Goal: Task Accomplishment & Management: Manage account settings

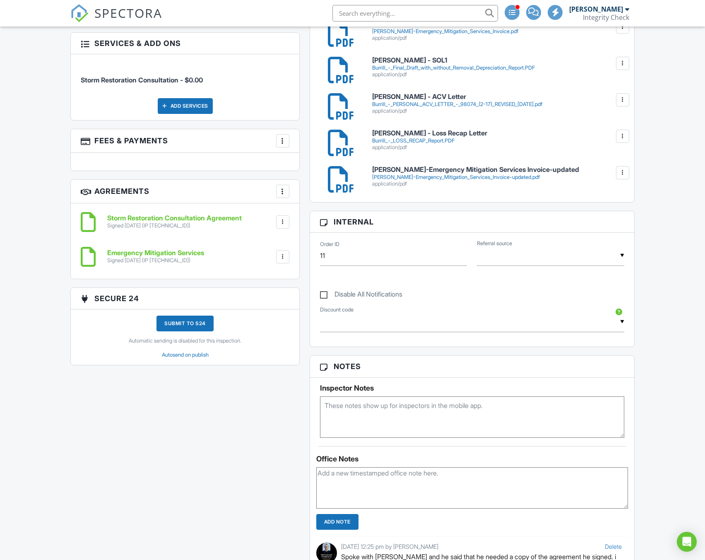
scroll to position [442, 0]
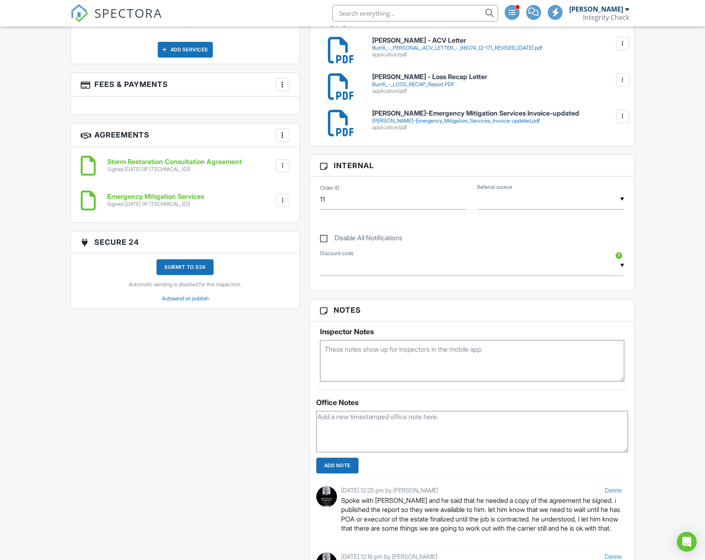
click at [415, 417] on textarea at bounding box center [472, 431] width 312 height 41
type textarea "called and left VM for update on executor of estate"
click at [344, 461] on input "Add Note" at bounding box center [337, 465] width 42 height 16
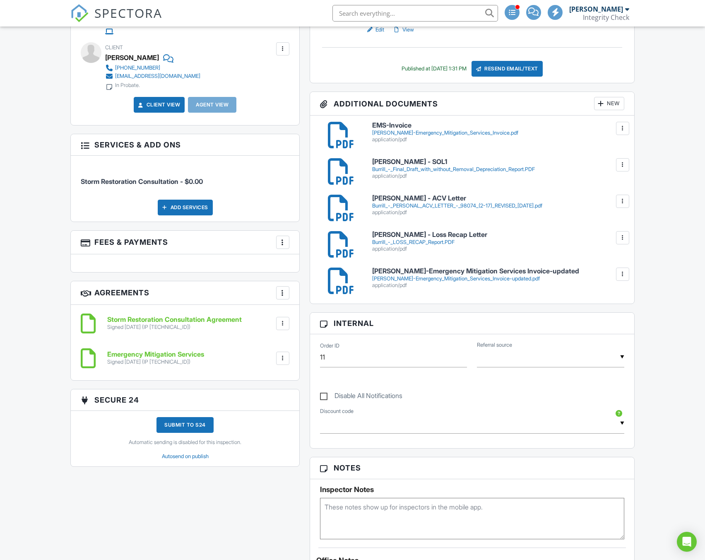
scroll to position [276, 0]
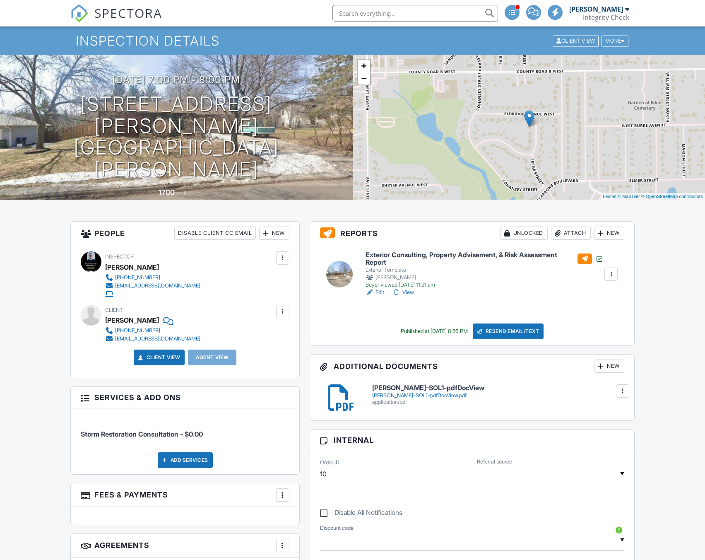
scroll to position [55, 0]
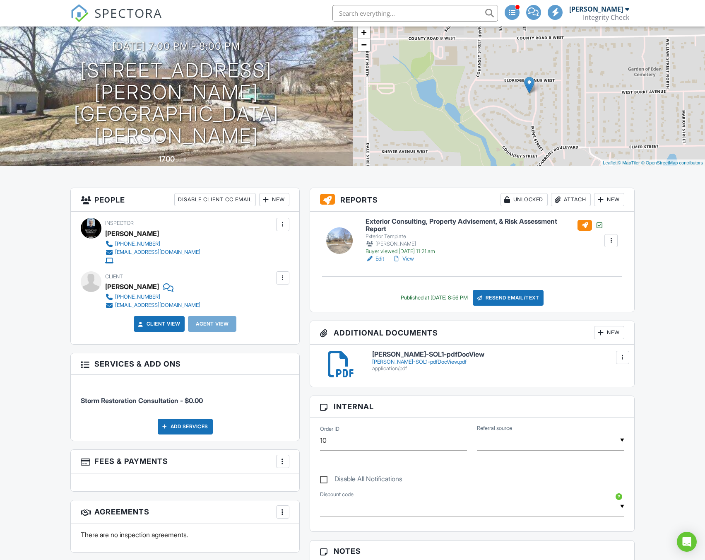
click at [613, 199] on div "New" at bounding box center [609, 199] width 30 height 13
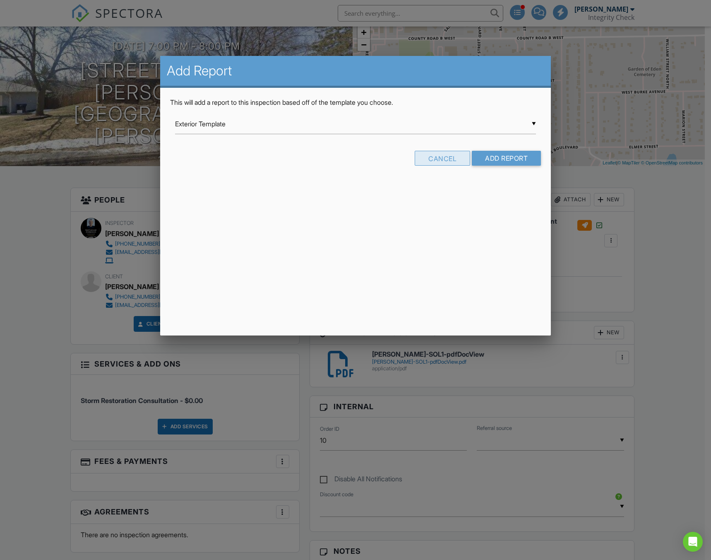
click at [419, 162] on div "Cancel" at bounding box center [442, 158] width 55 height 15
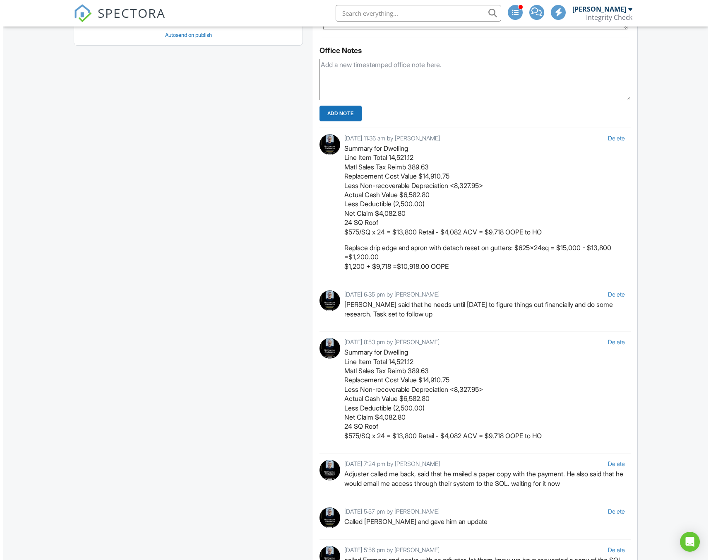
scroll to position [1401, 0]
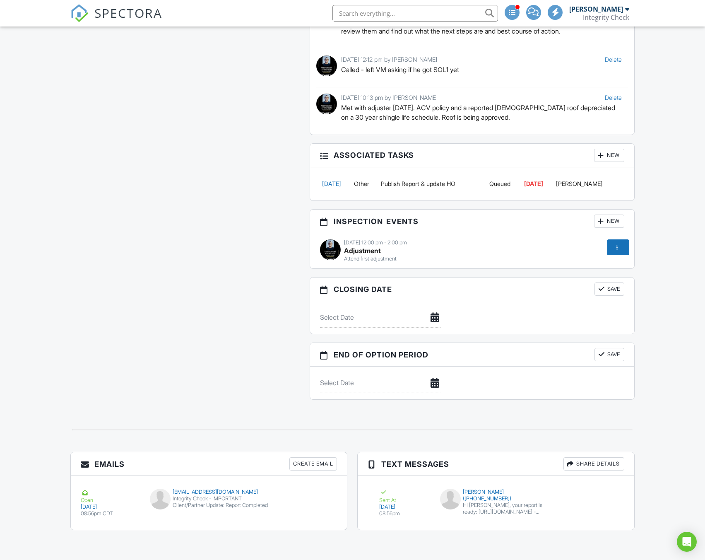
click at [352, 183] on td "[DATE]" at bounding box center [336, 183] width 32 height 21
click at [341, 183] on link "08/03/2025" at bounding box center [331, 183] width 19 height 7
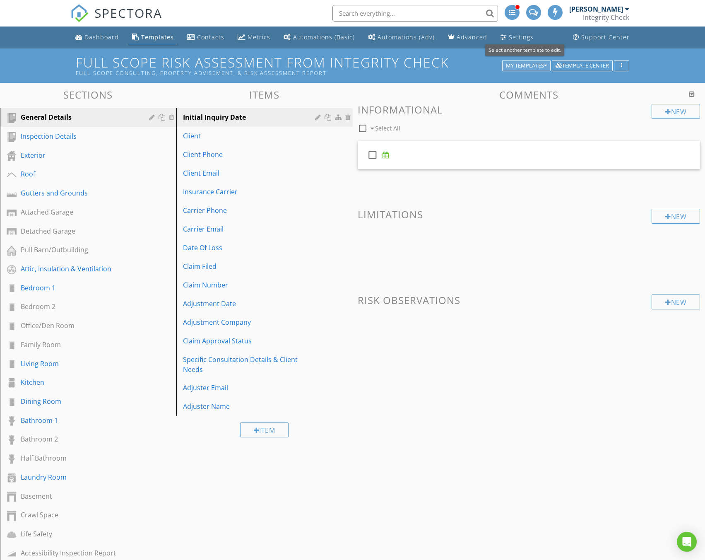
click at [547, 65] on button "My Templates" at bounding box center [526, 66] width 48 height 12
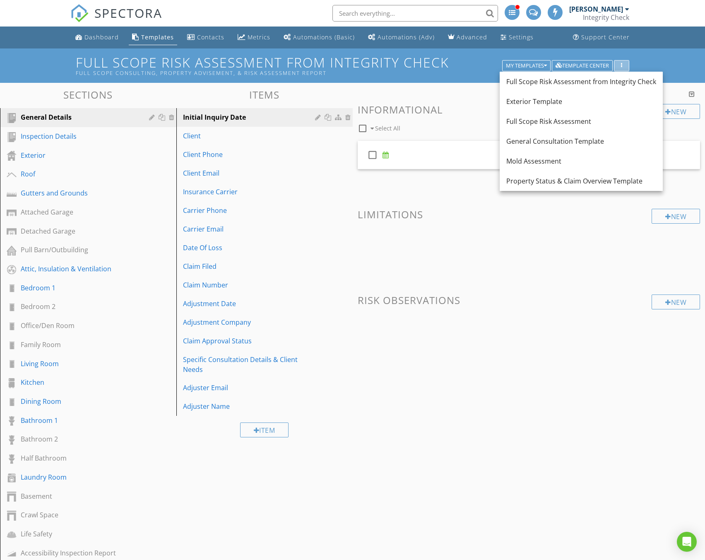
click at [622, 63] on icon "button" at bounding box center [621, 66] width 1 height 6
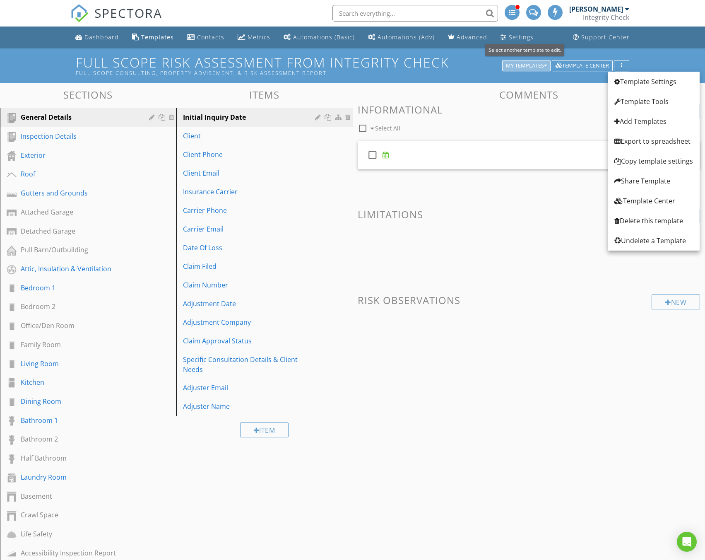
click at [531, 65] on div "My Templates" at bounding box center [526, 66] width 41 height 6
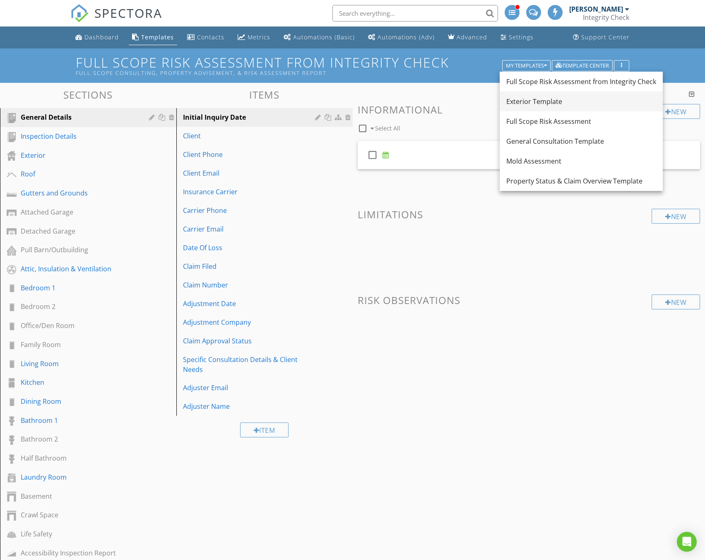
click at [539, 98] on div "Exterior Template" at bounding box center [581, 101] width 150 height 10
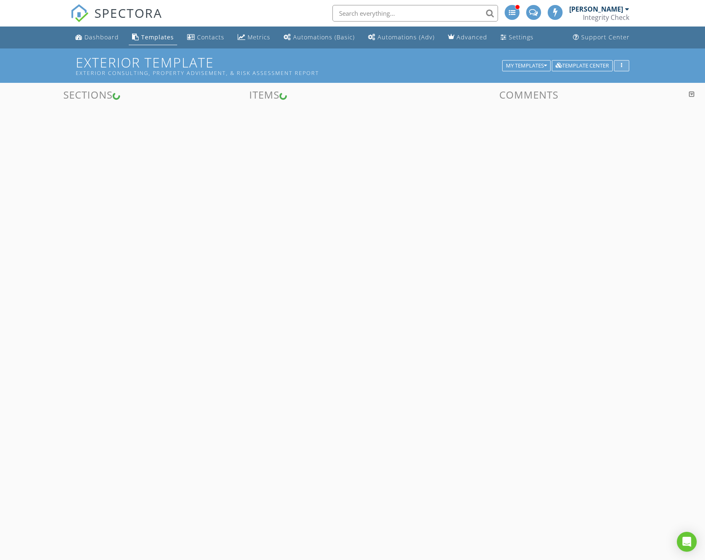
click at [623, 64] on div "button" at bounding box center [622, 66] width 8 height 6
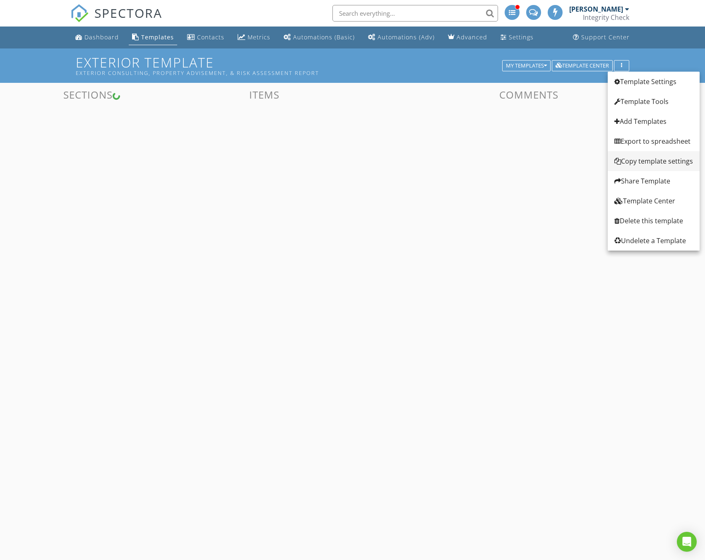
click at [647, 160] on div "Copy template settings" at bounding box center [653, 161] width 79 height 10
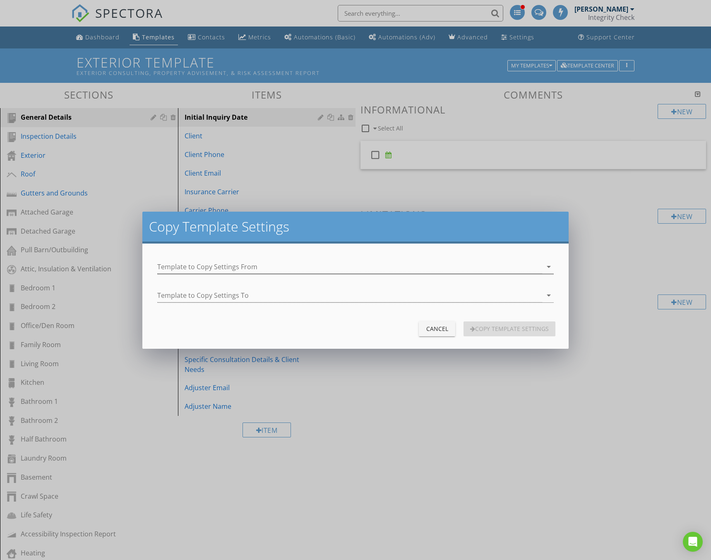
click at [276, 265] on div at bounding box center [349, 267] width 385 height 14
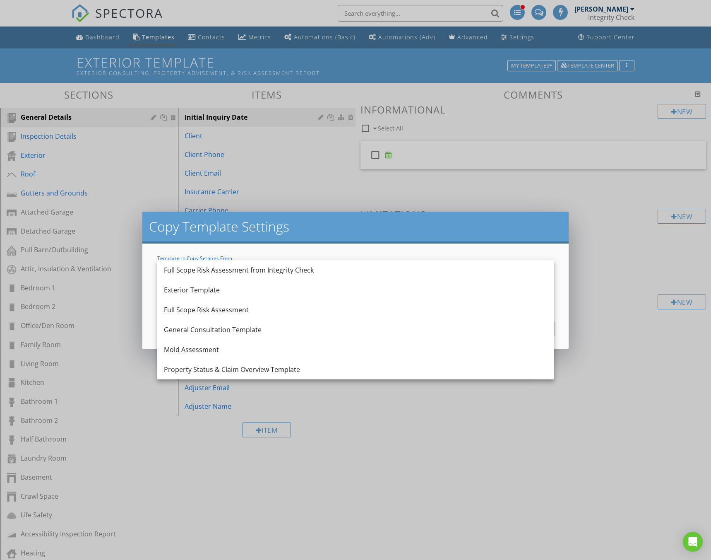
click at [320, 240] on div "Copy Template Settings" at bounding box center [355, 228] width 427 height 32
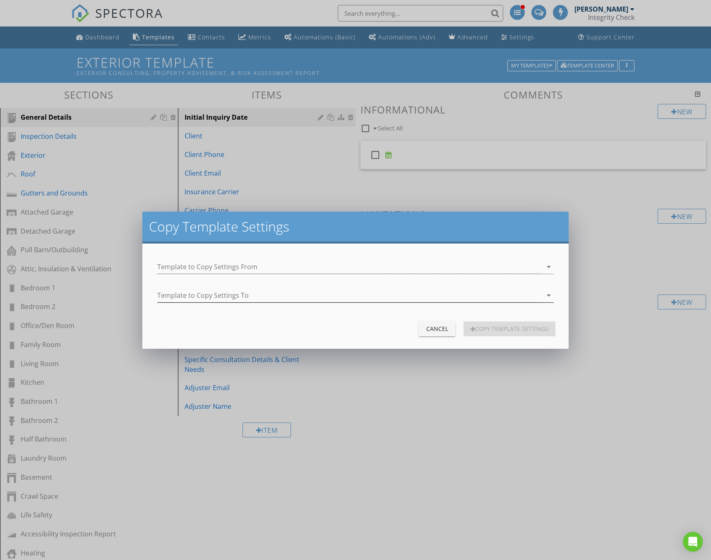
click at [291, 291] on div at bounding box center [349, 295] width 385 height 14
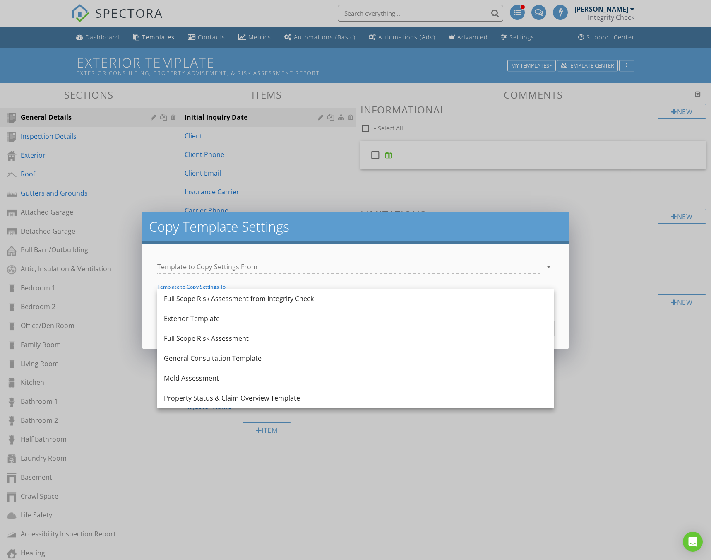
click at [330, 228] on h2 "Copy Template Settings" at bounding box center [355, 226] width 413 height 17
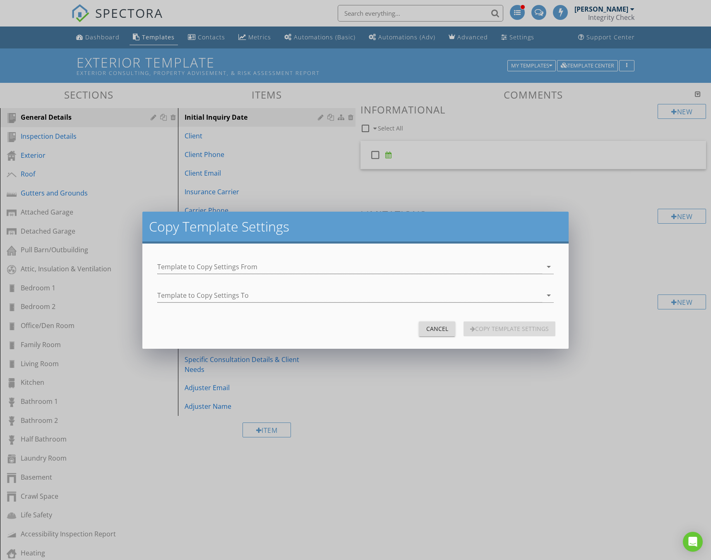
click at [443, 329] on div "Cancel" at bounding box center [436, 328] width 23 height 9
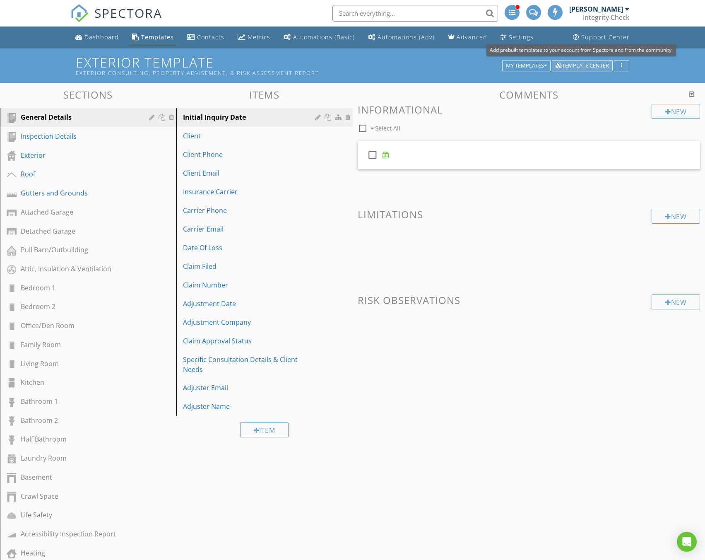
click at [591, 65] on div "Template Center" at bounding box center [581, 66] width 53 height 6
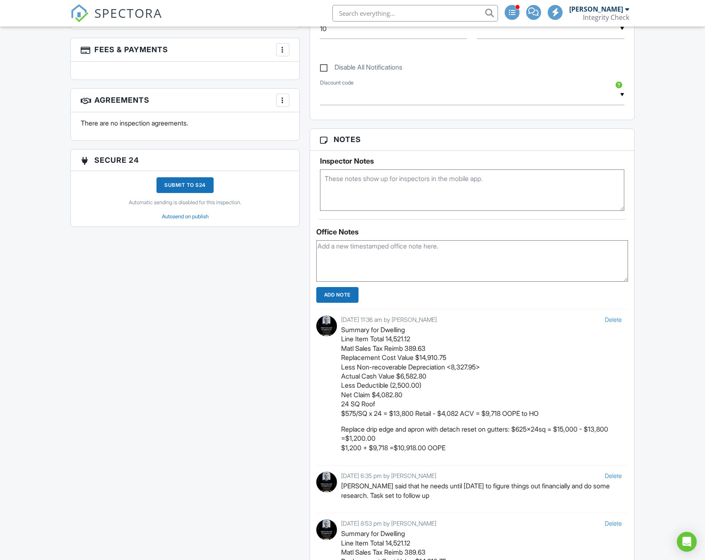
scroll to position [463, 0]
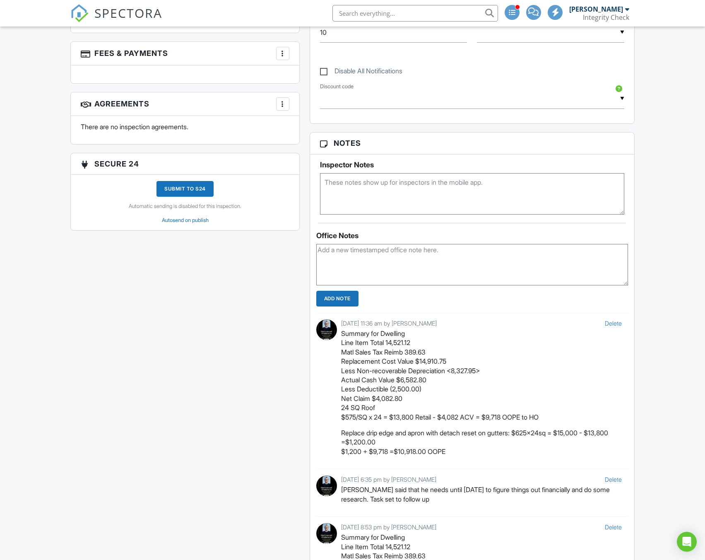
click at [409, 272] on textarea at bounding box center [472, 264] width 312 height 41
paste textarea "went over everything. have him on board with $625/sq for the roof build and goi…"
type textarea "went over everything. have him on board with $625/sq for the roof build and goi…"
click at [322, 301] on input "Add Note" at bounding box center [337, 299] width 42 height 16
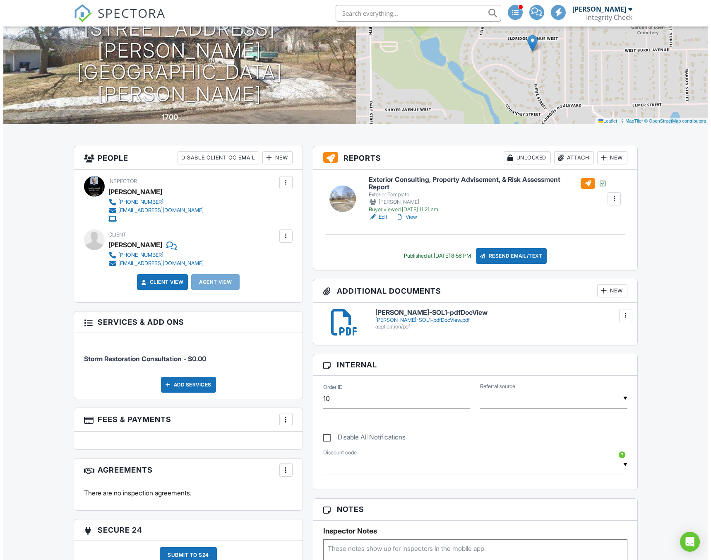
scroll to position [111, 0]
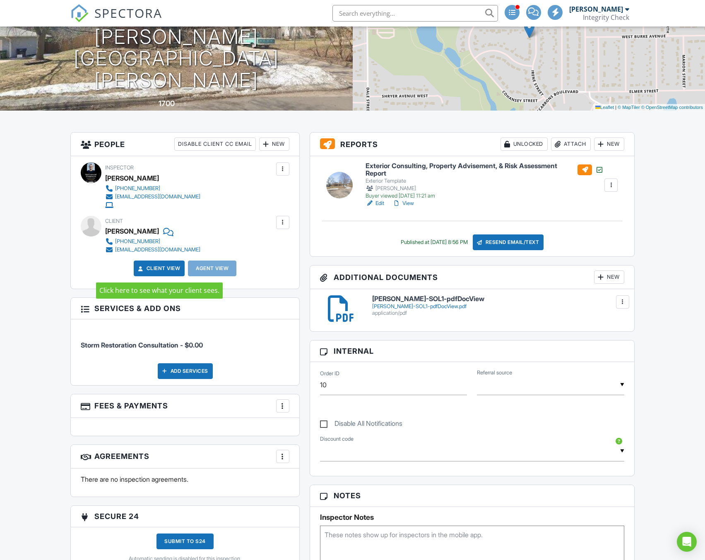
click at [170, 269] on link "Client View" at bounding box center [159, 268] width 44 height 8
click at [609, 147] on div "New" at bounding box center [609, 143] width 30 height 13
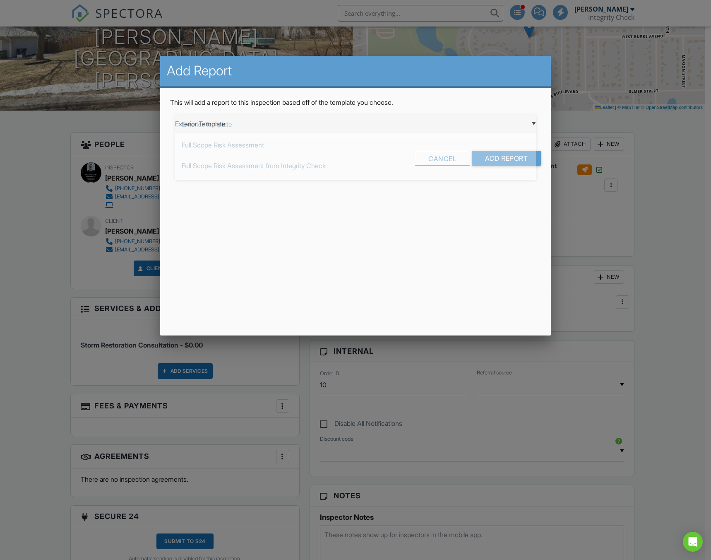
click at [389, 130] on div "▼ Exterior Template Exterior Template Full Scope Risk Assessment Full Scope Ris…" at bounding box center [355, 124] width 361 height 20
click at [646, 256] on div at bounding box center [355, 308] width 711 height 699
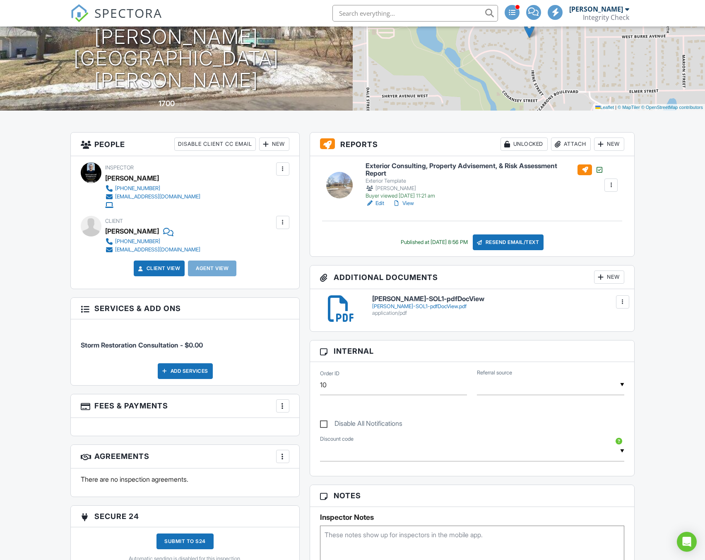
click at [603, 143] on div at bounding box center [601, 144] width 8 height 8
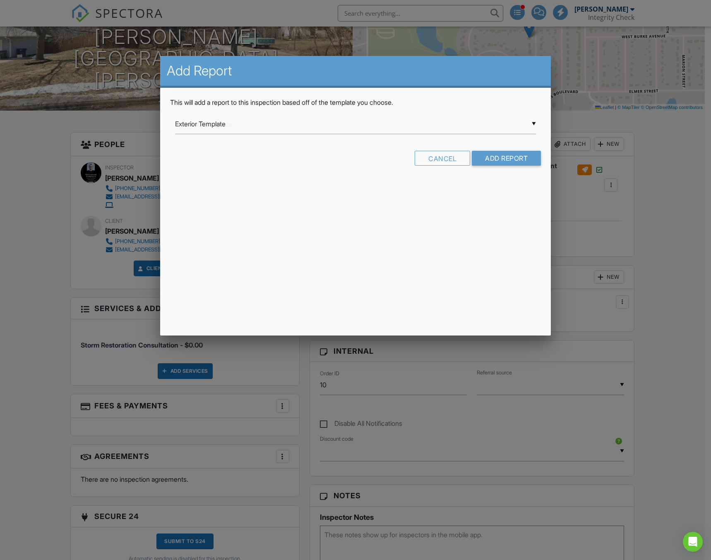
click at [432, 118] on div "▼ Exterior Template Exterior Template Full Scope Risk Assessment Full Scope Ris…" at bounding box center [355, 124] width 361 height 20
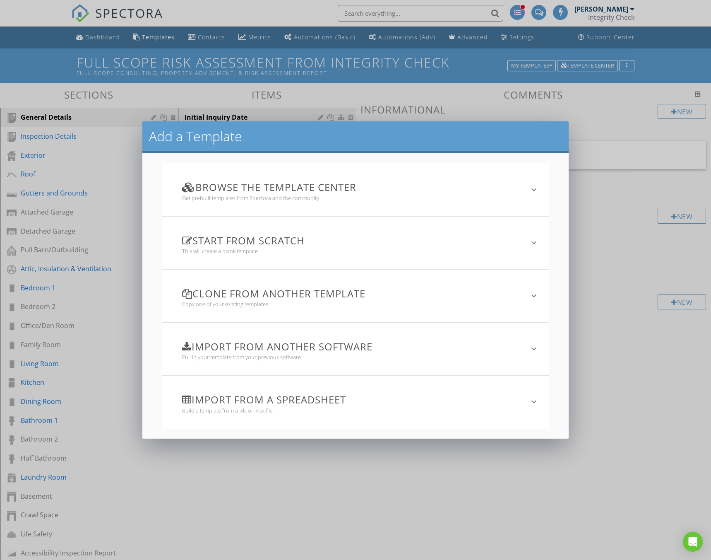
click at [283, 296] on h3 "Clone from another template" at bounding box center [350, 293] width 337 height 11
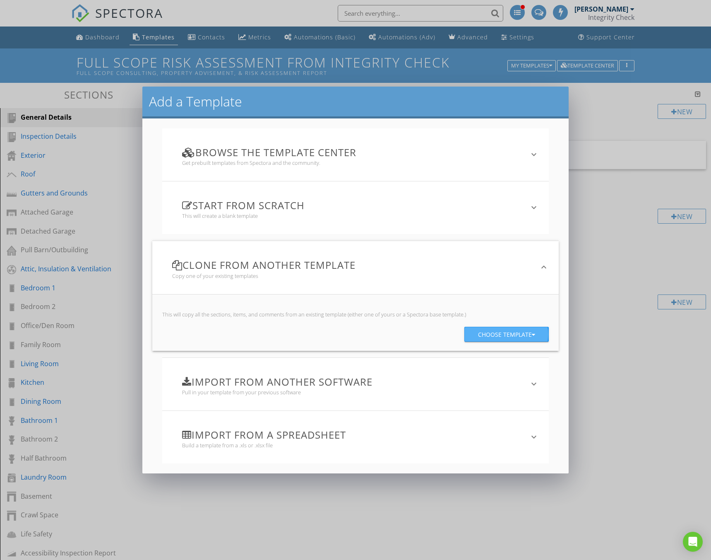
click at [502, 339] on div "Choose template" at bounding box center [506, 334] width 57 height 15
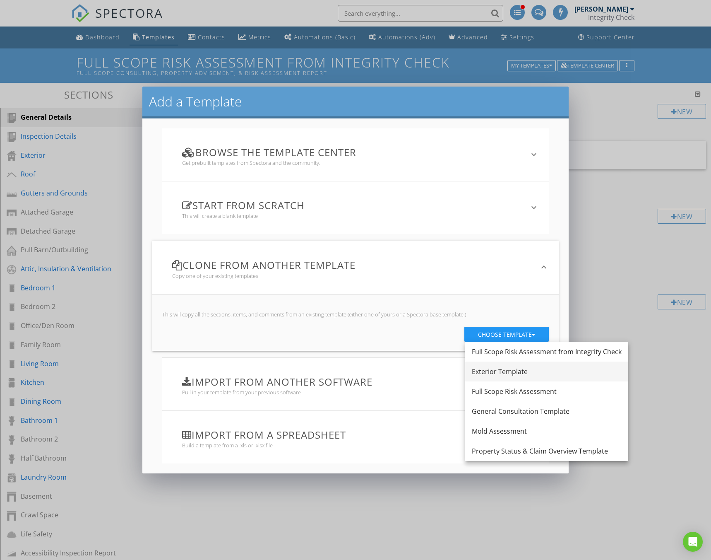
click at [500, 372] on div "Exterior Template" at bounding box center [547, 371] width 150 height 10
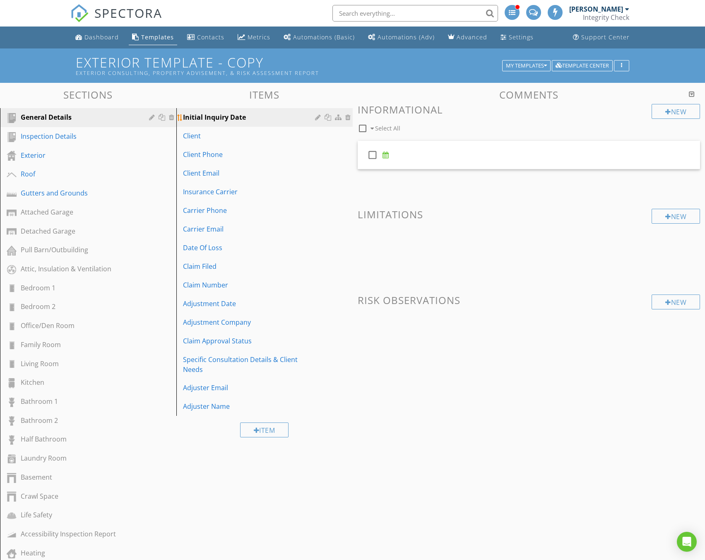
click at [348, 117] on div at bounding box center [348, 117] width 7 height 7
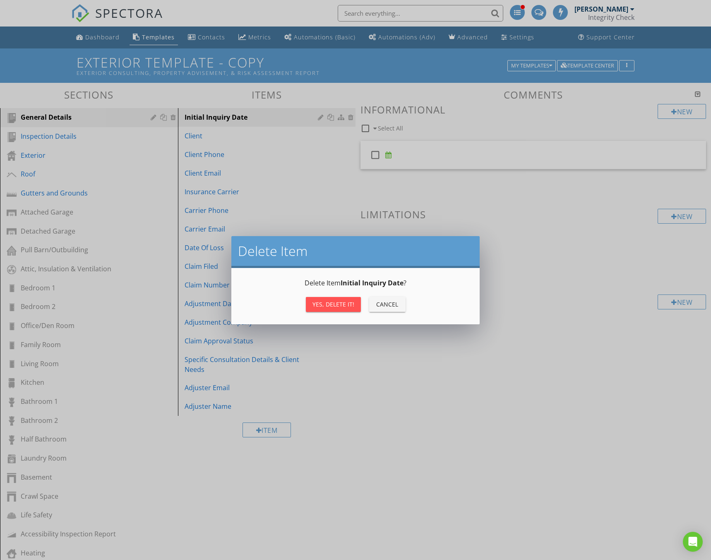
click at [322, 299] on button "Yes, Delete it!" at bounding box center [333, 304] width 55 height 15
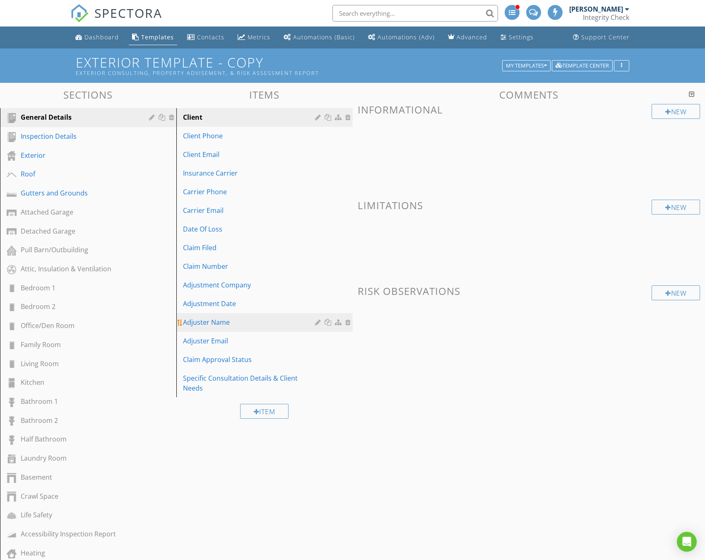
click at [330, 322] on div at bounding box center [328, 322] width 9 height 7
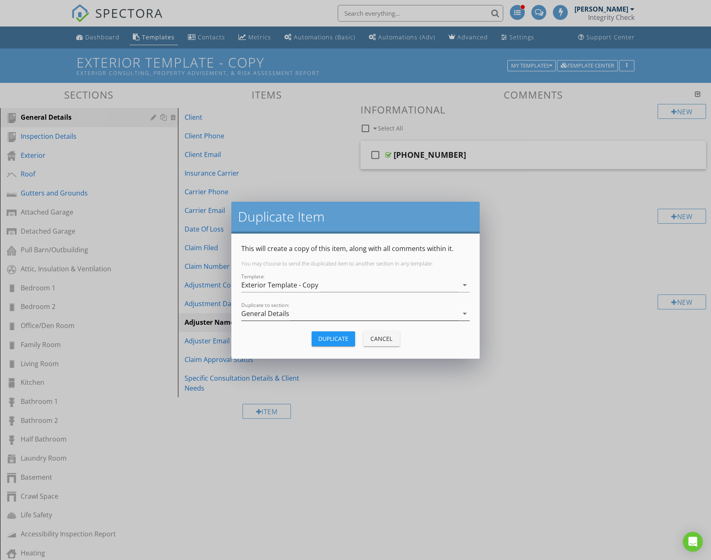
click at [312, 312] on div "General Details" at bounding box center [349, 314] width 217 height 14
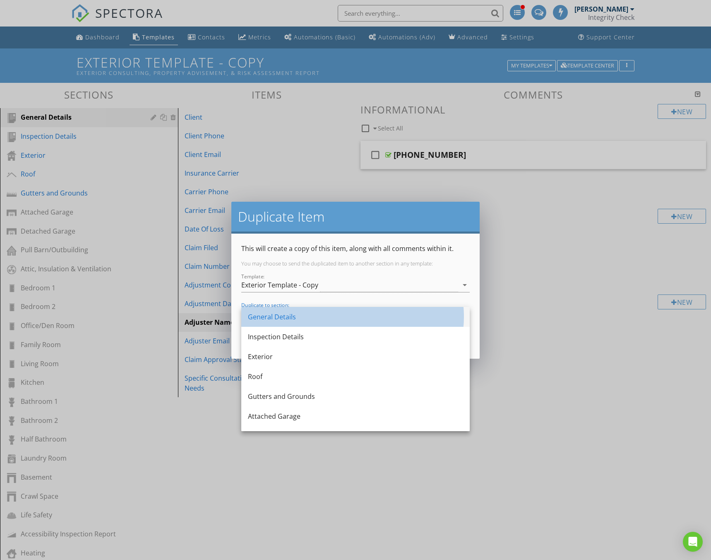
click at [312, 314] on div "General Details" at bounding box center [355, 317] width 215 height 10
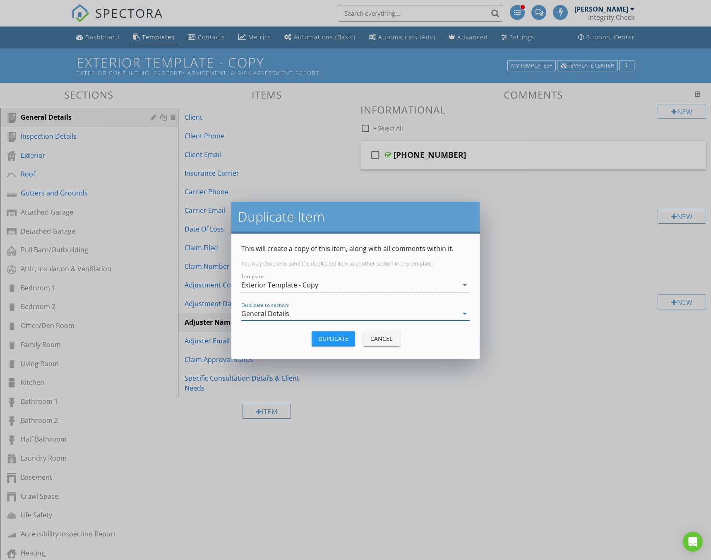
click at [337, 339] on div "Duplicate" at bounding box center [333, 338] width 30 height 9
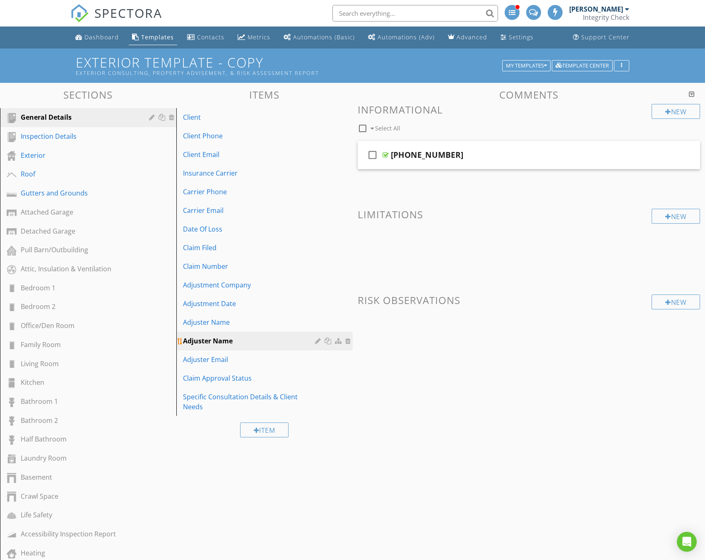
click at [316, 341] on div at bounding box center [319, 340] width 8 height 7
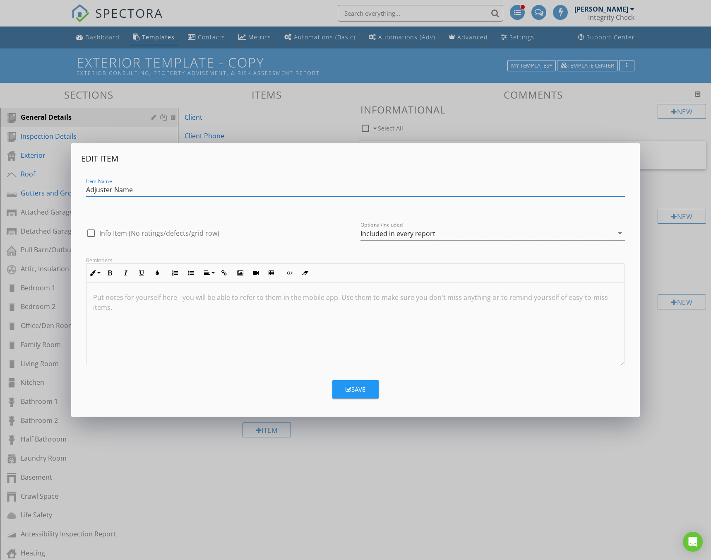
click at [127, 189] on input "Adjuster Name" at bounding box center [355, 190] width 539 height 14
type input "Adjuster Phone"
click at [351, 390] on icon "button" at bounding box center [349, 389] width 6 height 6
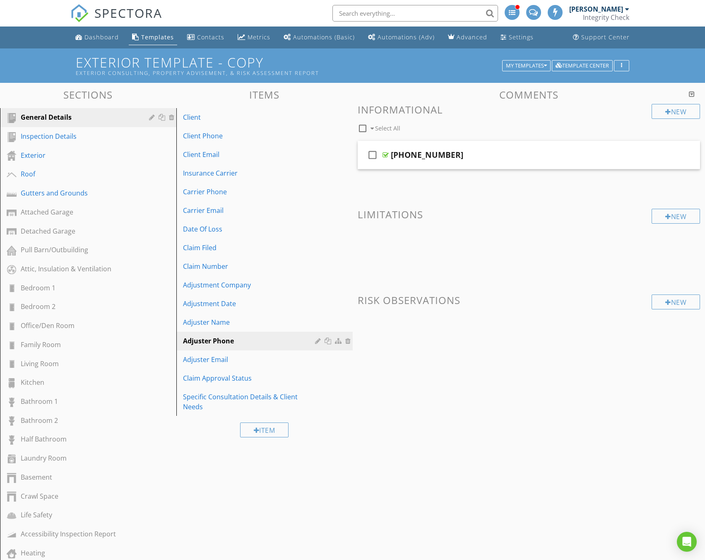
click at [252, 477] on div "Sections General Details Inspection Details Exterior Roof Gutters and Grounds A…" at bounding box center [352, 482] width 705 height 798
click at [99, 155] on div "Exterior" at bounding box center [79, 155] width 116 height 10
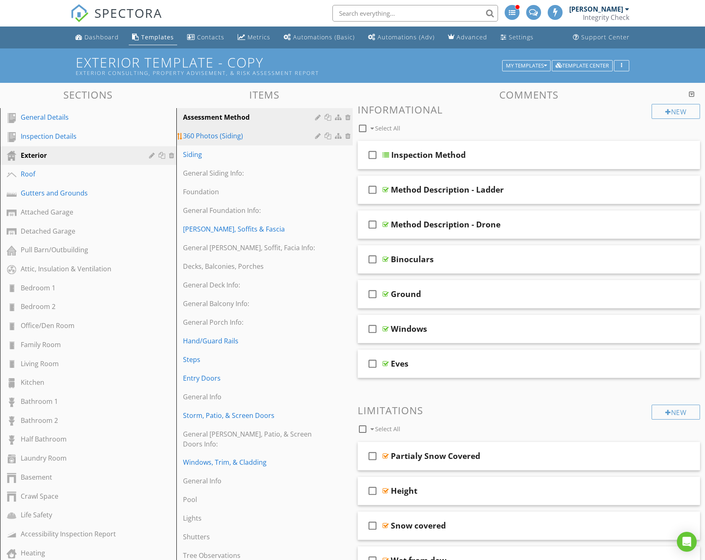
click at [266, 135] on div "360 Photos (Siding)" at bounding box center [250, 136] width 135 height 10
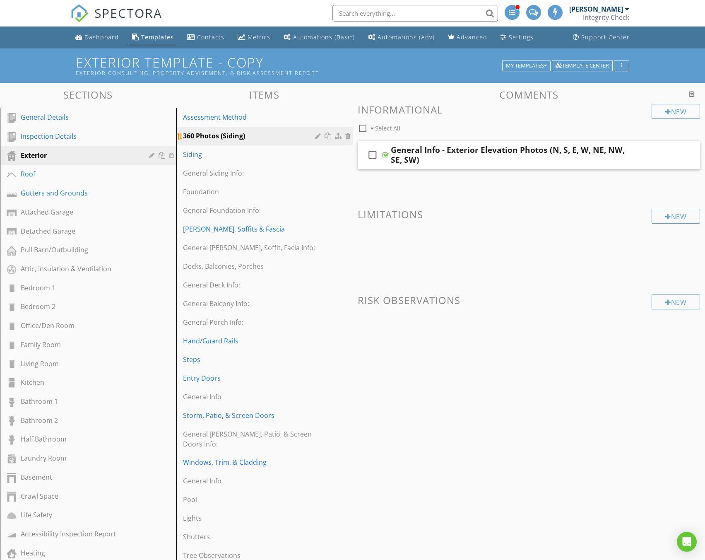
click at [317, 136] on div at bounding box center [319, 135] width 8 height 7
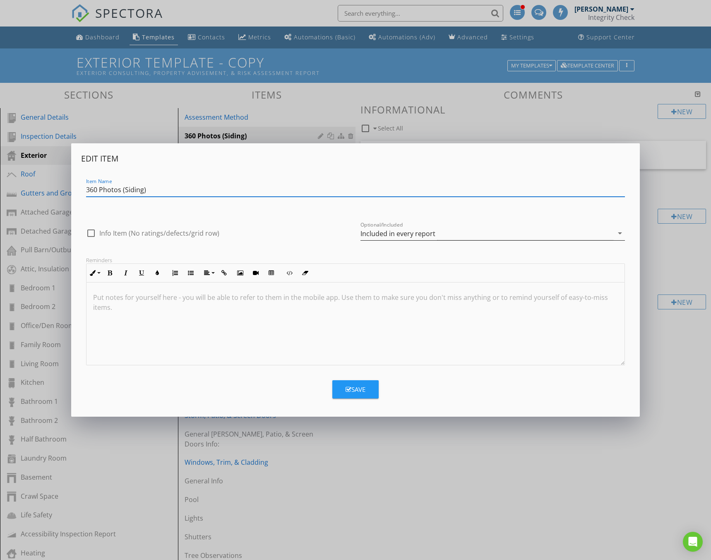
click at [411, 232] on div "Included in every report" at bounding box center [398, 233] width 75 height 7
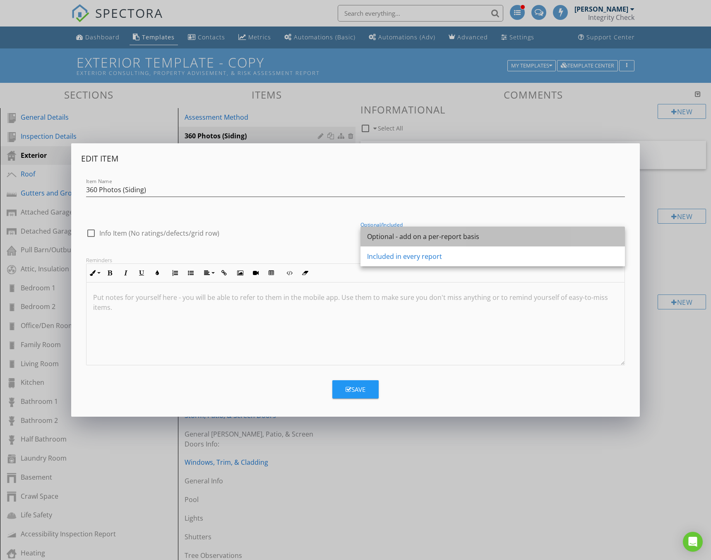
click at [406, 234] on div "Optional - add on a per-report basis" at bounding box center [492, 236] width 251 height 10
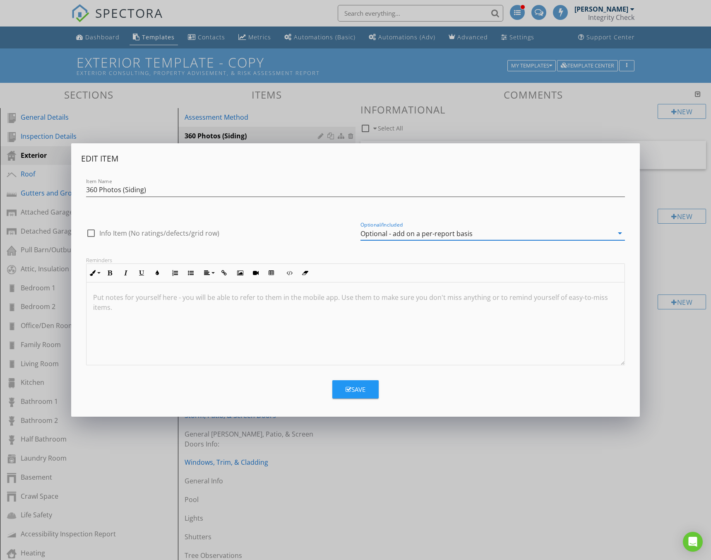
click at [358, 390] on div "Save" at bounding box center [356, 390] width 20 height 10
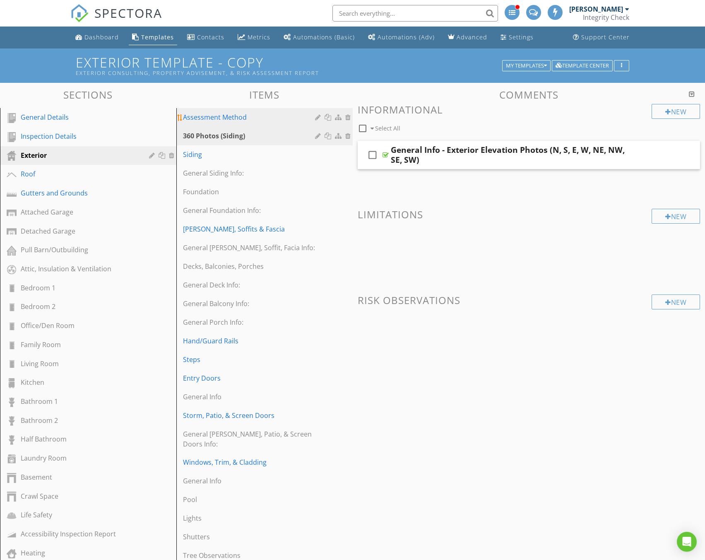
click at [217, 118] on div "Assessment Method" at bounding box center [250, 117] width 135 height 10
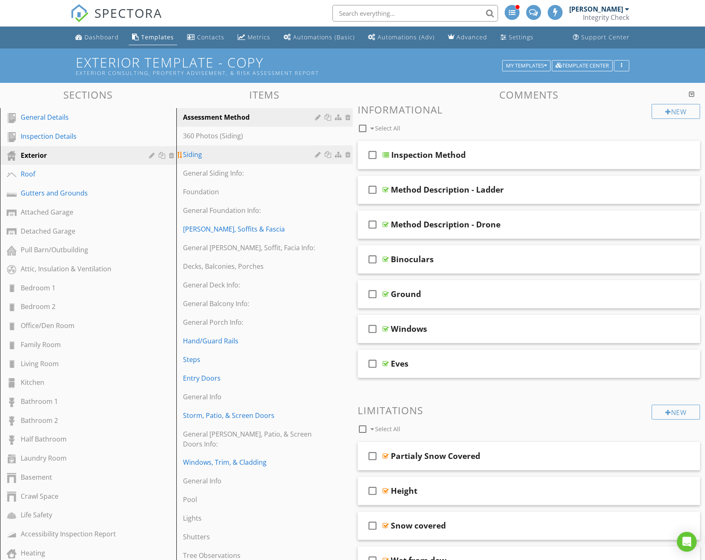
click at [316, 154] on div at bounding box center [319, 154] width 8 height 7
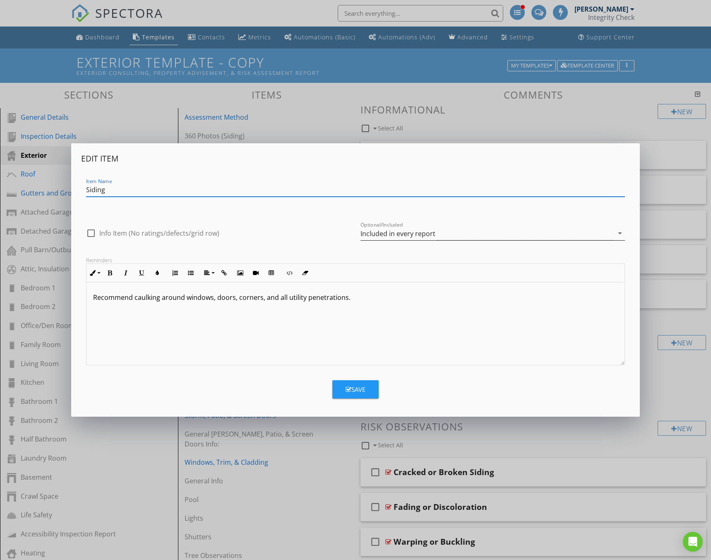
click at [388, 236] on div "Included in every report" at bounding box center [398, 233] width 75 height 7
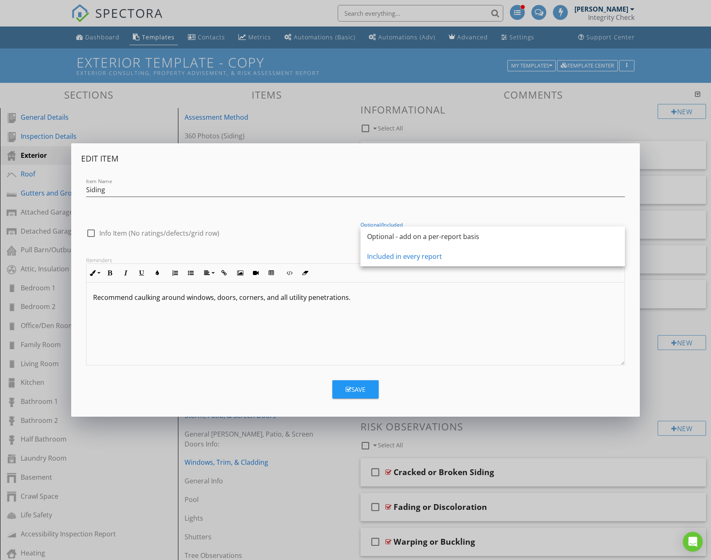
click at [401, 238] on div "Optional - add on a per-report basis" at bounding box center [492, 236] width 251 height 10
click at [357, 390] on div "Save" at bounding box center [356, 390] width 20 height 10
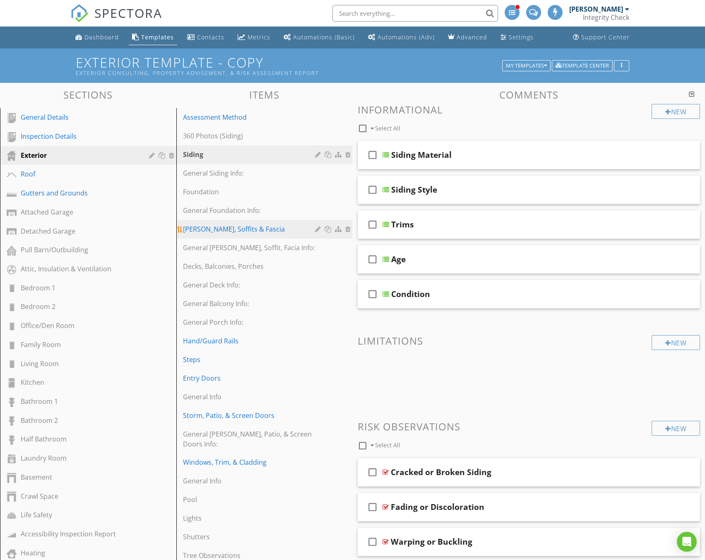
click at [317, 231] on div at bounding box center [319, 229] width 8 height 7
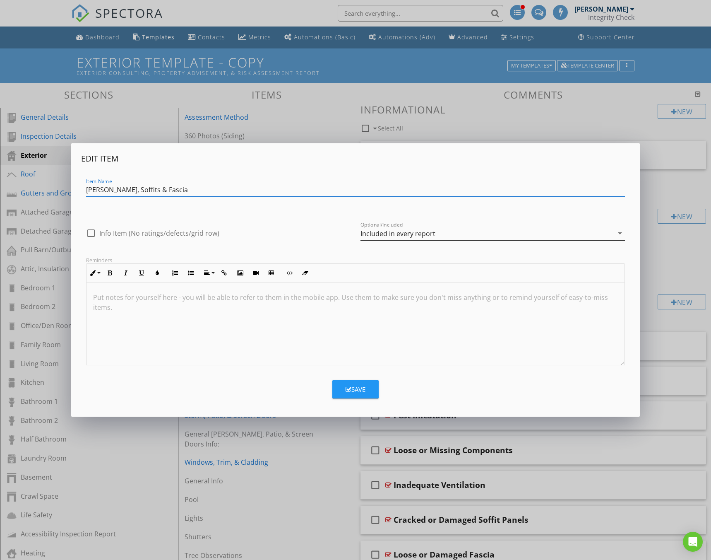
click at [411, 237] on div "Included in every report" at bounding box center [398, 233] width 75 height 7
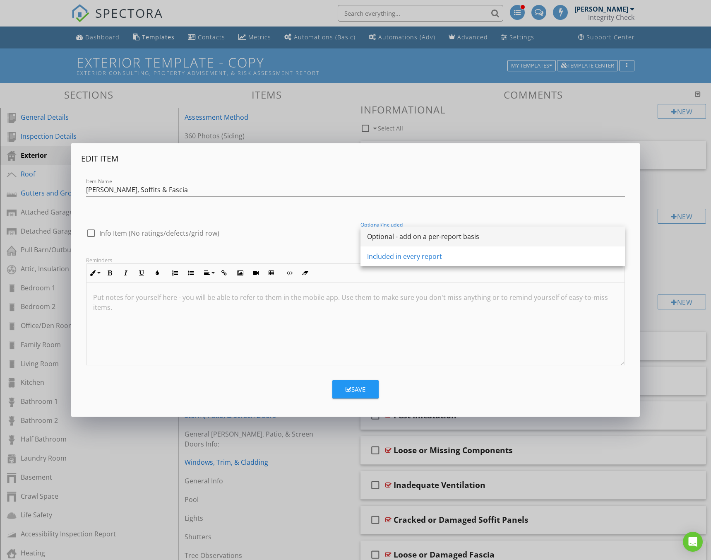
click at [412, 239] on div "Optional - add on a per-report basis" at bounding box center [492, 236] width 251 height 10
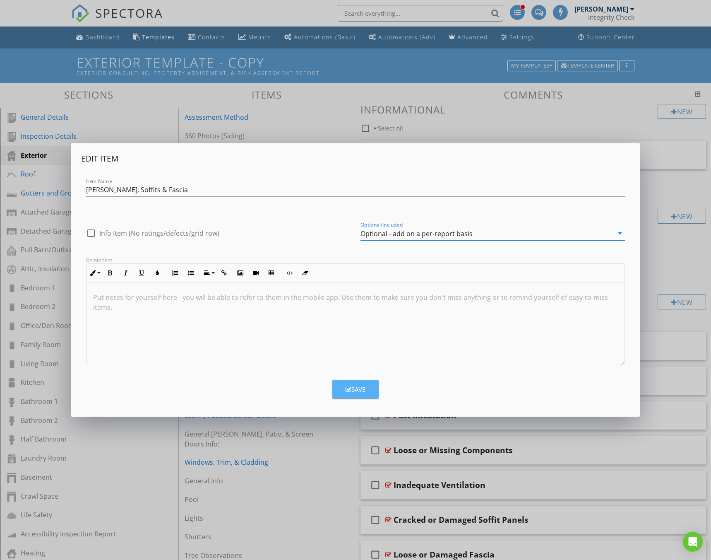
click at [365, 388] on div "Save" at bounding box center [356, 390] width 20 height 10
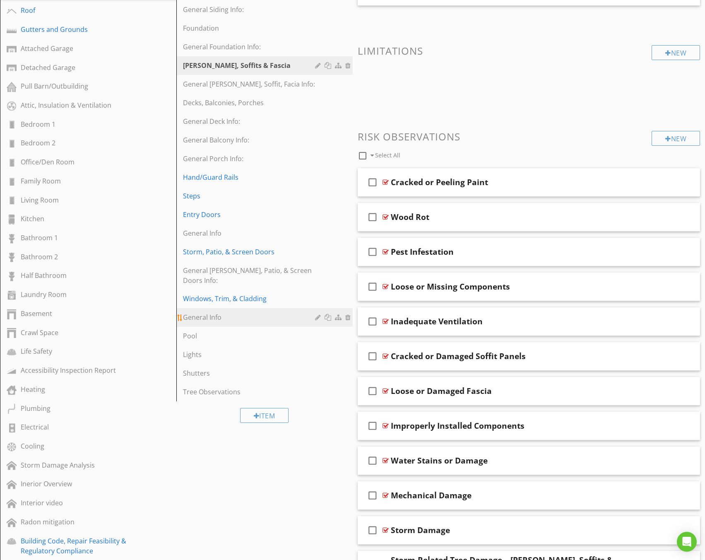
scroll to position [166, 0]
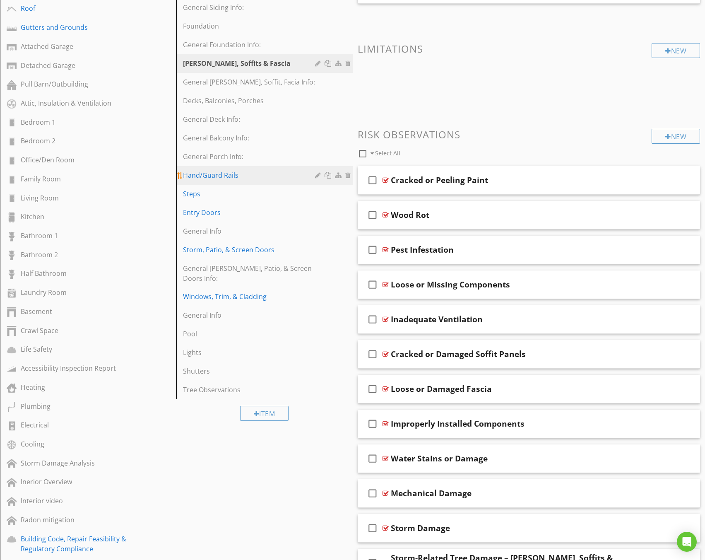
click at [317, 173] on div at bounding box center [319, 175] width 8 height 7
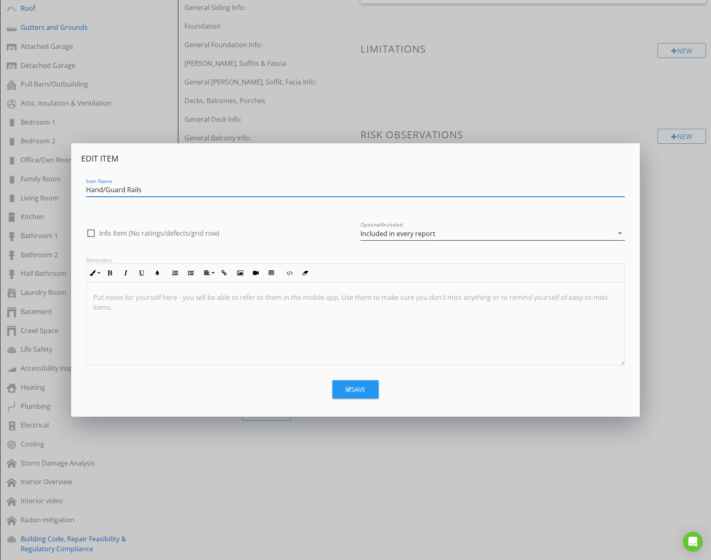
click at [412, 237] on div "Included in every report" at bounding box center [398, 233] width 75 height 7
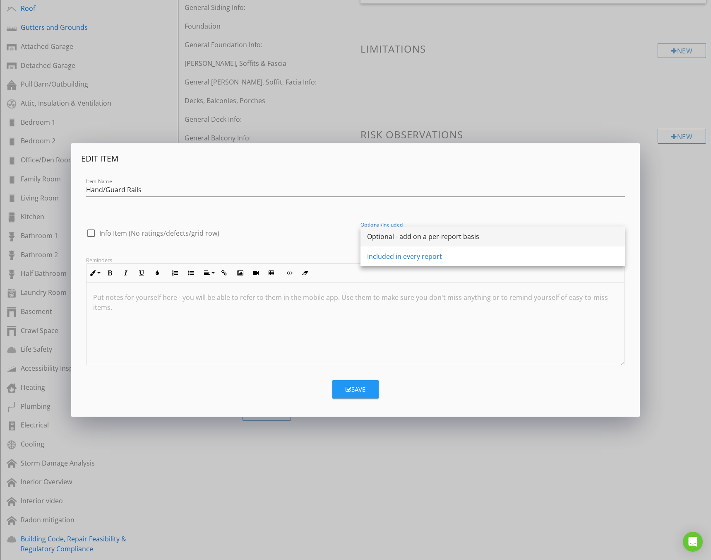
click at [413, 234] on div "Optional - add on a per-report basis" at bounding box center [492, 236] width 251 height 10
click at [363, 385] on div "Save" at bounding box center [356, 390] width 20 height 10
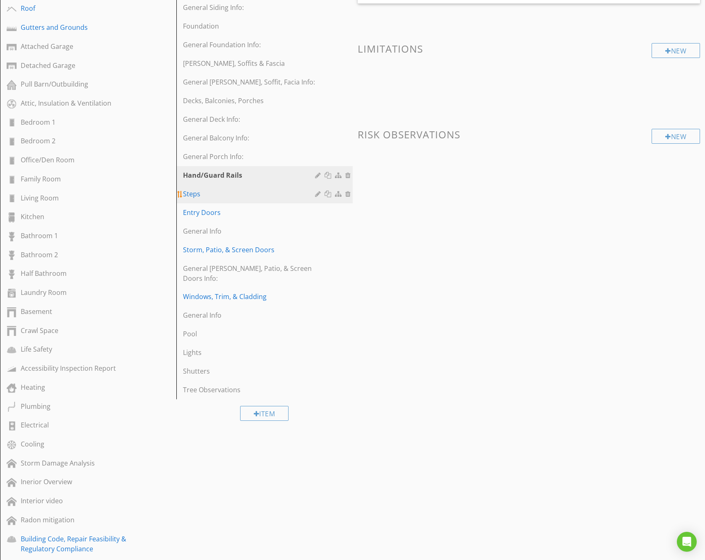
click at [316, 194] on div at bounding box center [319, 193] width 8 height 7
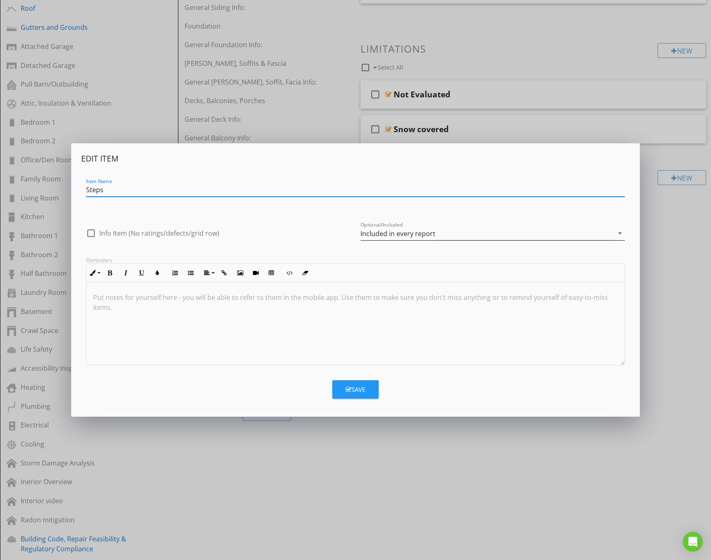
click at [388, 235] on div "Included in every report" at bounding box center [398, 233] width 75 height 7
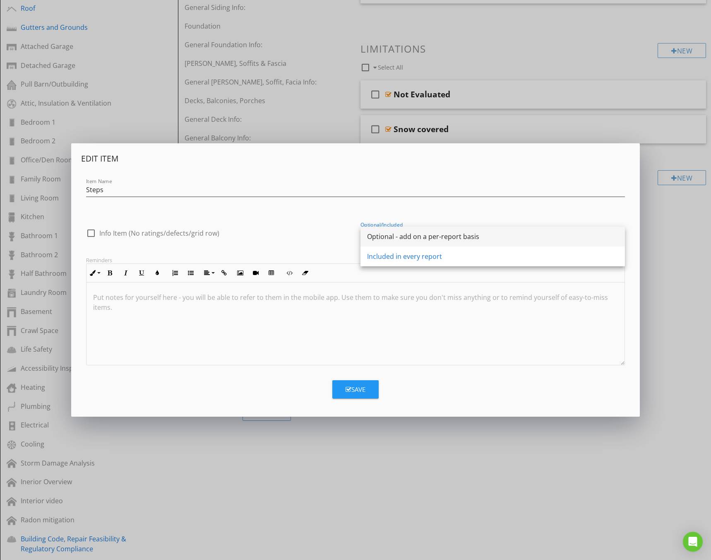
click at [396, 240] on div "Optional - add on a per-report basis" at bounding box center [492, 236] width 251 height 10
click at [367, 392] on button "Save" at bounding box center [355, 389] width 46 height 18
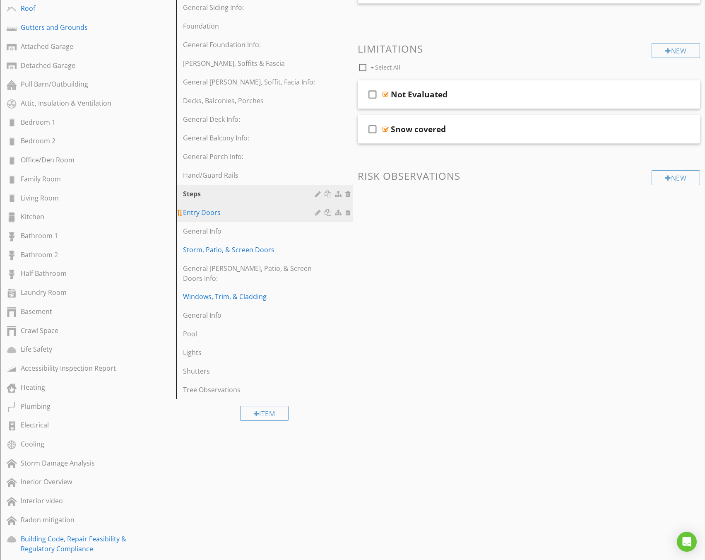
click at [317, 212] on div at bounding box center [319, 212] width 8 height 7
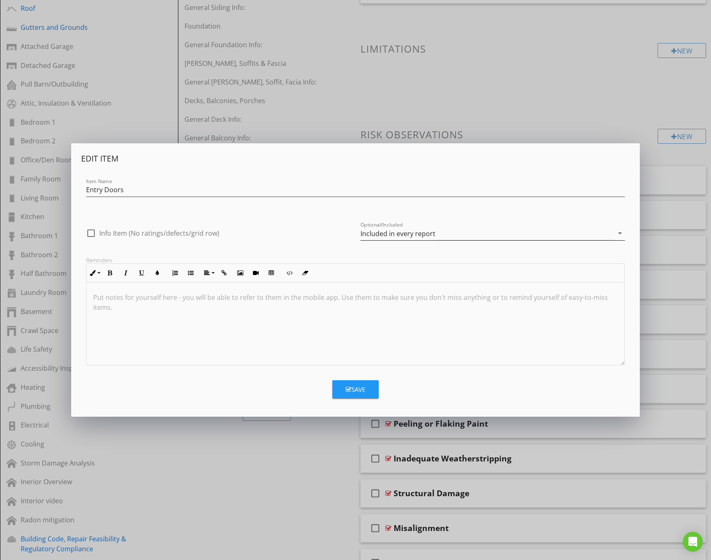
click at [371, 232] on div "Included in every report" at bounding box center [398, 233] width 75 height 7
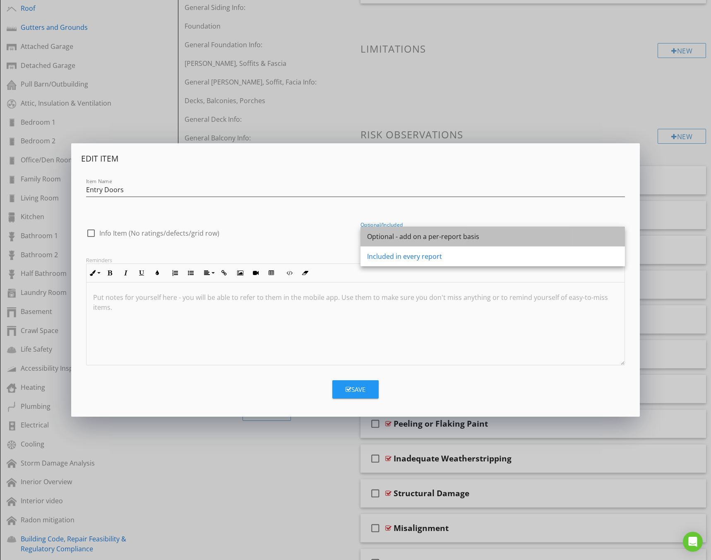
click at [395, 240] on div "Optional - add on a per-report basis" at bounding box center [492, 236] width 251 height 10
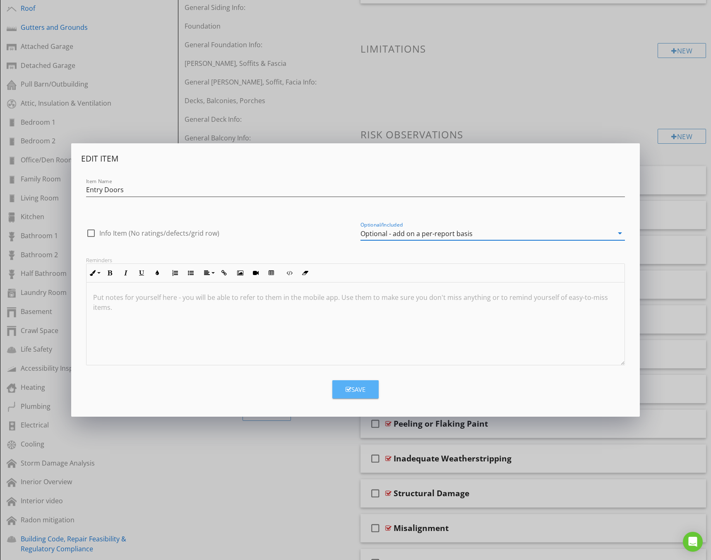
click at [354, 389] on div "Save" at bounding box center [356, 390] width 20 height 10
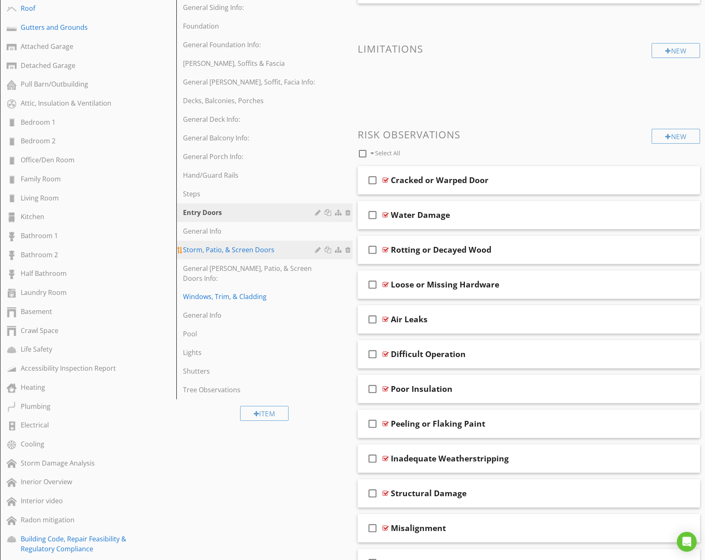
click at [316, 252] on div at bounding box center [319, 249] width 8 height 7
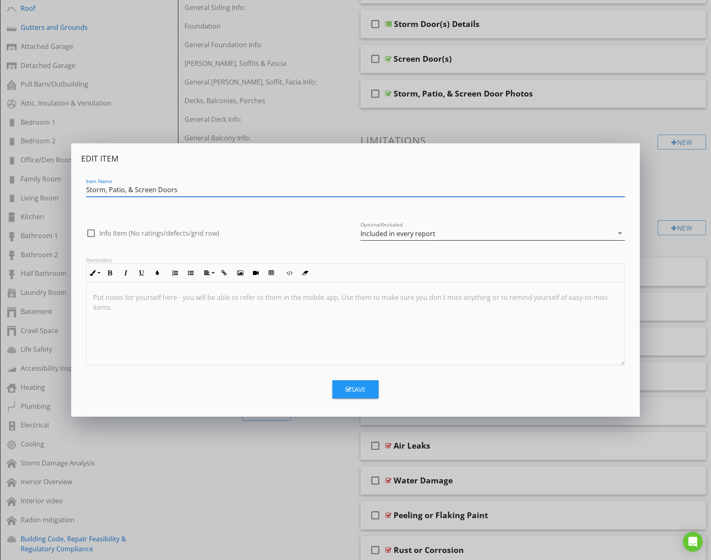
click at [392, 231] on div "Included in every report" at bounding box center [398, 233] width 75 height 7
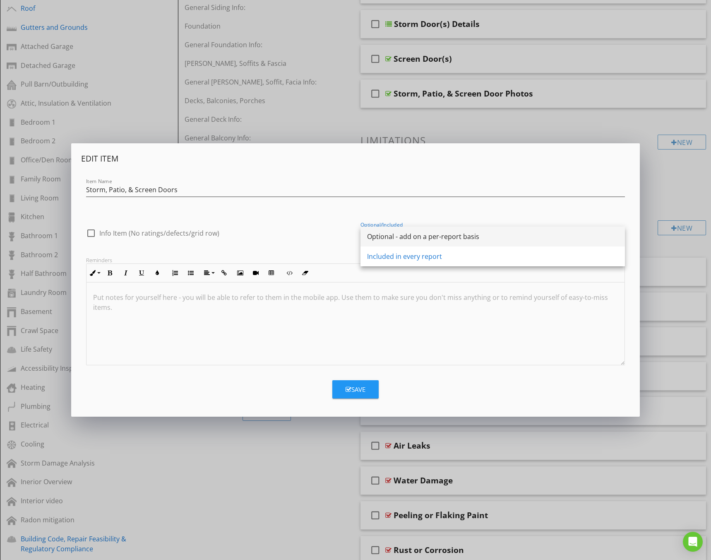
click at [403, 240] on div "Optional - add on a per-report basis" at bounding box center [492, 236] width 251 height 10
click at [349, 383] on button "Save" at bounding box center [355, 389] width 46 height 18
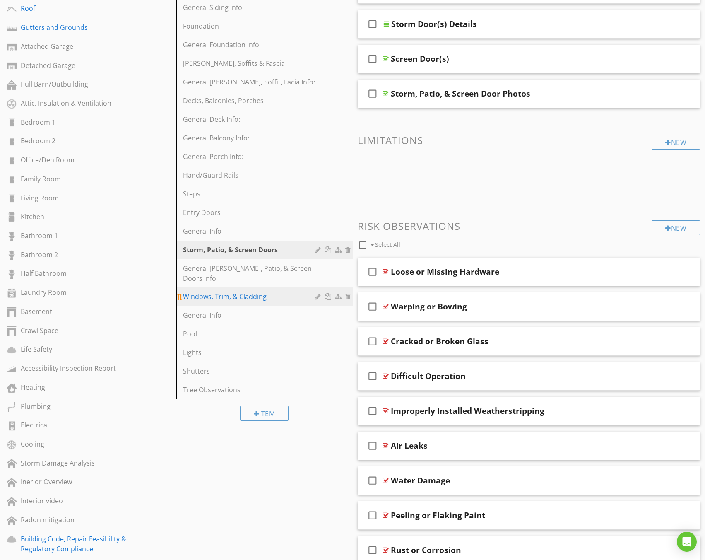
click at [315, 293] on div at bounding box center [319, 296] width 8 height 7
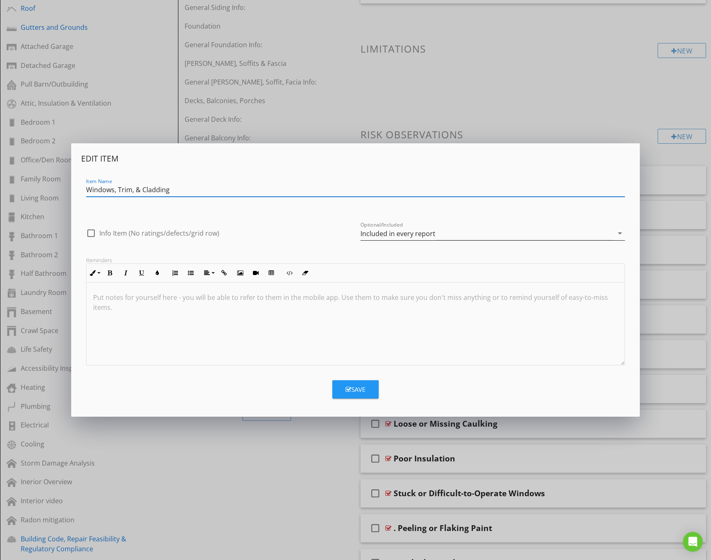
click at [386, 230] on div "Included in every report" at bounding box center [398, 233] width 75 height 7
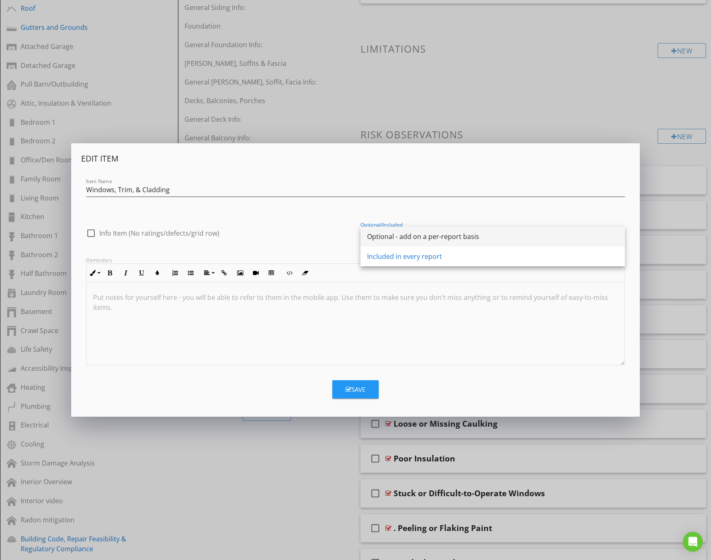
click at [406, 240] on div "Optional - add on a per-report basis" at bounding box center [492, 236] width 251 height 10
click at [349, 387] on icon "button" at bounding box center [349, 389] width 6 height 6
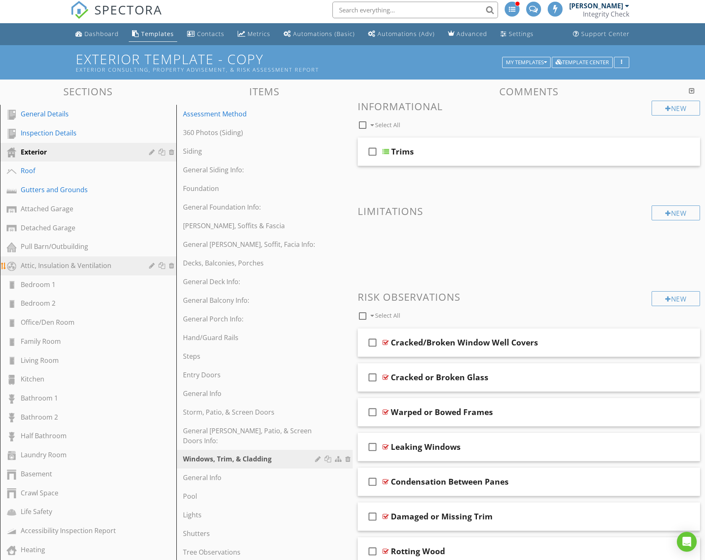
scroll to position [0, 0]
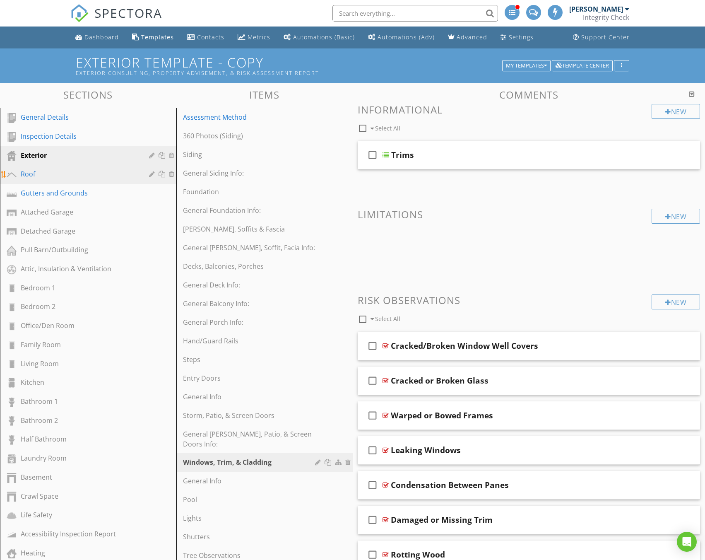
click at [77, 174] on div "Roof" at bounding box center [79, 174] width 116 height 10
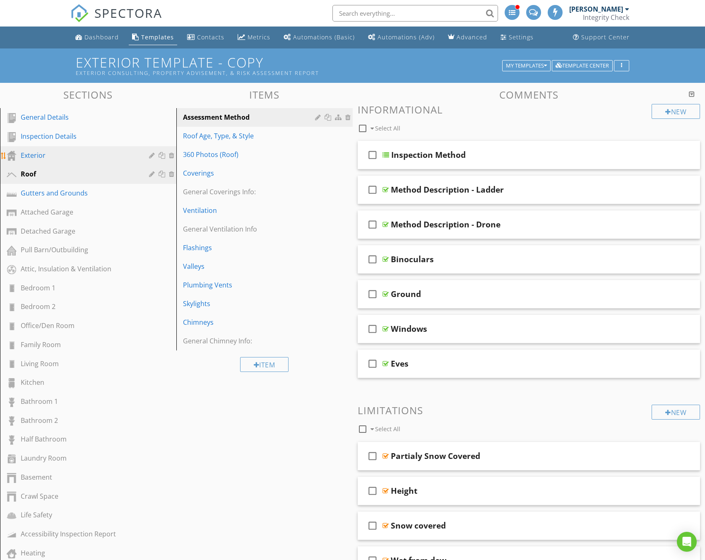
click at [96, 156] on div "Exterior" at bounding box center [79, 155] width 116 height 10
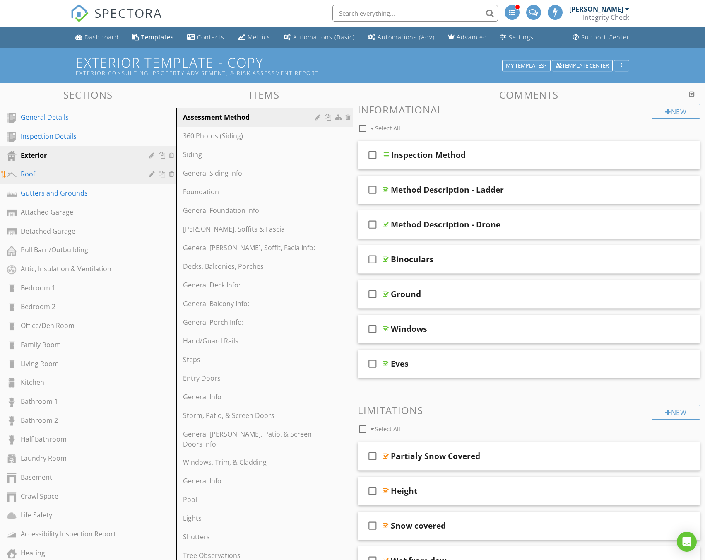
click at [69, 172] on div "Roof" at bounding box center [79, 174] width 116 height 10
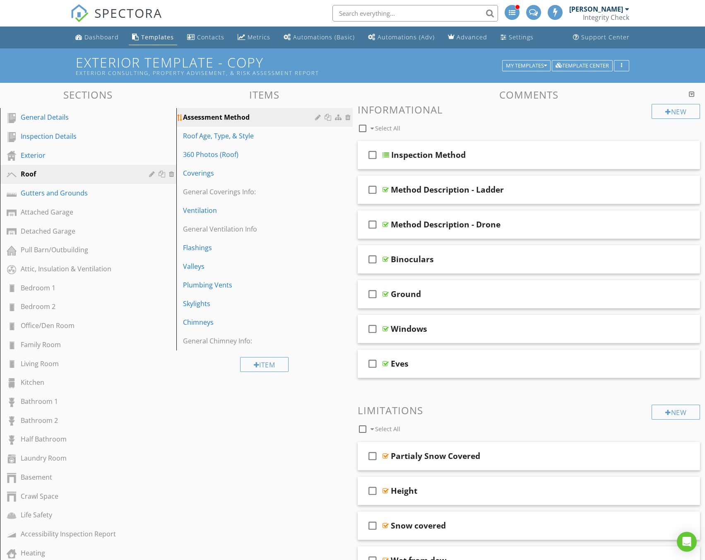
click at [318, 114] on div at bounding box center [319, 117] width 8 height 7
click at [267, 118] on div at bounding box center [352, 280] width 705 height 560
click at [317, 136] on div at bounding box center [319, 135] width 8 height 7
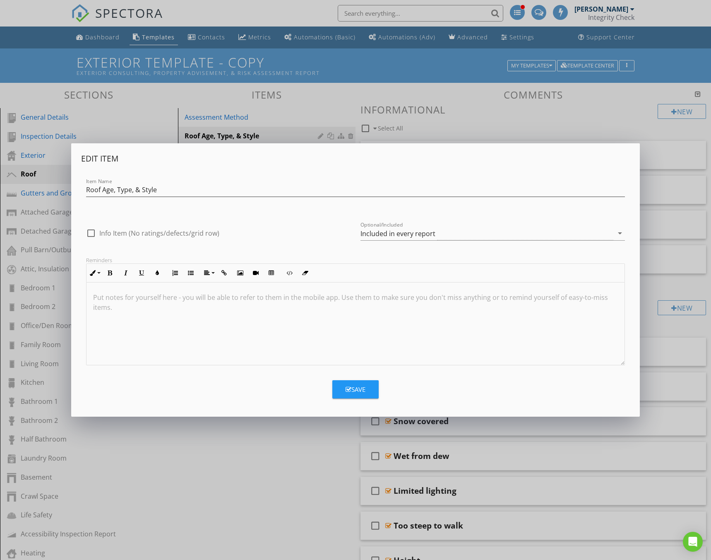
click at [395, 247] on div at bounding box center [493, 245] width 264 height 5
click at [401, 233] on div "Included in every report" at bounding box center [398, 233] width 75 height 7
click at [403, 236] on div "Optional - add on a per-report basis" at bounding box center [492, 236] width 251 height 10
click at [358, 385] on div "Save" at bounding box center [356, 390] width 20 height 10
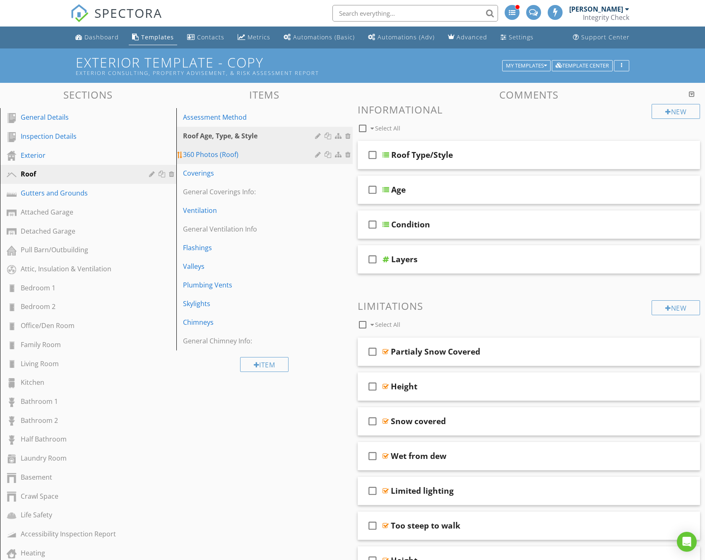
click at [320, 154] on div at bounding box center [319, 154] width 8 height 7
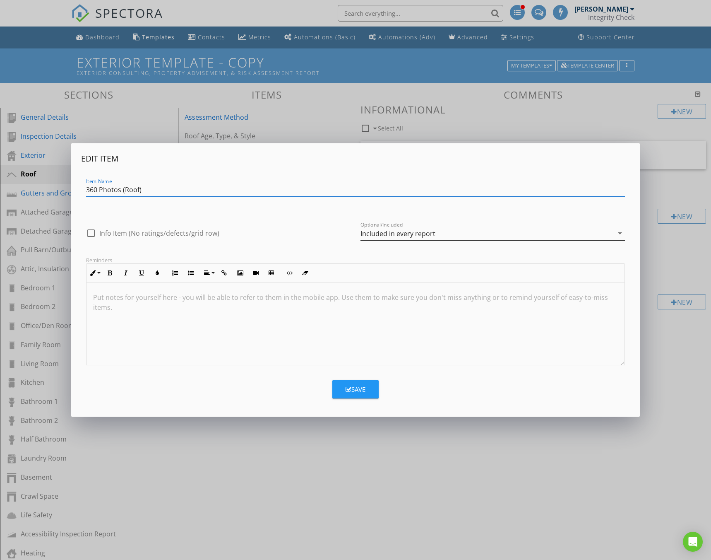
click at [388, 233] on div "Included in every report" at bounding box center [398, 233] width 75 height 7
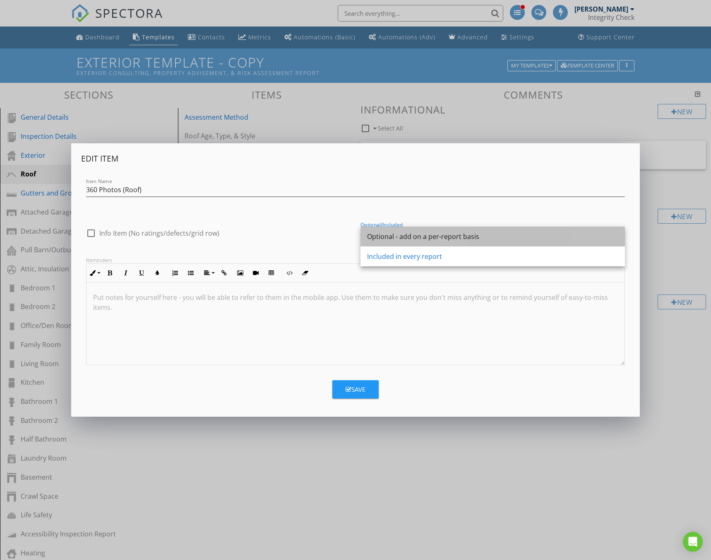
click at [394, 240] on div "Optional - add on a per-report basis" at bounding box center [492, 236] width 251 height 10
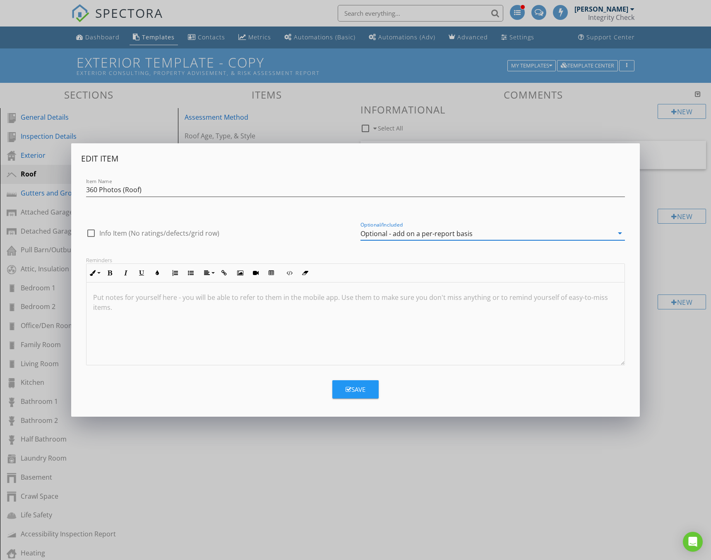
click at [360, 390] on div "Save" at bounding box center [356, 390] width 20 height 10
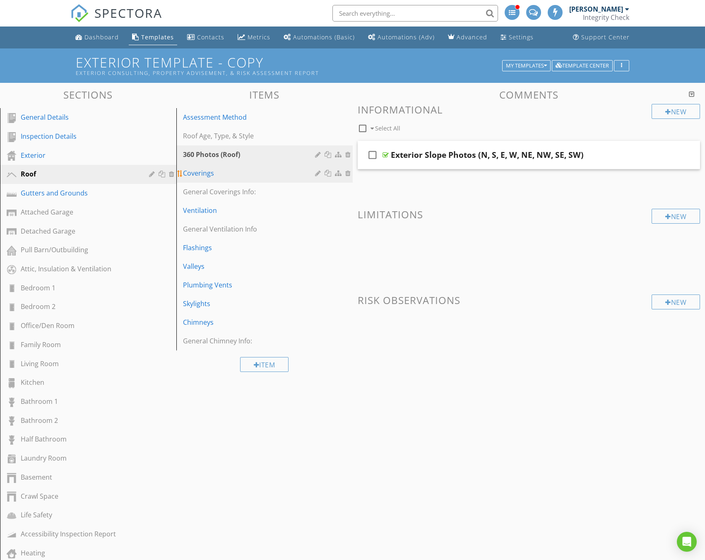
click at [319, 172] on div at bounding box center [319, 173] width 8 height 7
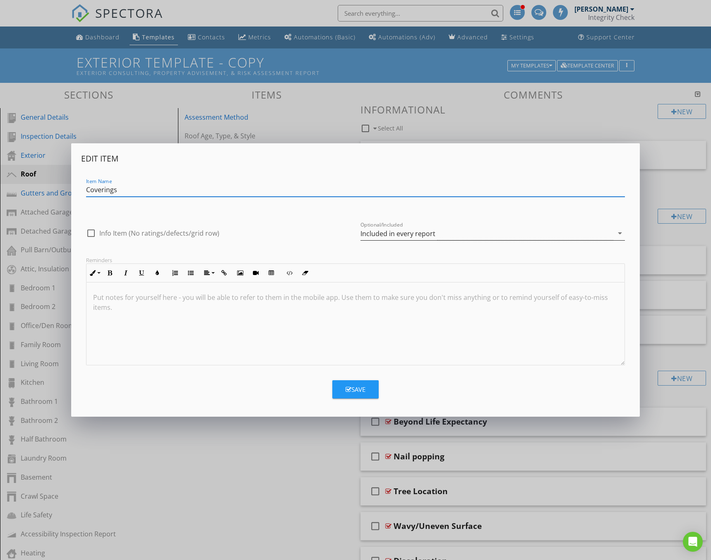
click at [403, 240] on div "Optional/Included Included in every report arrow_drop_down" at bounding box center [493, 233] width 264 height 14
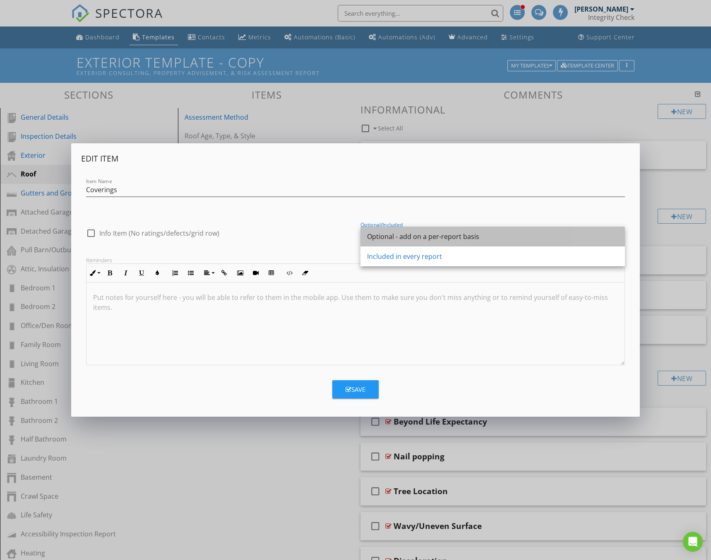
click at [409, 240] on div "Optional - add on a per-report basis" at bounding box center [492, 236] width 251 height 10
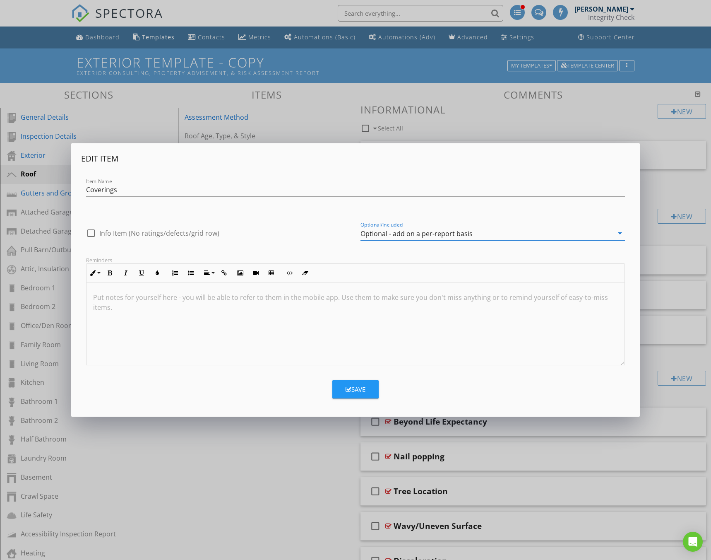
click at [344, 388] on button "Save" at bounding box center [355, 389] width 46 height 18
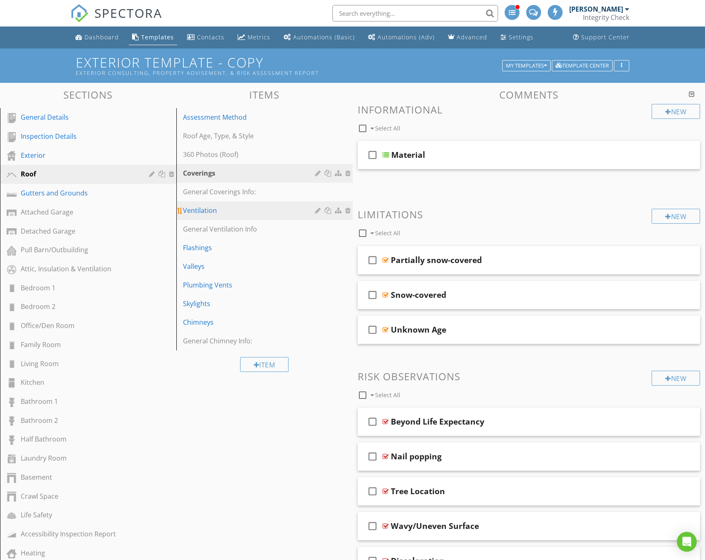
click at [317, 211] on div at bounding box center [319, 210] width 8 height 7
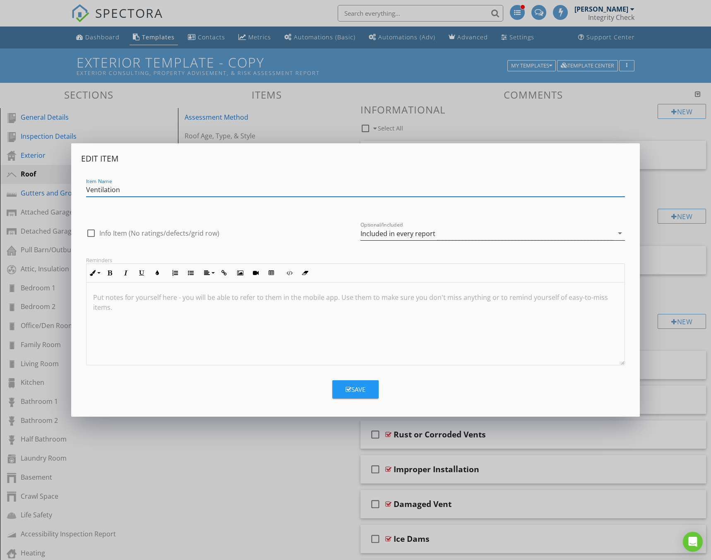
click at [377, 233] on div "Included in every report" at bounding box center [398, 233] width 75 height 7
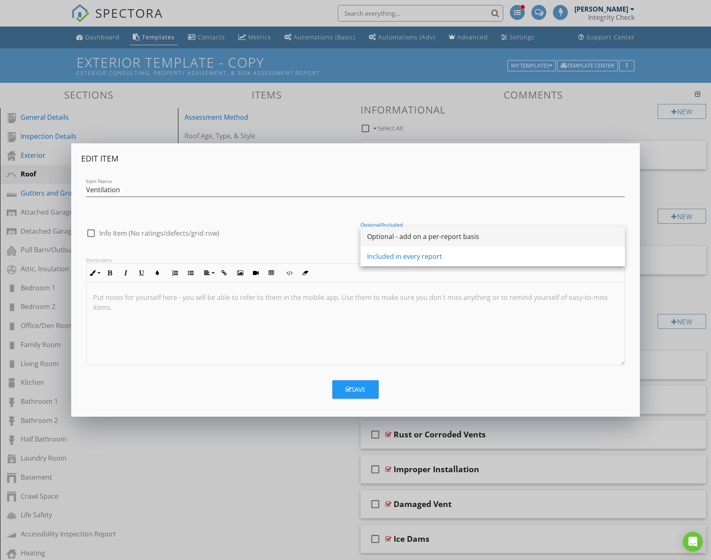
click at [384, 240] on div "Optional - add on a per-report basis" at bounding box center [492, 236] width 251 height 10
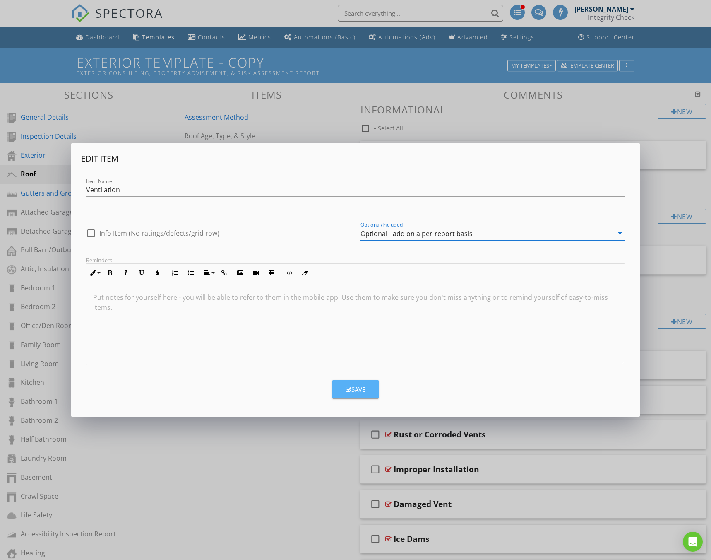
click at [356, 389] on div "Save" at bounding box center [356, 390] width 20 height 10
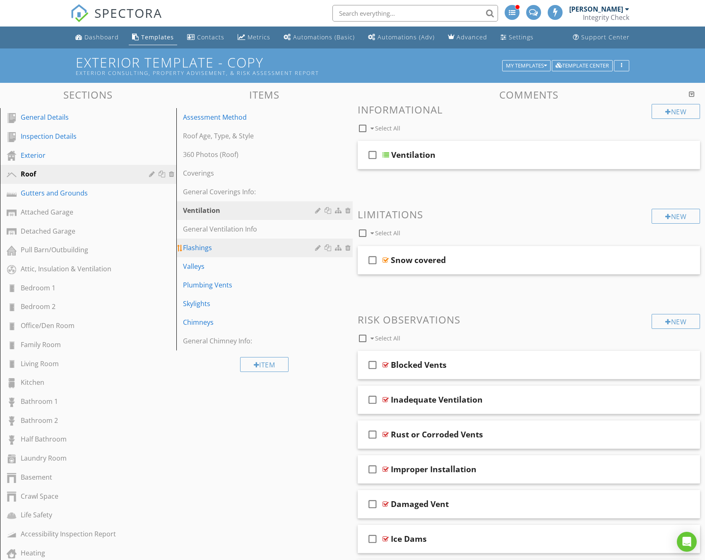
click at [317, 246] on div at bounding box center [319, 247] width 8 height 7
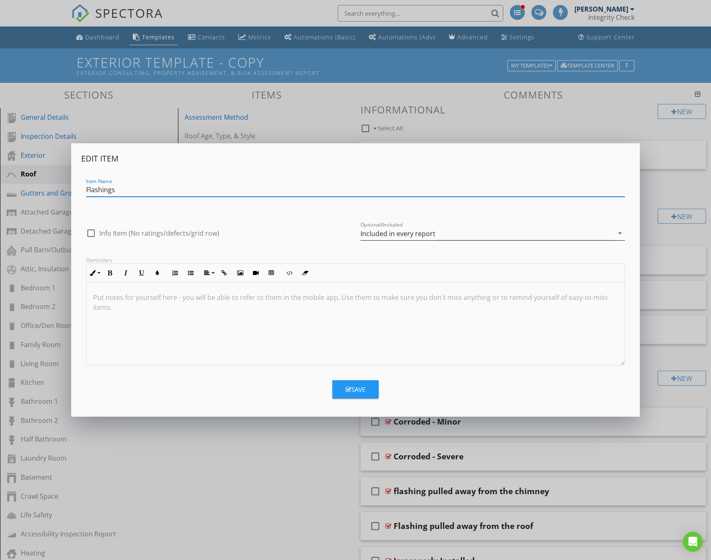
click at [403, 235] on div "Included in every report" at bounding box center [398, 233] width 75 height 7
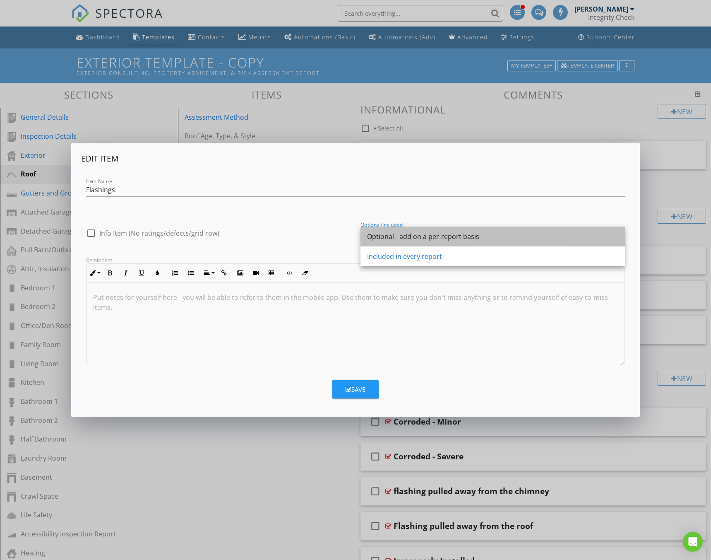
click at [403, 237] on div "Optional - add on a per-report basis" at bounding box center [492, 236] width 251 height 10
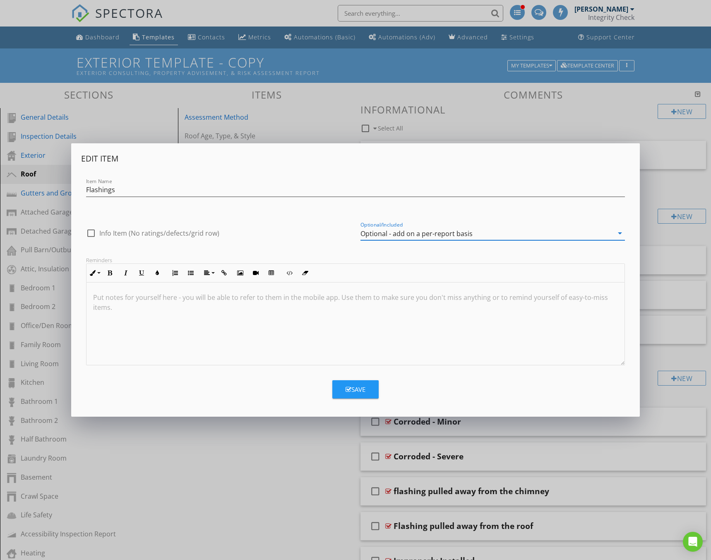
click at [352, 389] on div "Save" at bounding box center [356, 390] width 20 height 10
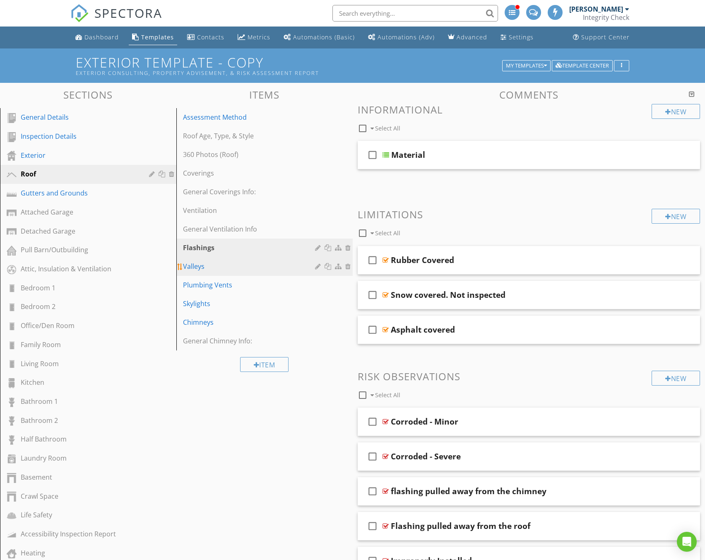
click at [317, 265] on div at bounding box center [319, 266] width 8 height 7
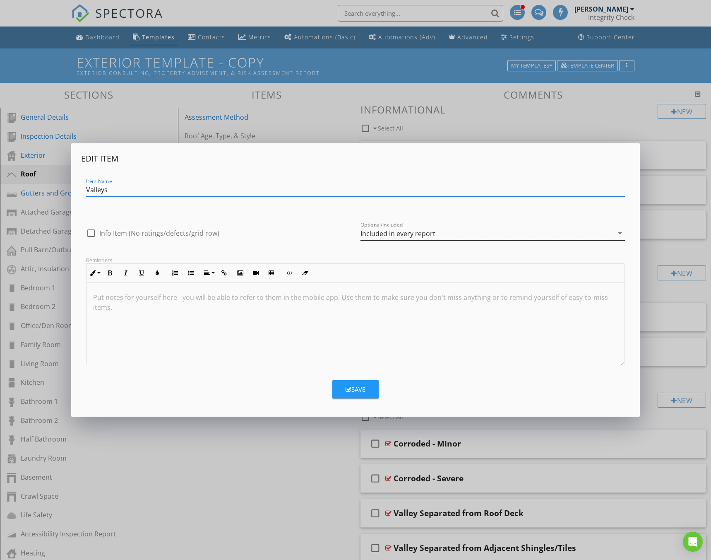
click at [374, 231] on div "Included in every report" at bounding box center [398, 233] width 75 height 7
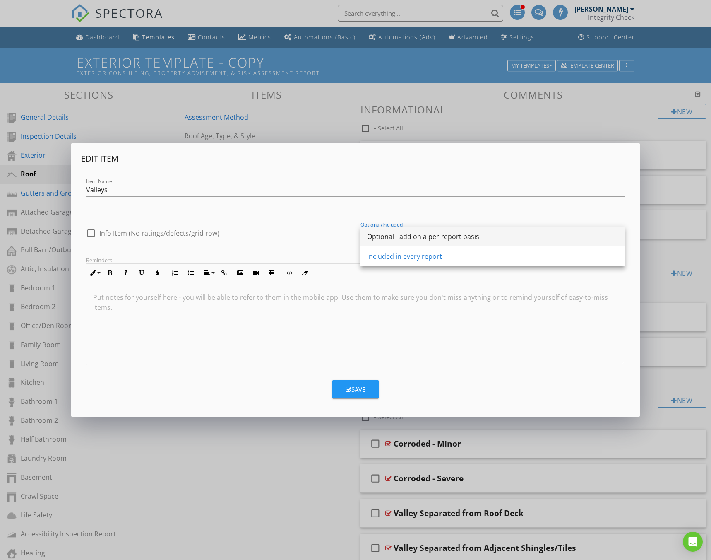
click at [375, 233] on div "Optional - add on a per-report basis" at bounding box center [492, 236] width 251 height 10
click at [356, 390] on div "Save" at bounding box center [356, 390] width 20 height 10
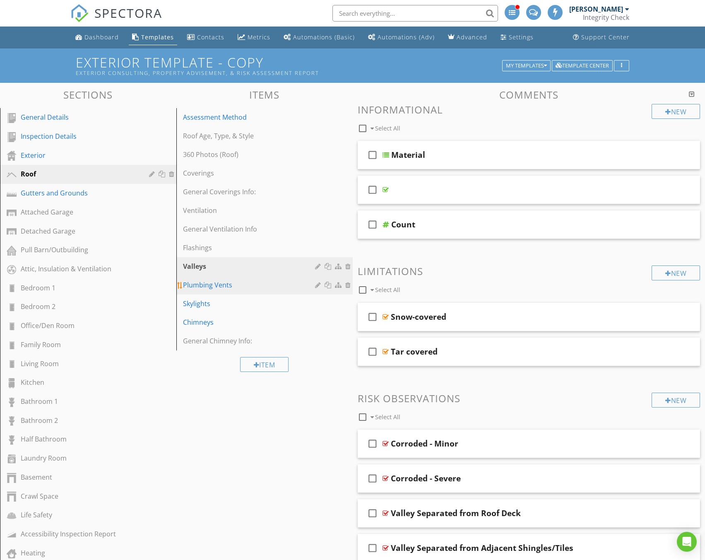
click at [320, 286] on div at bounding box center [319, 284] width 8 height 7
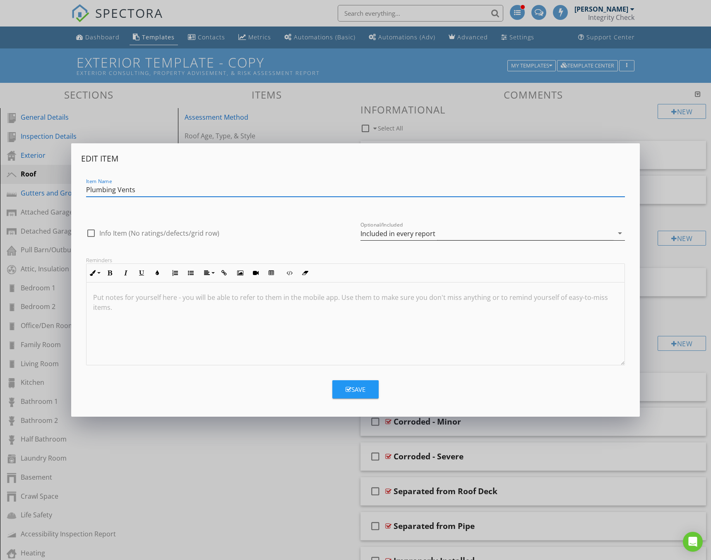
click at [412, 231] on div "Included in every report" at bounding box center [398, 233] width 75 height 7
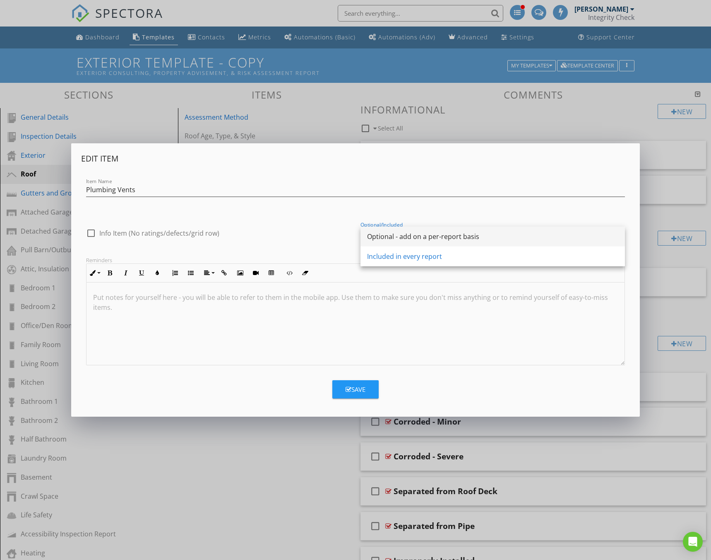
click at [408, 244] on div "Optional - add on a per-report basis" at bounding box center [492, 236] width 251 height 20
click at [362, 392] on div "Save" at bounding box center [356, 390] width 20 height 10
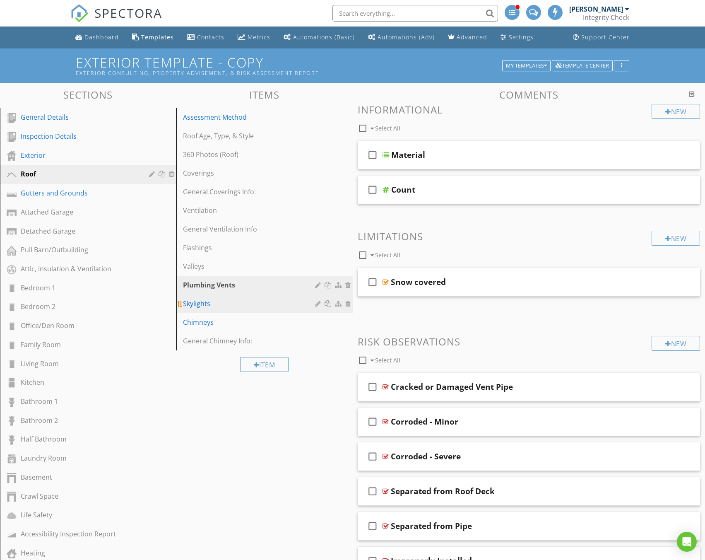
click at [319, 304] on div at bounding box center [319, 303] width 8 height 7
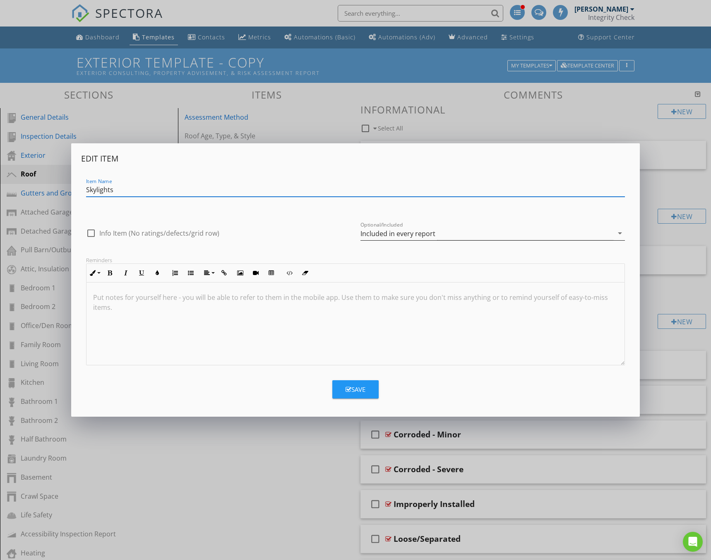
click at [385, 232] on div "Included in every report" at bounding box center [398, 233] width 75 height 7
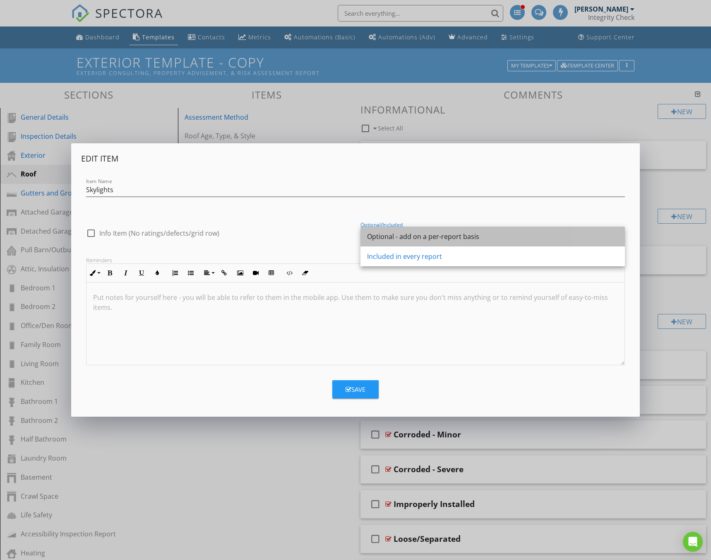
click at [386, 231] on div "Optional - add on a per-report basis" at bounding box center [492, 236] width 251 height 20
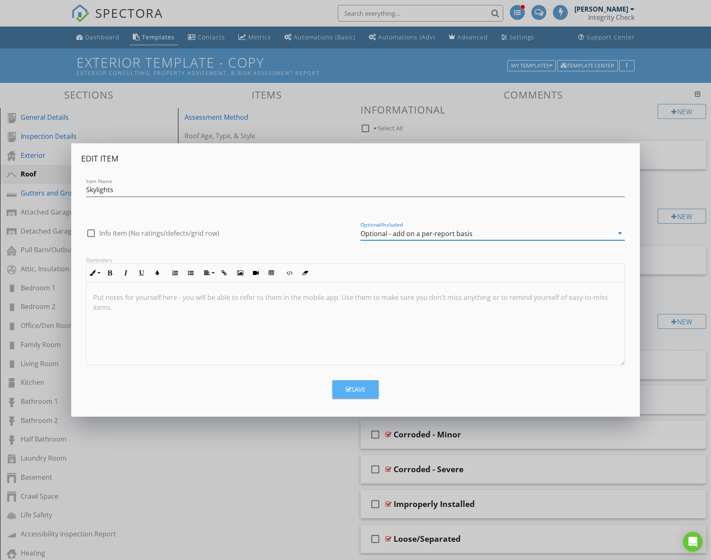
click at [350, 394] on button "Save" at bounding box center [355, 389] width 46 height 18
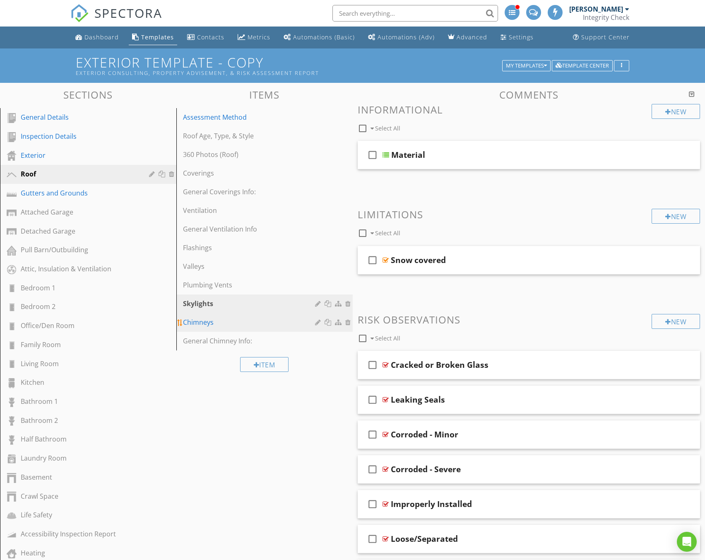
click at [315, 319] on div at bounding box center [319, 322] width 8 height 7
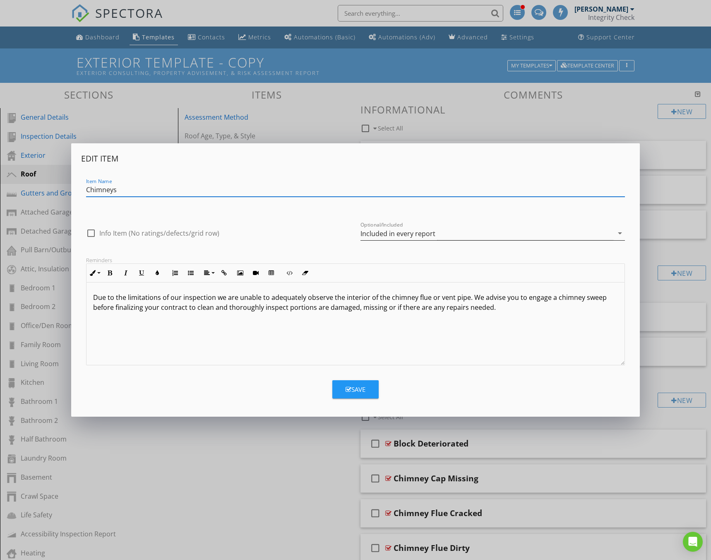
click at [374, 233] on div "Included in every report" at bounding box center [398, 233] width 75 height 7
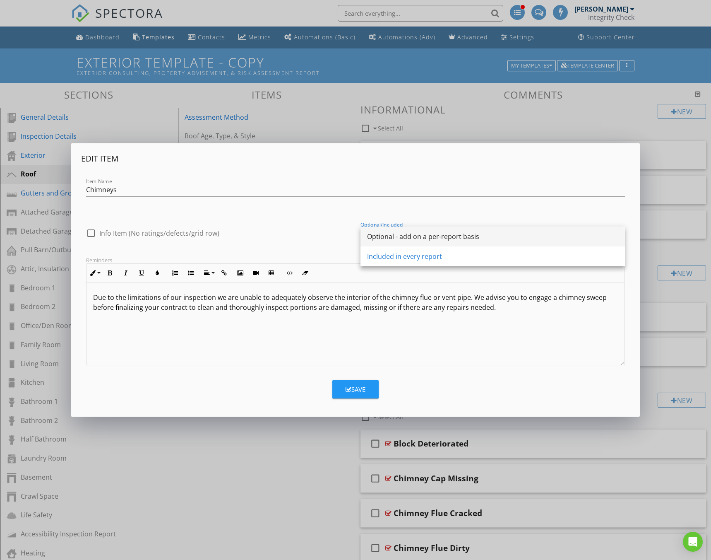
click at [378, 241] on div "Optional - add on a per-report basis" at bounding box center [492, 236] width 251 height 20
click at [346, 396] on button "Save" at bounding box center [355, 389] width 46 height 18
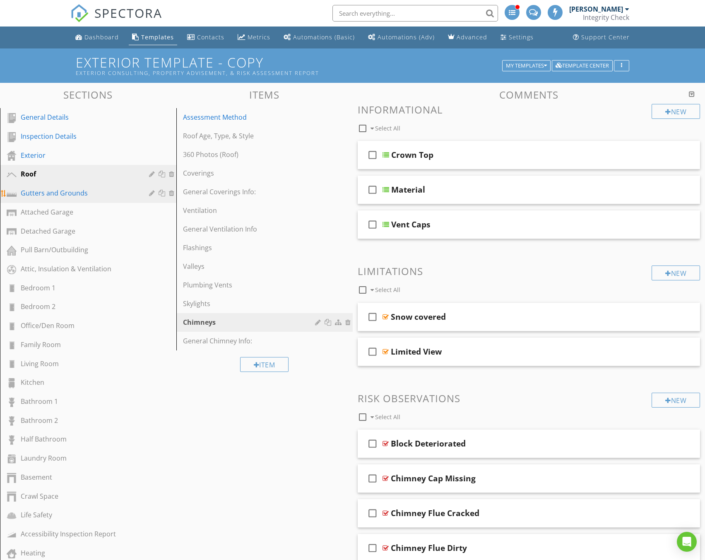
click at [36, 187] on link "Gutters and Grounds" at bounding box center [89, 193] width 174 height 19
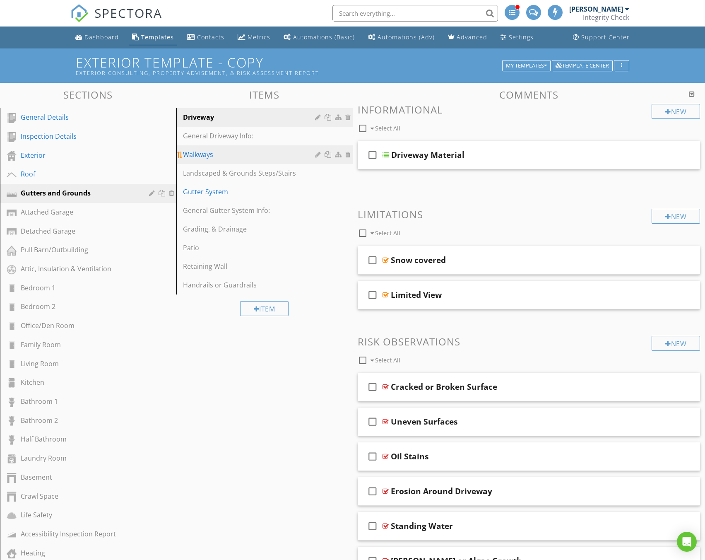
click at [317, 154] on div at bounding box center [319, 154] width 8 height 7
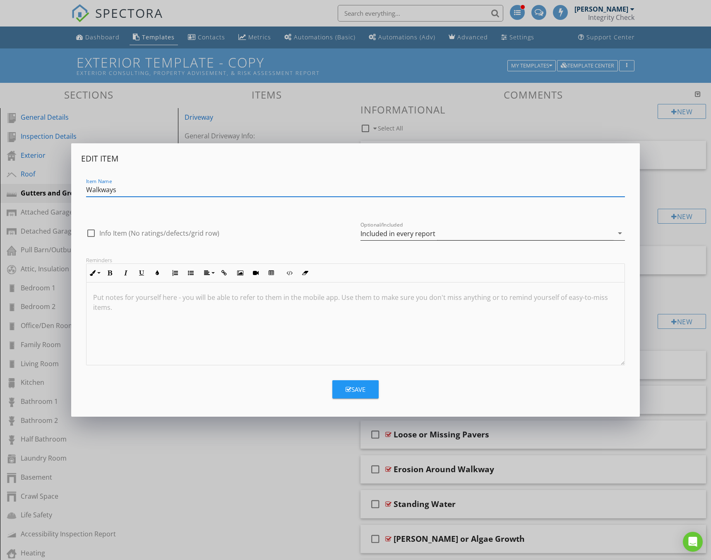
click at [409, 236] on div "Included in every report" at bounding box center [398, 233] width 75 height 7
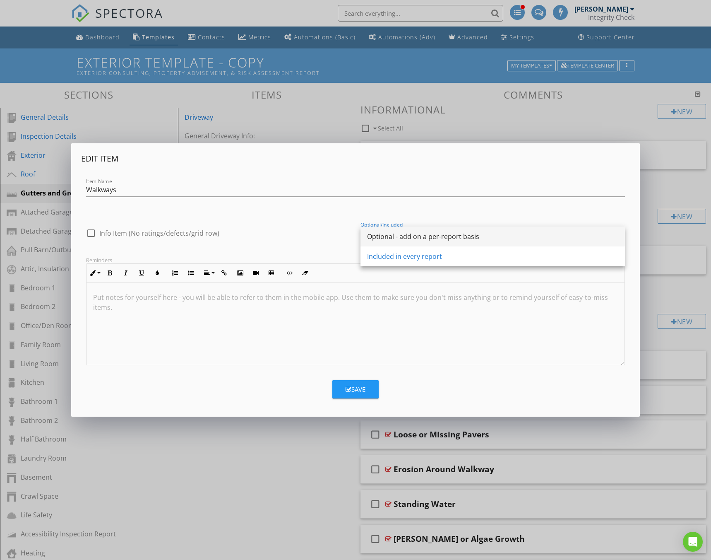
click at [410, 237] on div "Optional - add on a per-report basis" at bounding box center [492, 236] width 251 height 10
click at [354, 387] on div "Save" at bounding box center [356, 390] width 20 height 10
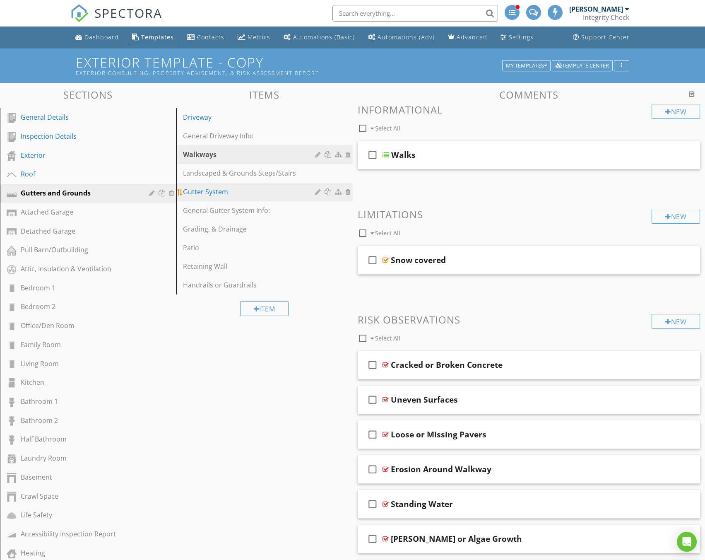
click at [323, 190] on div at bounding box center [334, 192] width 38 height 10
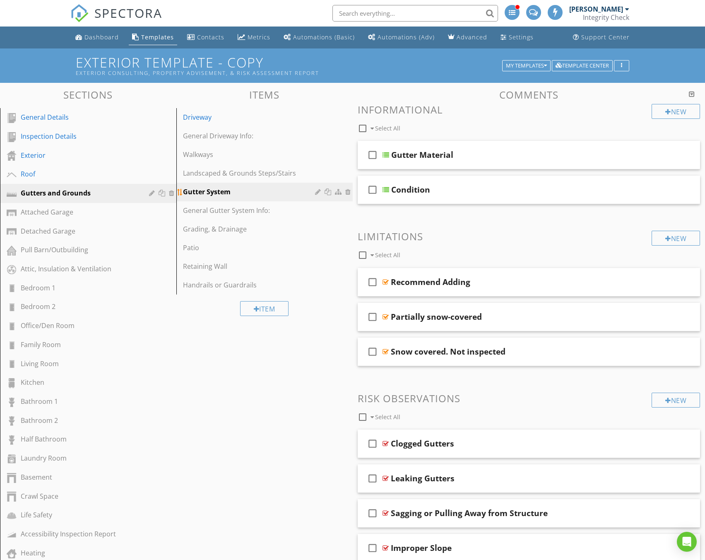
click at [319, 192] on div at bounding box center [319, 191] width 8 height 7
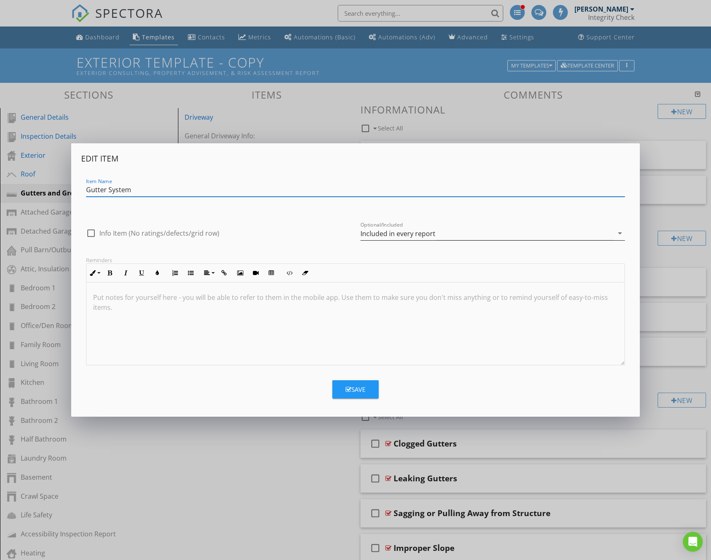
click at [368, 231] on div "Included in every report" at bounding box center [398, 233] width 75 height 7
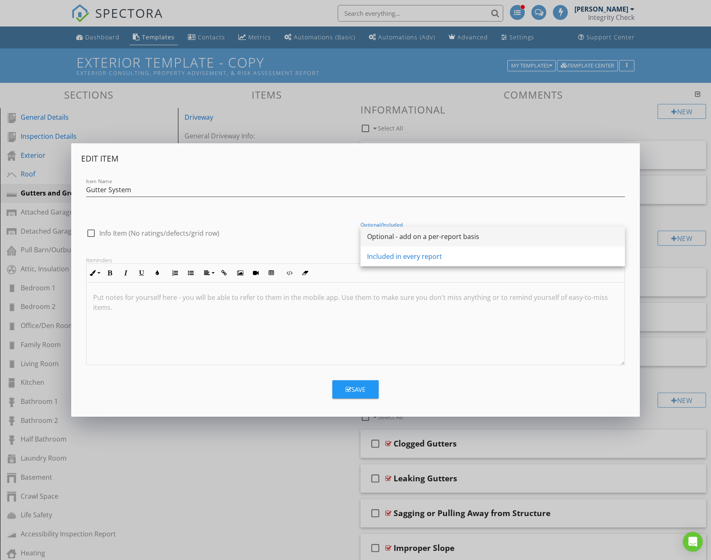
click at [379, 238] on div "Optional - add on a per-report basis" at bounding box center [492, 236] width 251 height 10
click at [351, 397] on button "Save" at bounding box center [355, 389] width 46 height 18
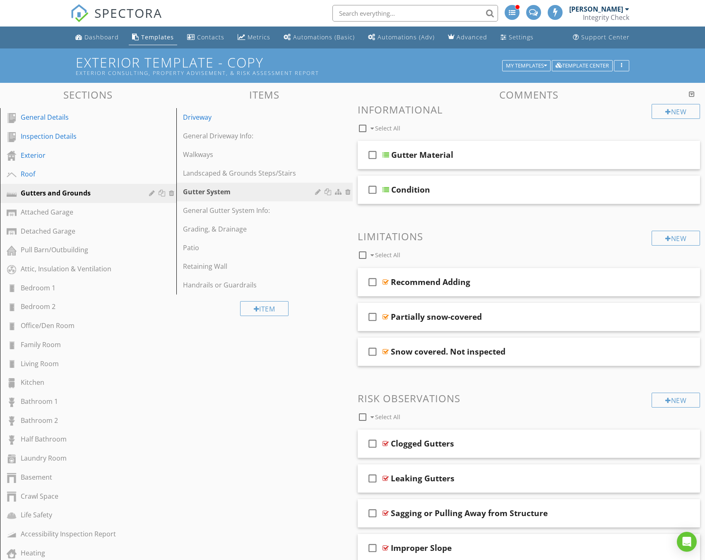
click at [166, 374] on link "Kitchen" at bounding box center [89, 382] width 174 height 19
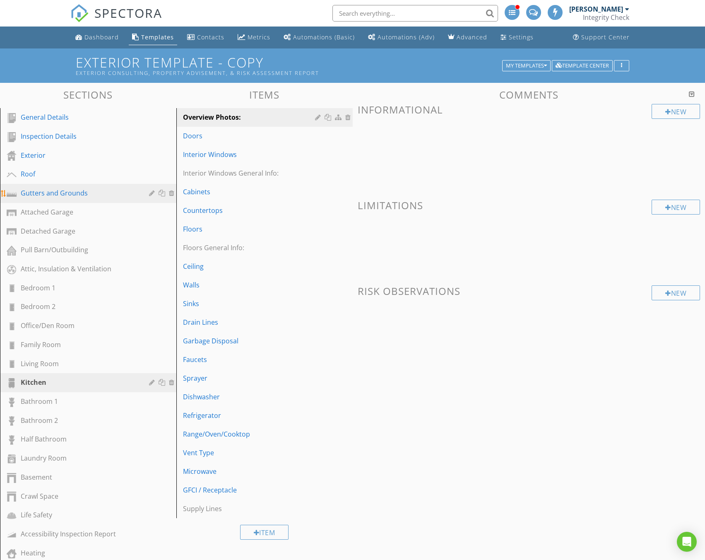
click at [65, 197] on div "Gutters and Grounds" at bounding box center [79, 193] width 116 height 10
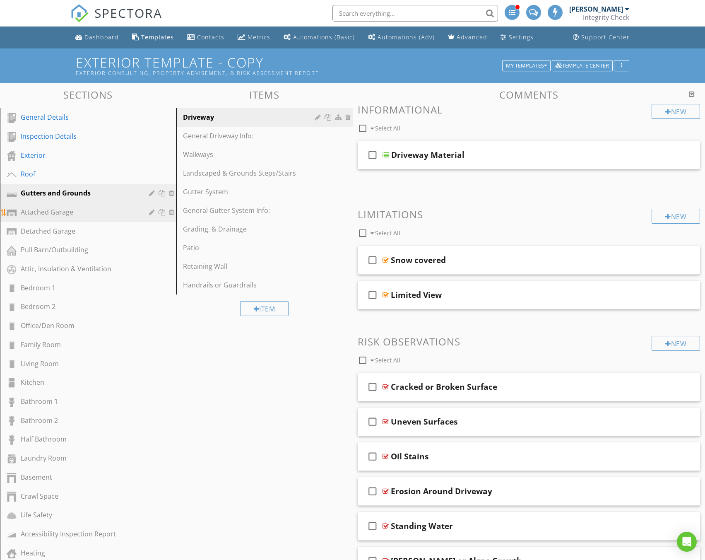
click at [149, 212] on div at bounding box center [153, 212] width 8 height 7
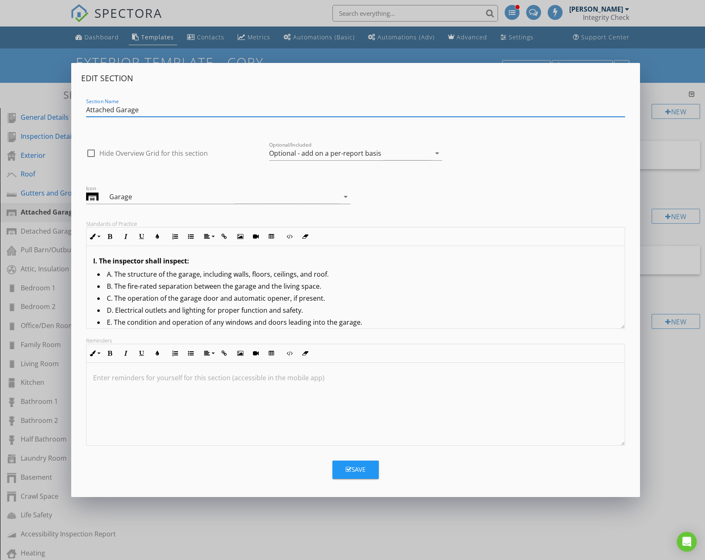
click at [416, 512] on div "Edit Section Section Name Attached Garage check_box_outline_blank Hide Overview…" at bounding box center [352, 280] width 705 height 560
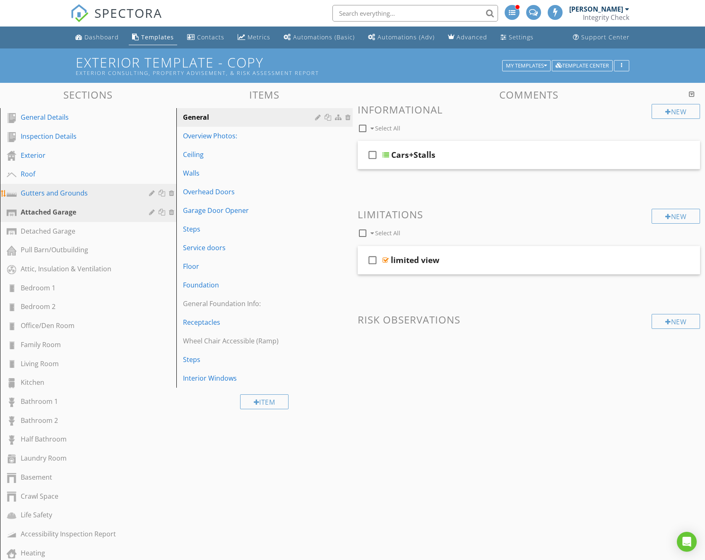
click at [151, 194] on div at bounding box center [153, 193] width 8 height 7
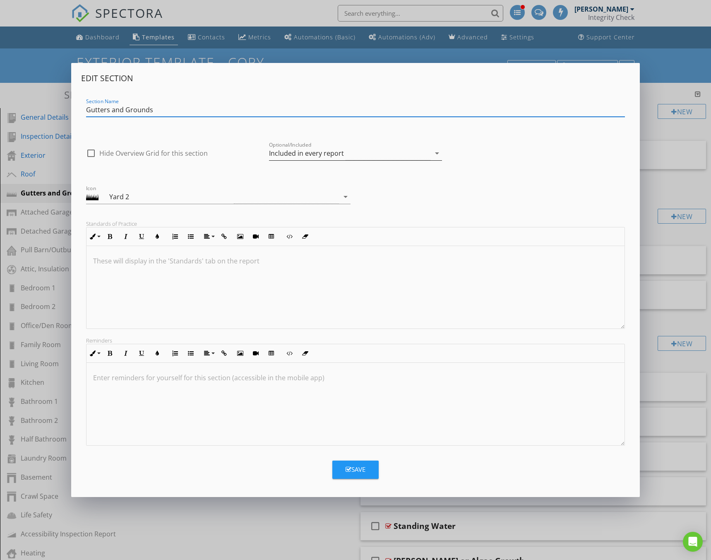
click at [326, 157] on div "Included in every report" at bounding box center [306, 152] width 75 height 7
click at [326, 157] on div "Optional - add on a per-report basis" at bounding box center [356, 156] width 160 height 10
click at [365, 472] on div "Save" at bounding box center [356, 469] width 20 height 10
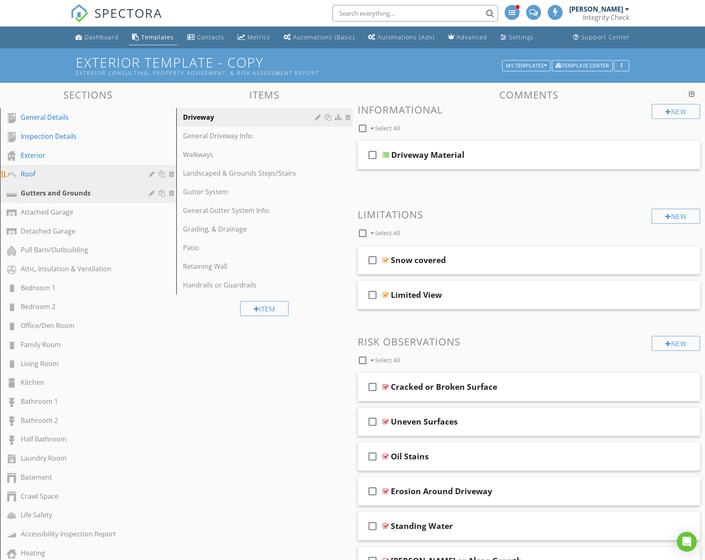
click at [149, 173] on div at bounding box center [153, 174] width 8 height 7
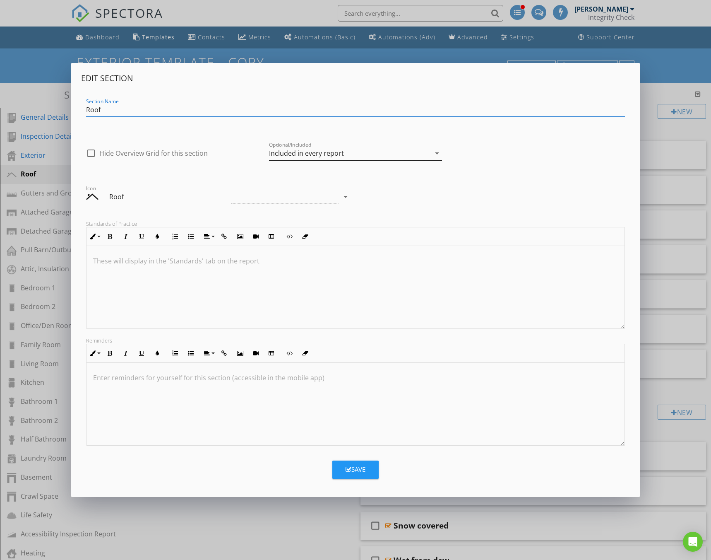
click at [302, 156] on div "Included in every report" at bounding box center [306, 152] width 75 height 7
click at [312, 160] on div "Optional - add on a per-report basis" at bounding box center [356, 156] width 160 height 10
click at [356, 470] on div "Save" at bounding box center [356, 469] width 20 height 10
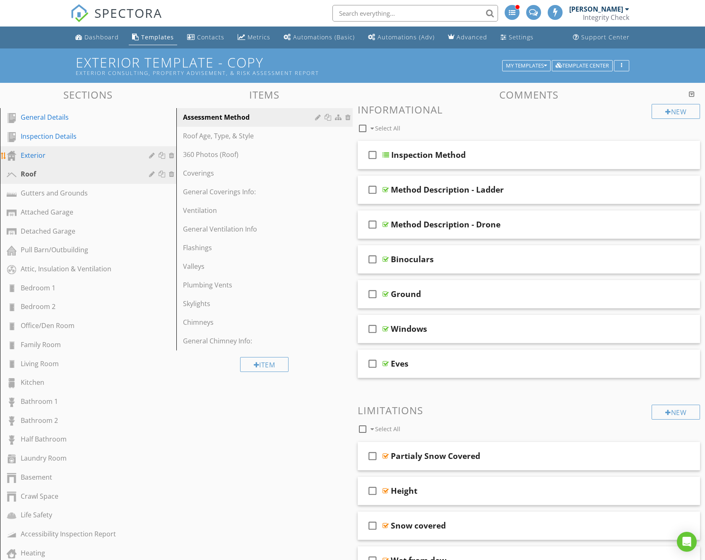
click at [152, 155] on div at bounding box center [153, 155] width 8 height 7
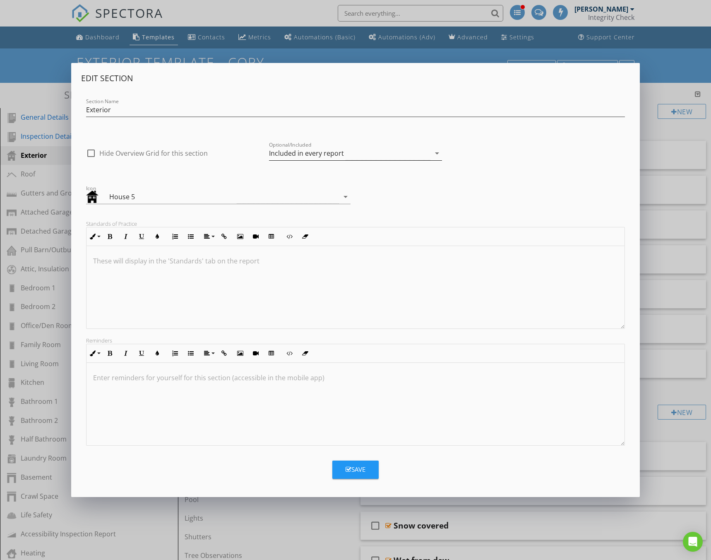
click at [341, 152] on div "Included in every report" at bounding box center [306, 152] width 75 height 7
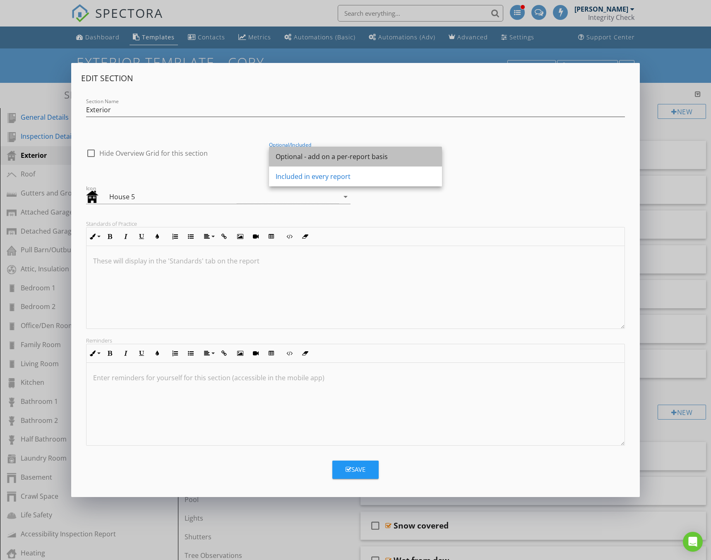
click at [344, 163] on div "Optional - add on a per-report basis" at bounding box center [356, 157] width 160 height 20
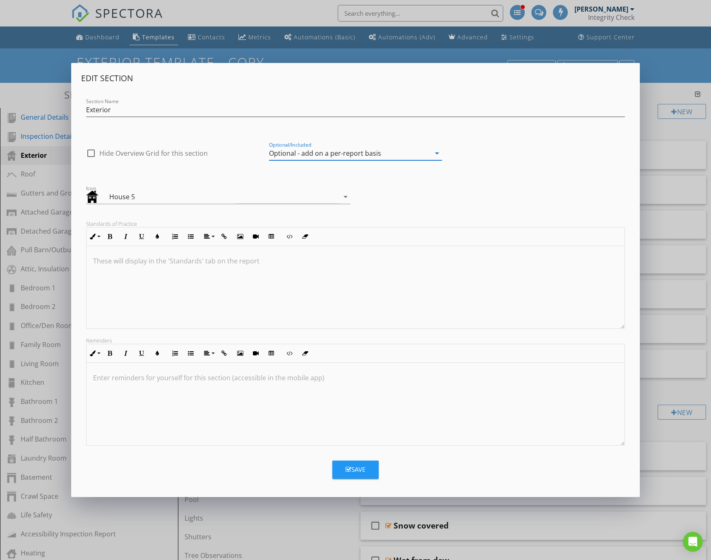
click at [351, 467] on icon "button" at bounding box center [349, 469] width 6 height 6
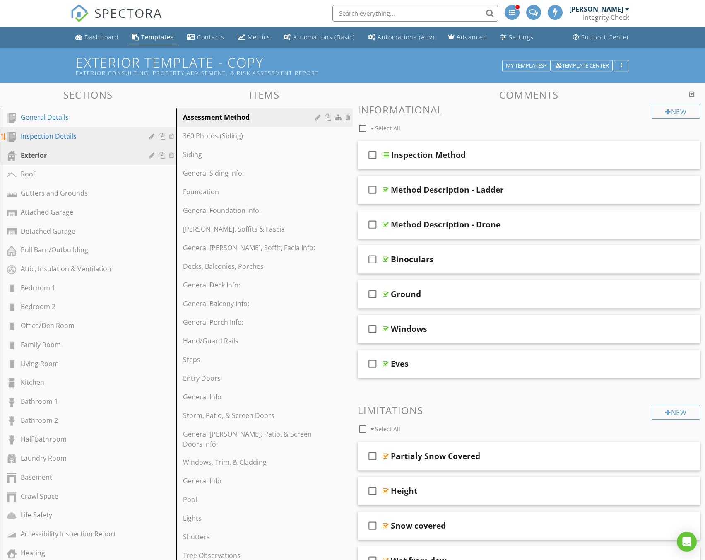
click at [106, 139] on div "Inspection Details" at bounding box center [79, 136] width 116 height 10
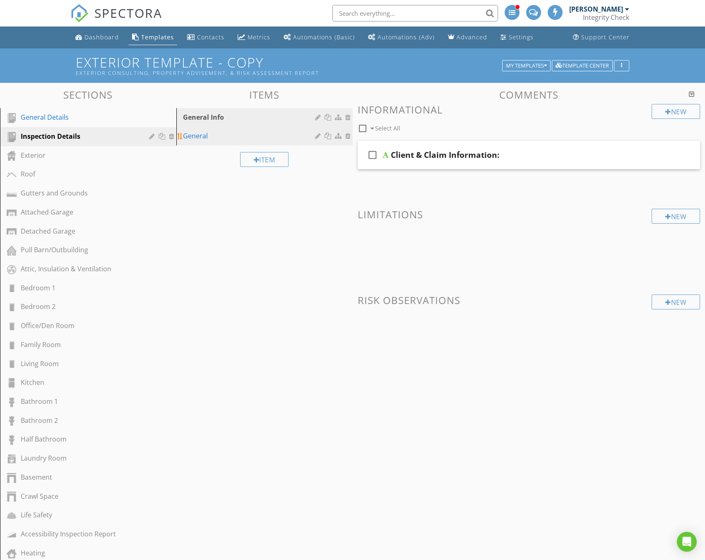
click at [192, 136] on div "General" at bounding box center [250, 136] width 135 height 10
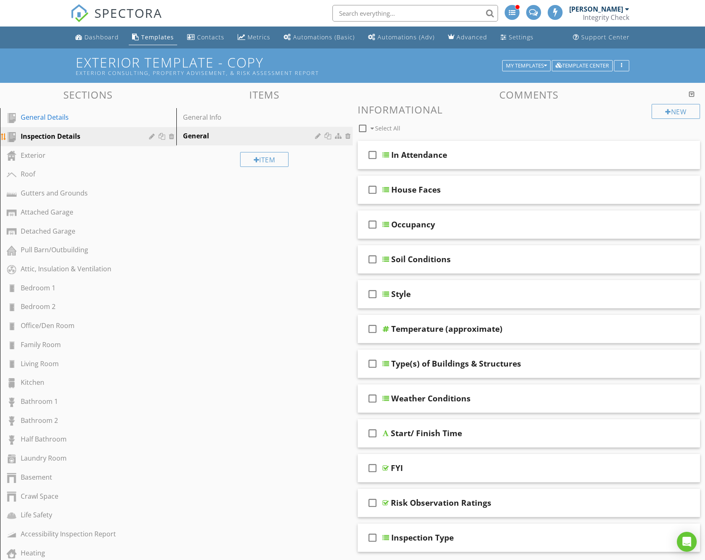
click at [150, 137] on div at bounding box center [153, 136] width 8 height 7
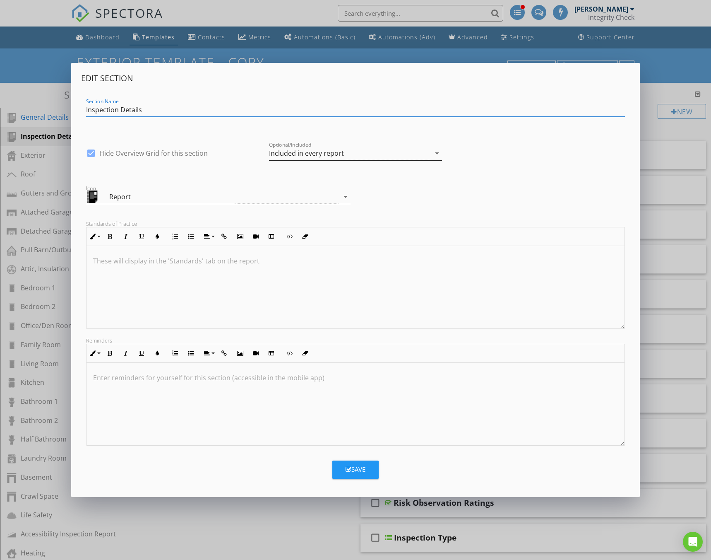
click at [334, 158] on div "Included in every report" at bounding box center [349, 154] width 161 height 14
click at [335, 160] on div "Optional - add on a per-report basis" at bounding box center [356, 156] width 160 height 10
click at [361, 471] on div "Save" at bounding box center [356, 469] width 20 height 10
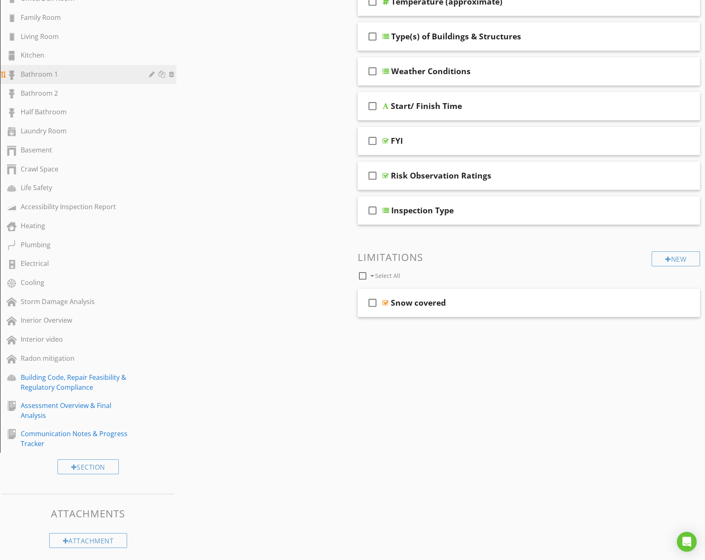
scroll to position [329, 0]
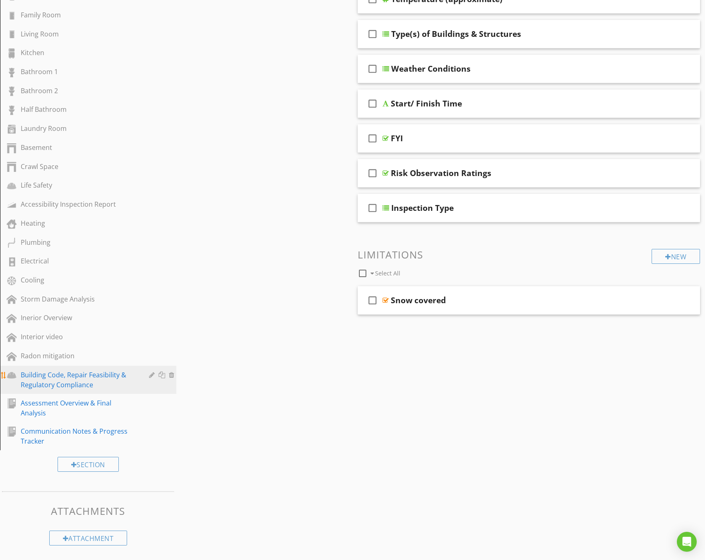
click at [84, 387] on div "Building Code, Repair Feasibility & Regulatory Compliance" at bounding box center [79, 380] width 116 height 20
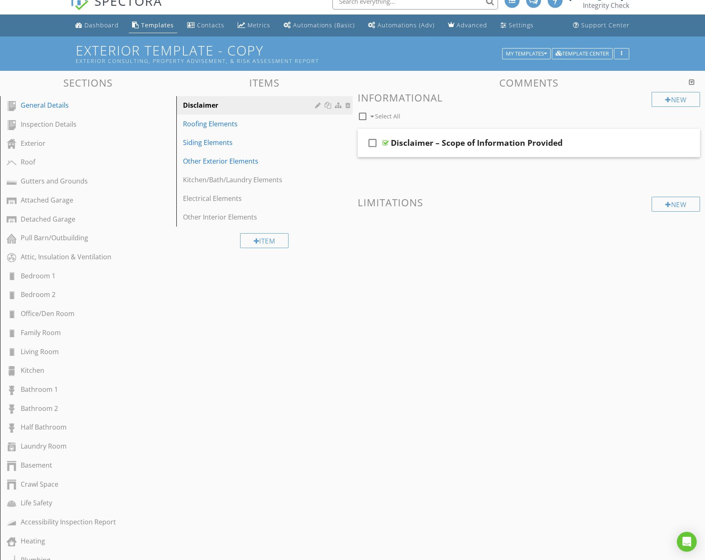
scroll to position [0, 0]
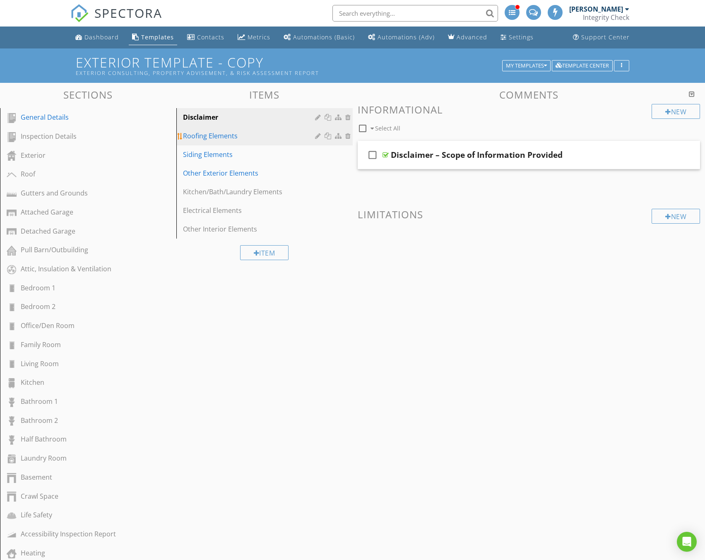
click at [238, 137] on div "Roofing Elements" at bounding box center [250, 136] width 135 height 10
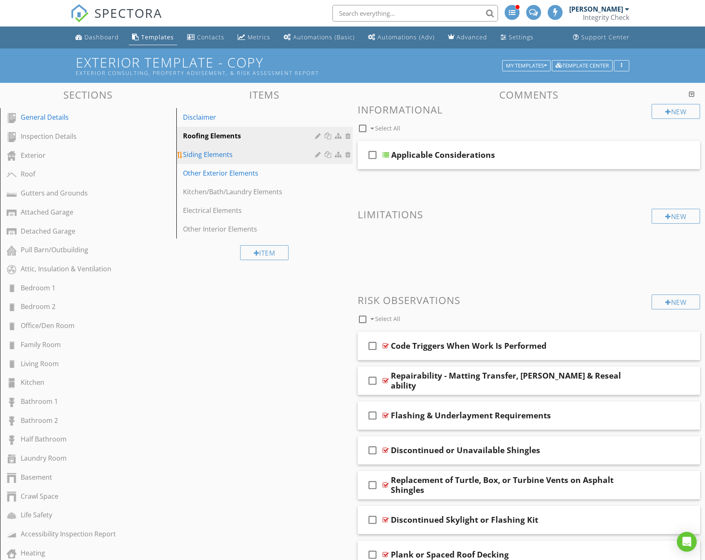
click at [229, 155] on div "Siding Elements" at bounding box center [250, 154] width 135 height 10
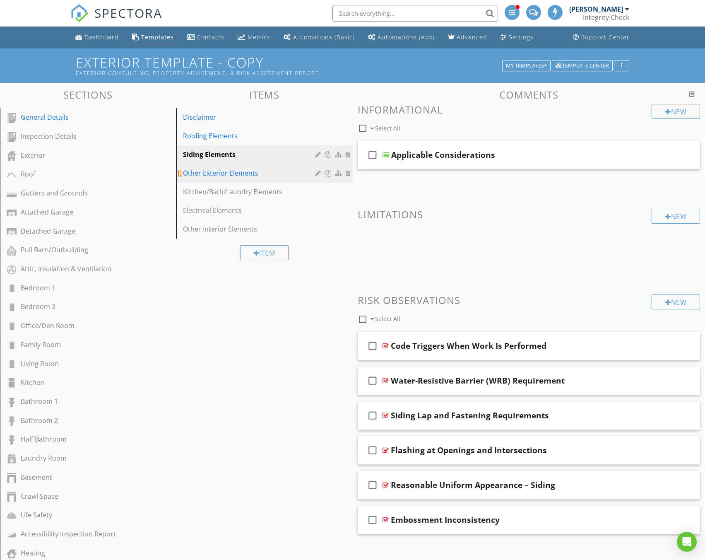
click at [236, 174] on div "Other Exterior Elements" at bounding box center [250, 173] width 135 height 10
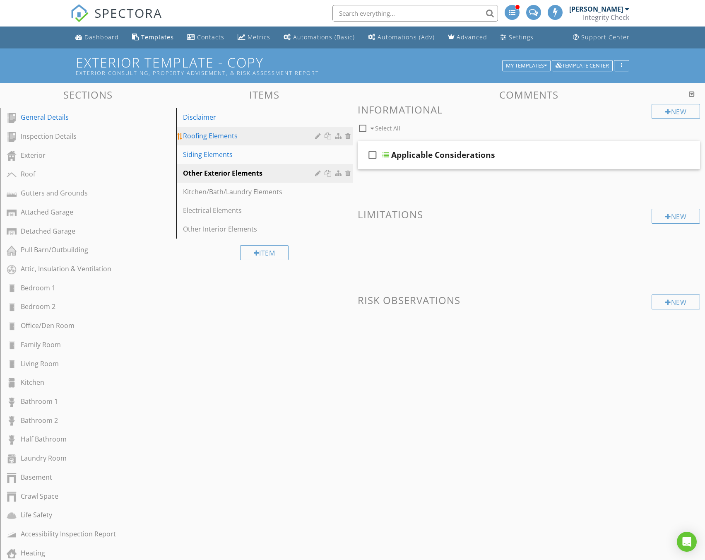
click at [238, 133] on div "Roofing Elements" at bounding box center [250, 136] width 135 height 10
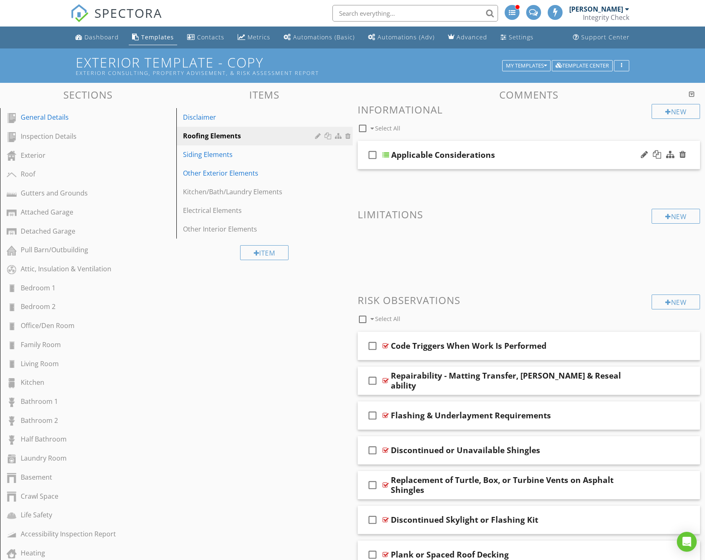
click at [448, 151] on div "Applicable Considerations" at bounding box center [443, 155] width 104 height 10
click at [387, 156] on div at bounding box center [385, 154] width 7 height 7
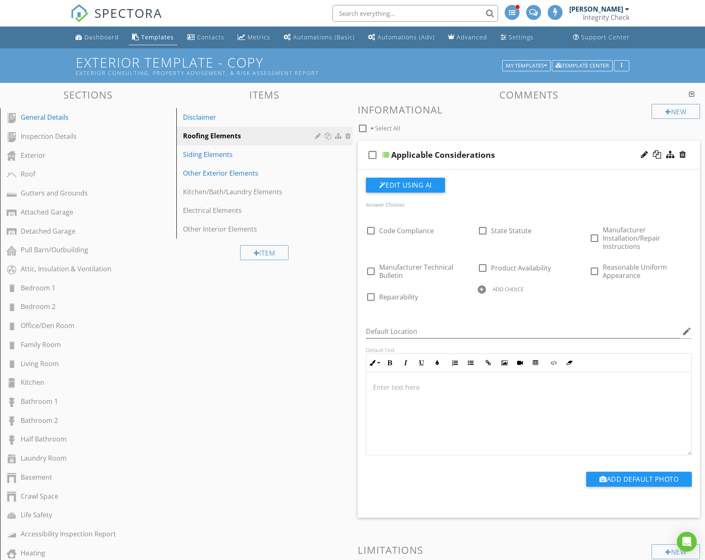
click at [387, 156] on div at bounding box center [385, 154] width 7 height 7
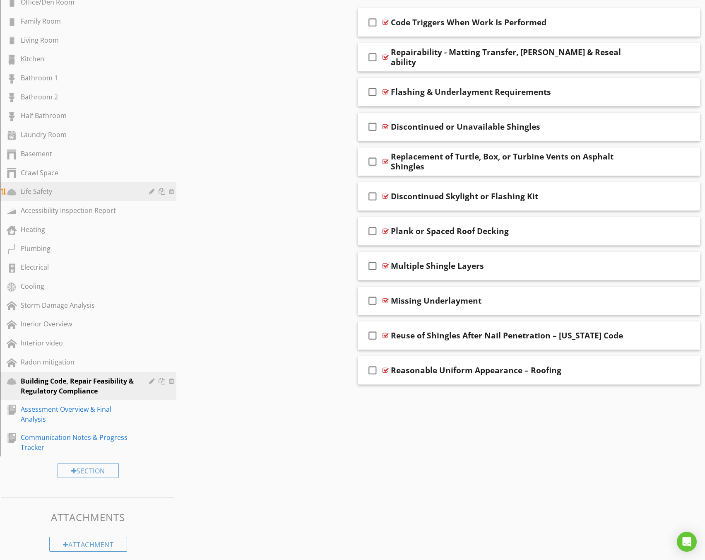
scroll to position [329, 0]
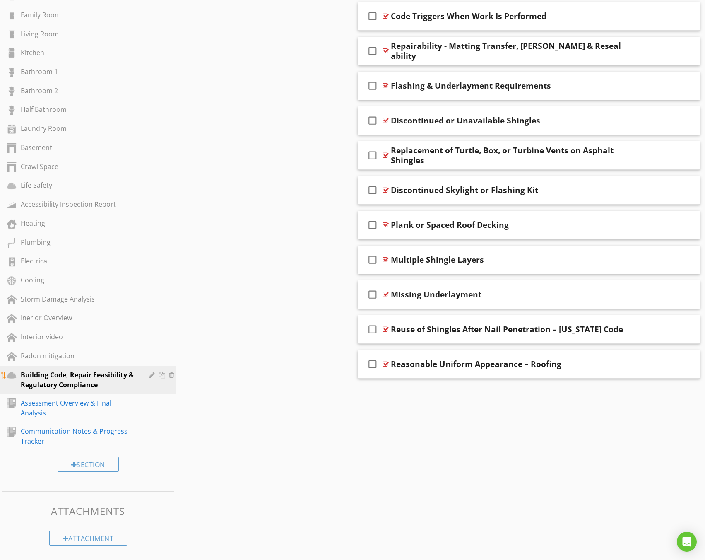
click at [151, 373] on div at bounding box center [153, 374] width 8 height 7
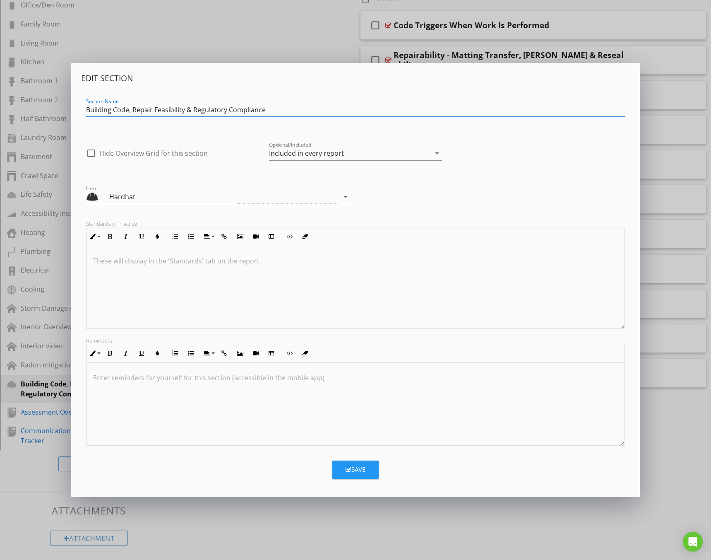
click at [243, 30] on div "Edit Section Section Name Building Code, Repair Feasibility & Regulatory Compli…" at bounding box center [355, 280] width 711 height 560
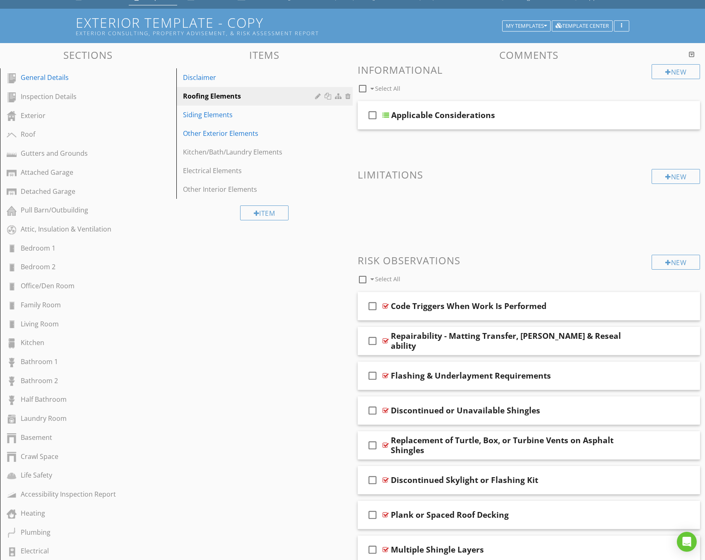
scroll to position [0, 0]
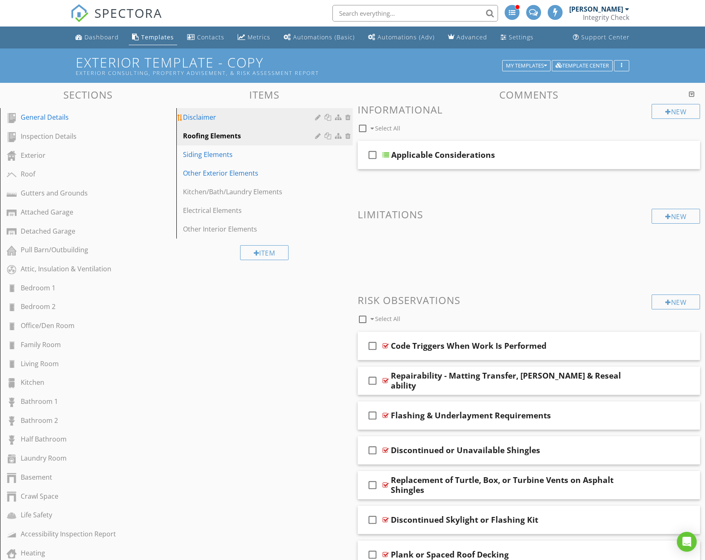
click at [207, 115] on div "Disclaimer" at bounding box center [250, 117] width 135 height 10
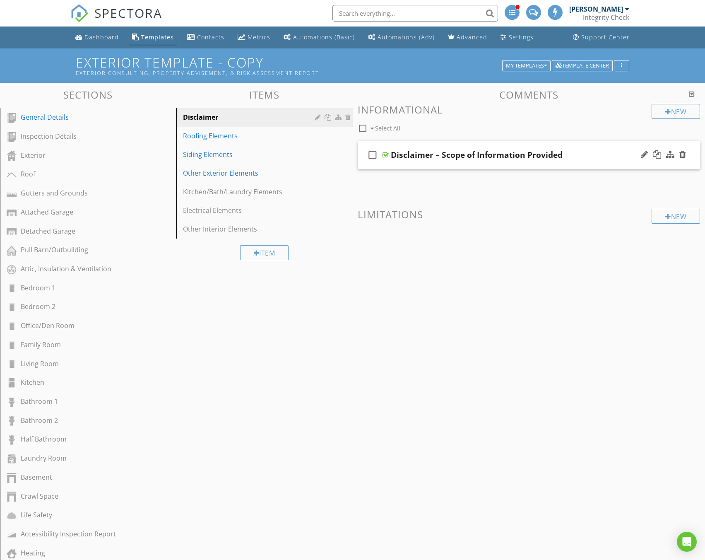
click at [433, 159] on div "Disclaimer – Scope of Information Provided" at bounding box center [477, 155] width 172 height 10
click at [385, 155] on div at bounding box center [385, 154] width 6 height 7
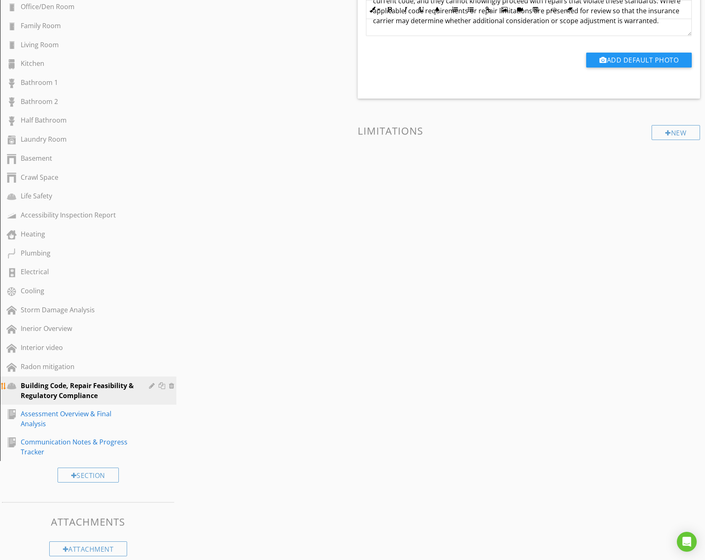
scroll to position [329, 0]
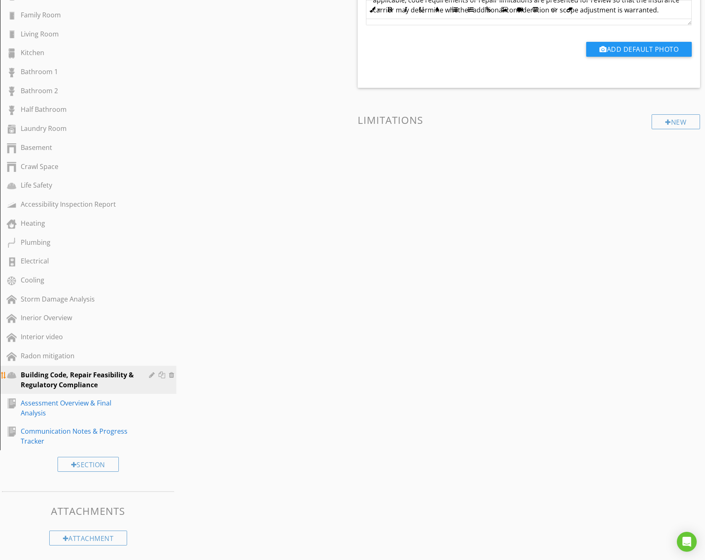
click at [150, 376] on div at bounding box center [153, 374] width 8 height 7
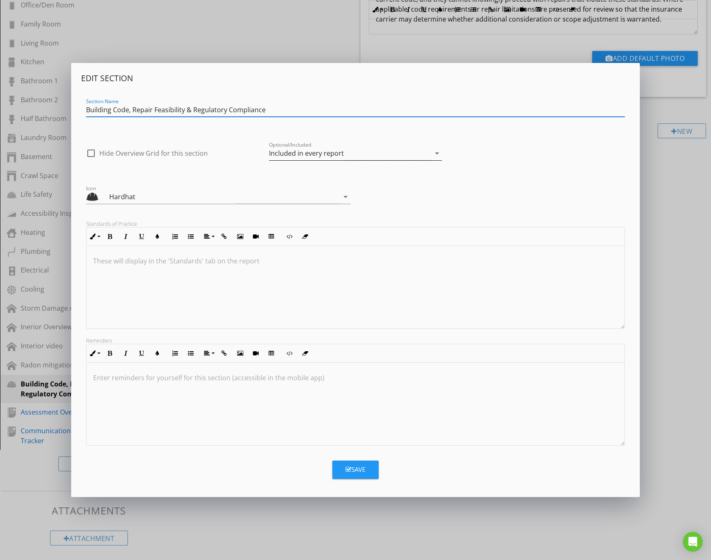
click at [382, 146] on div "Optional/Included Included in every report arrow_drop_down" at bounding box center [355, 155] width 173 height 27
click at [380, 151] on div "Included in every report" at bounding box center [349, 154] width 161 height 14
click at [377, 159] on div "Optional - add on a per-report basis" at bounding box center [356, 156] width 160 height 10
click at [363, 465] on div "Save" at bounding box center [356, 469] width 20 height 10
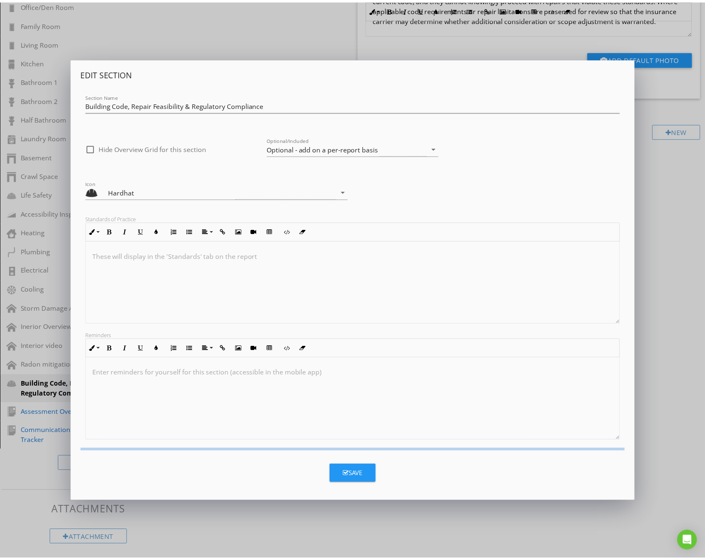
scroll to position [133, 0]
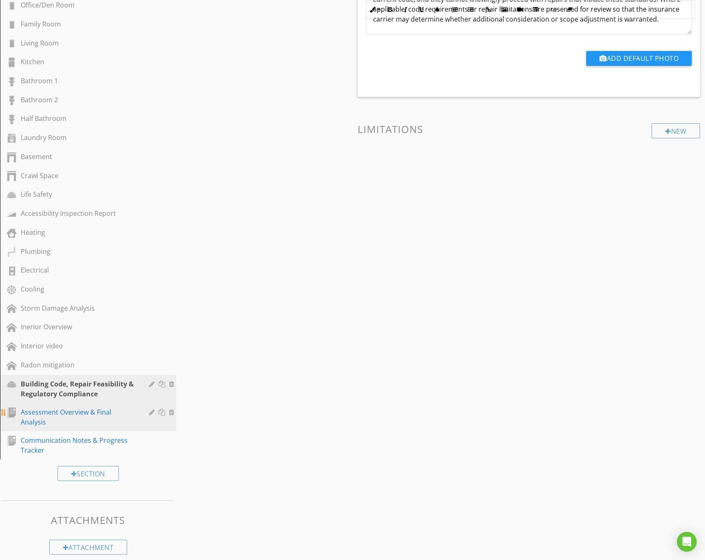
click at [116, 413] on div "Assessment Overview & Final Analysis" at bounding box center [79, 417] width 116 height 20
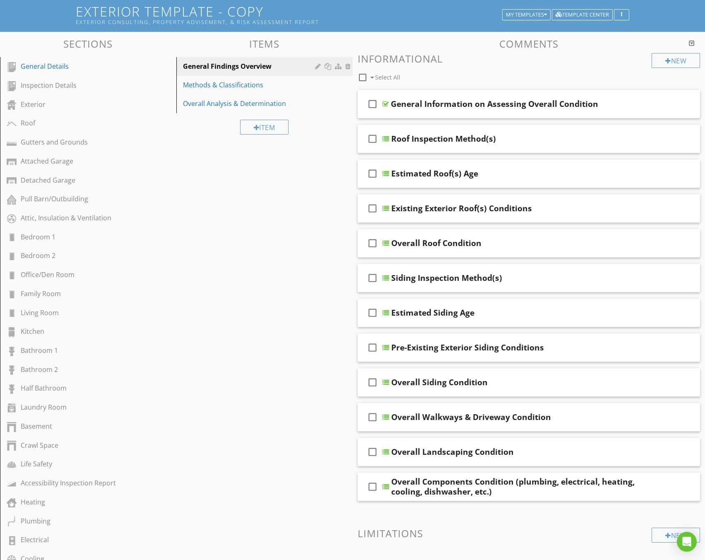
scroll to position [55, 0]
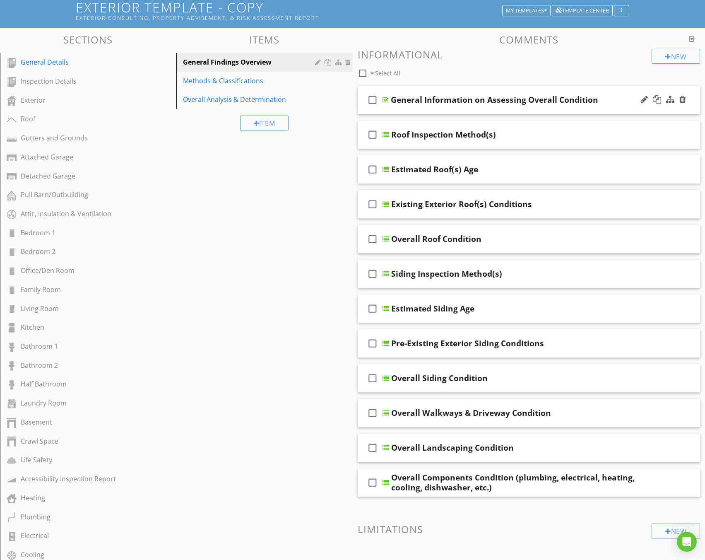
click at [395, 99] on div "General Information on Assessing Overall Condition" at bounding box center [494, 100] width 207 height 10
click at [386, 100] on div at bounding box center [385, 99] width 6 height 7
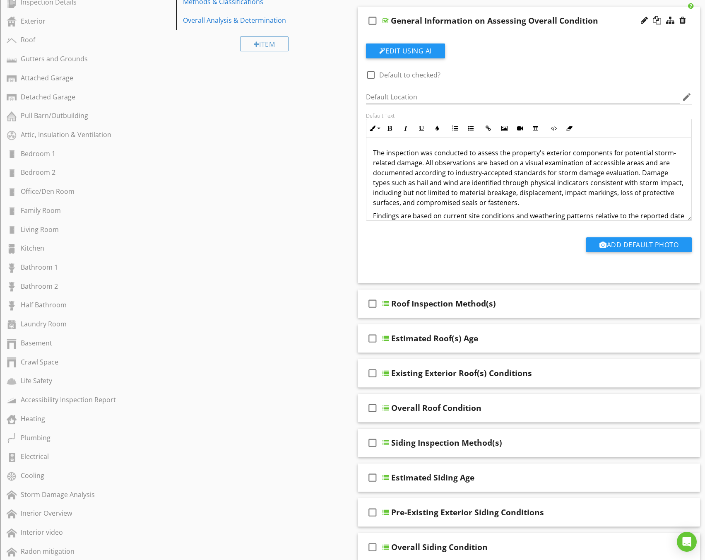
scroll to position [0, 0]
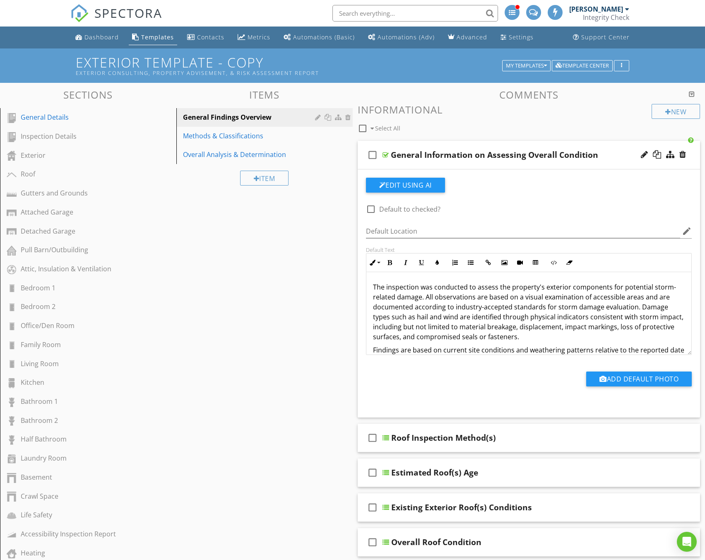
click at [399, 153] on div "General Information on Assessing Overall Condition" at bounding box center [494, 155] width 207 height 10
click at [382, 152] on div at bounding box center [385, 154] width 6 height 7
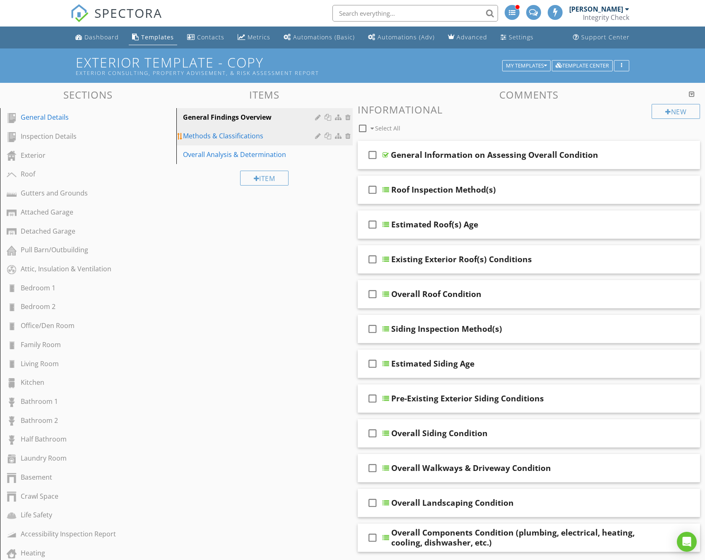
click at [251, 132] on div "Methods & Classifications" at bounding box center [250, 136] width 135 height 10
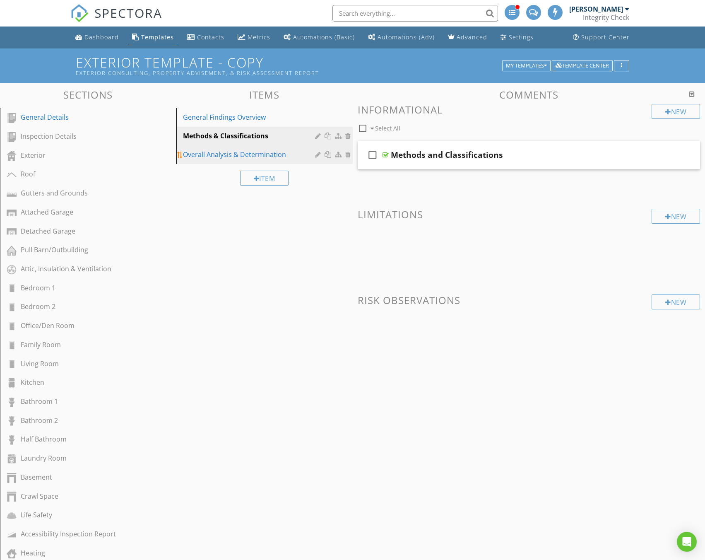
click at [252, 153] on div "Overall Analysis & Determination" at bounding box center [250, 154] width 135 height 10
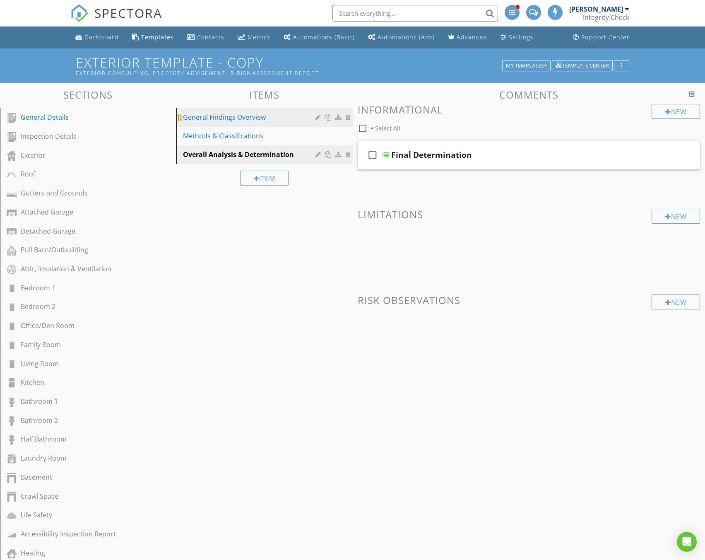
click at [230, 121] on div "General Findings Overview" at bounding box center [250, 117] width 135 height 10
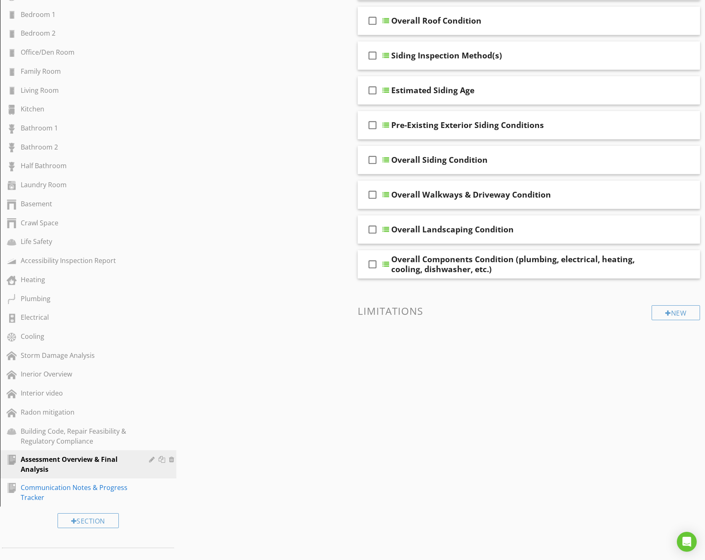
scroll to position [276, 0]
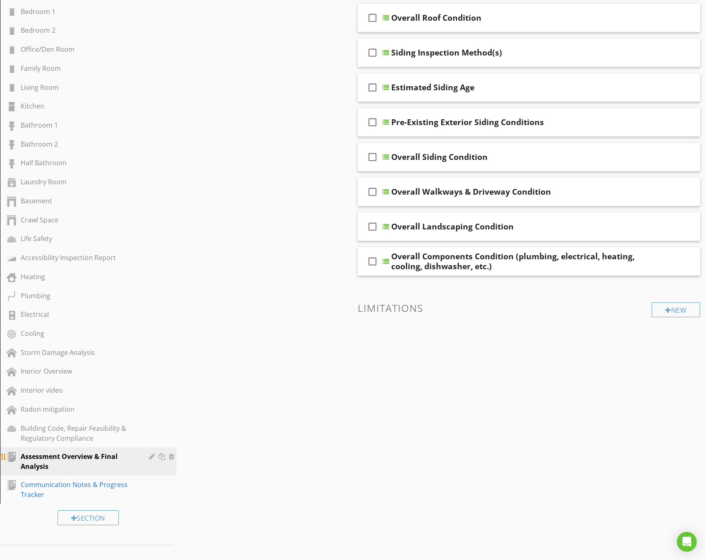
click at [148, 456] on div "Assessment Overview & Final Analysis" at bounding box center [94, 461] width 147 height 20
click at [150, 457] on div at bounding box center [153, 456] width 8 height 7
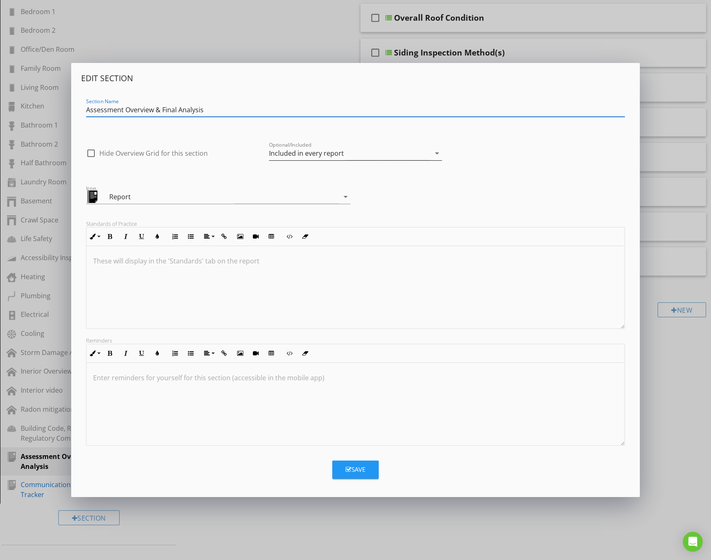
click at [296, 157] on div "Included in every report" at bounding box center [306, 152] width 75 height 7
click at [308, 158] on div "Optional - add on a per-report basis" at bounding box center [356, 156] width 160 height 10
click at [354, 469] on div "Save" at bounding box center [356, 469] width 20 height 10
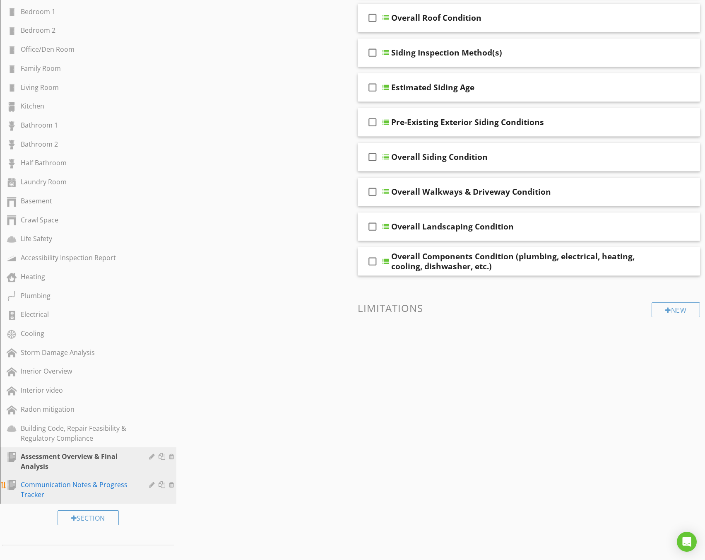
click at [149, 485] on div at bounding box center [153, 484] width 8 height 7
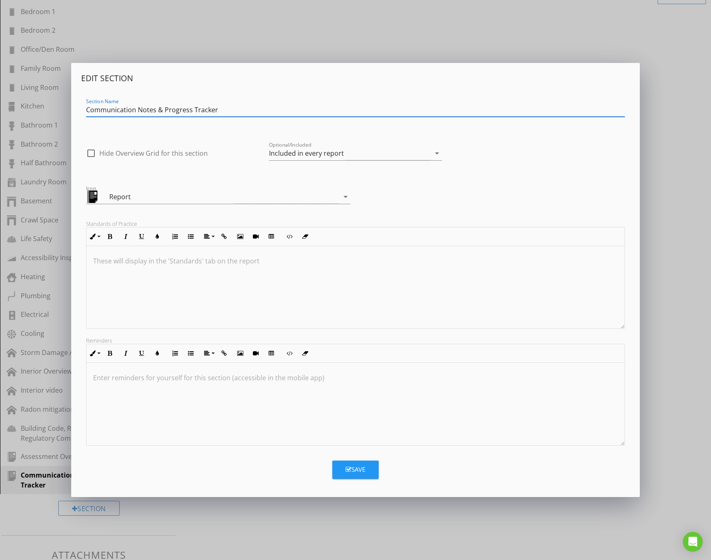
click at [338, 142] on div "Optional/Included Included in every report arrow_drop_down" at bounding box center [355, 155] width 173 height 27
click at [343, 147] on div "Optional/Included Included in every report arrow_drop_down" at bounding box center [355, 155] width 173 height 27
click at [346, 150] on div "Included in every report" at bounding box center [349, 154] width 161 height 14
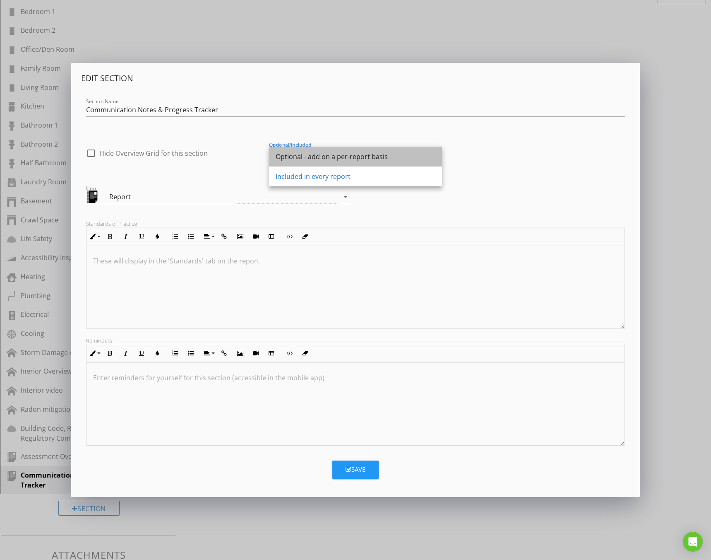
click at [350, 155] on div "Optional - add on a per-report basis" at bounding box center [356, 156] width 160 height 10
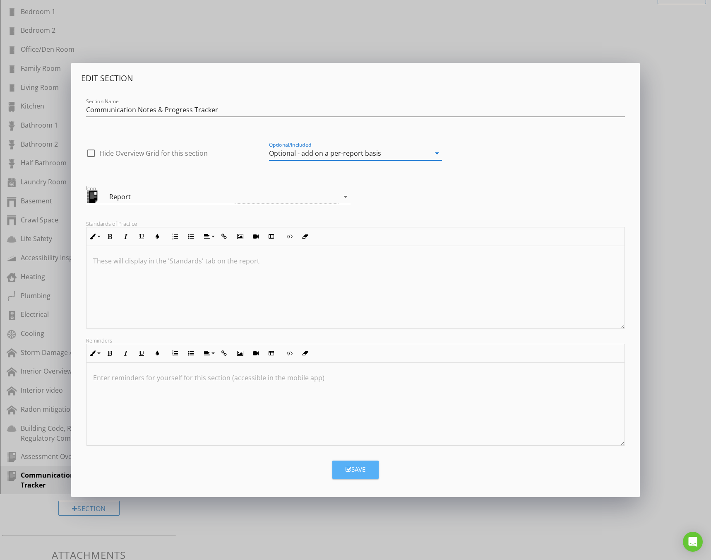
click at [362, 476] on button "Save" at bounding box center [355, 469] width 46 height 18
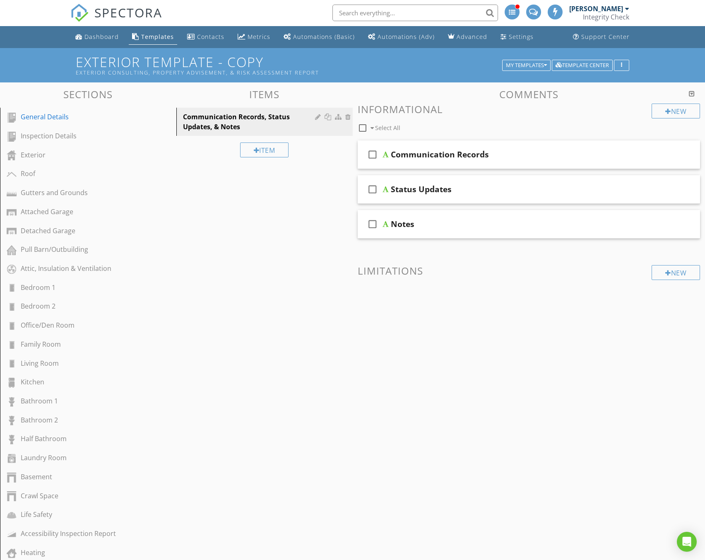
scroll to position [0, 0]
click at [256, 65] on h1 "Exterior Template - Copy Exterior Consulting, Property Advisement, & Risk Asses…" at bounding box center [352, 65] width 553 height 21
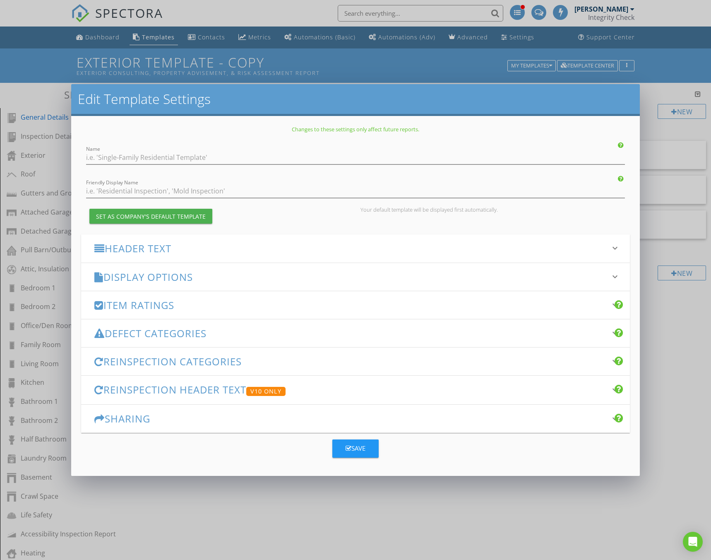
type input "Exterior Template - Copy"
type input "Exterior Consulting, Property Advisement, & Risk Assessment Report"
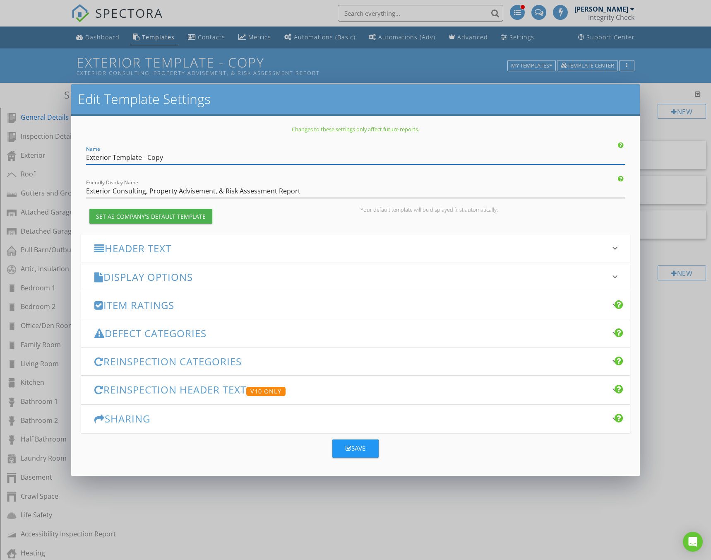
click at [88, 156] on input "Exterior Template - Copy" at bounding box center [355, 158] width 539 height 14
click at [165, 157] on input "Exterior Template - Copy" at bounding box center [355, 158] width 539 height 14
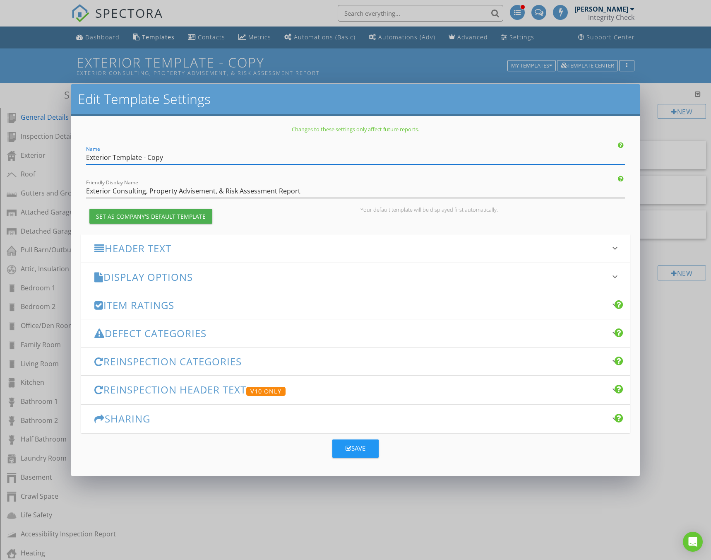
click at [165, 157] on input "Exterior Template - Copy" at bounding box center [355, 158] width 539 height 14
click at [99, 163] on input "Exterior Template" at bounding box center [355, 158] width 539 height 14
click at [179, 164] on div "Name Supplement Template" at bounding box center [355, 158] width 539 height 14
click at [184, 156] on input "Supplement Template" at bounding box center [355, 158] width 539 height 14
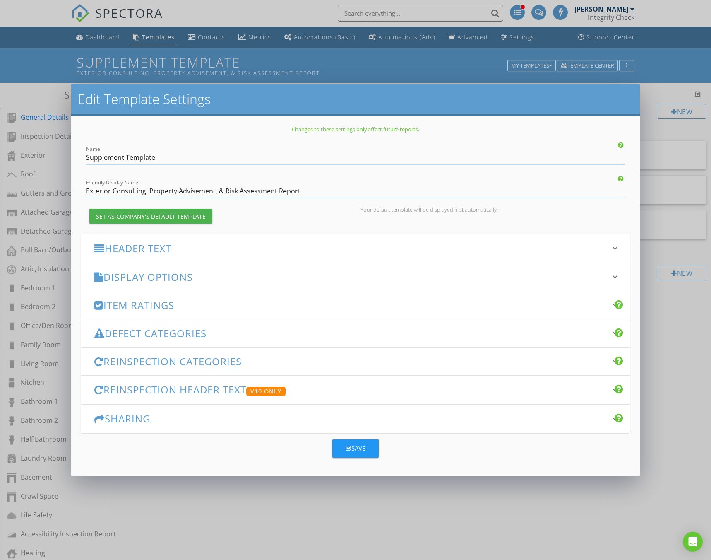
click at [85, 156] on div "Name Supplement Template" at bounding box center [355, 155] width 549 height 19
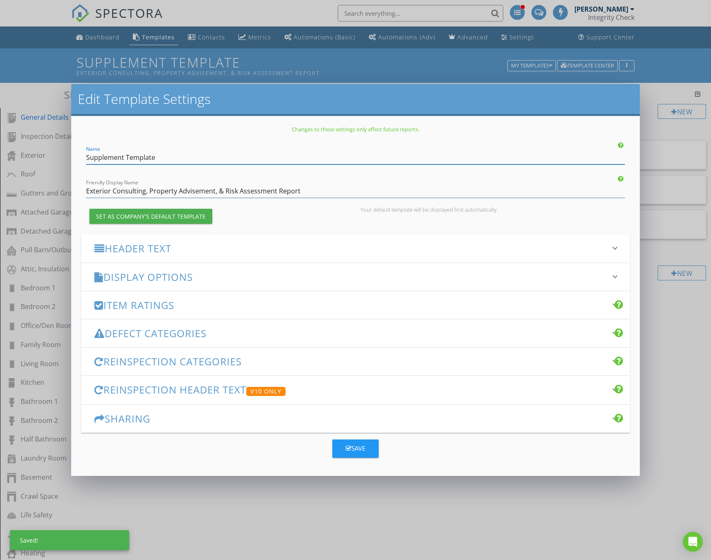
click at [87, 156] on input "Supplement Template" at bounding box center [355, 158] width 539 height 14
type input "Insurance Supplement Template"
click at [355, 449] on div "Save" at bounding box center [356, 448] width 20 height 10
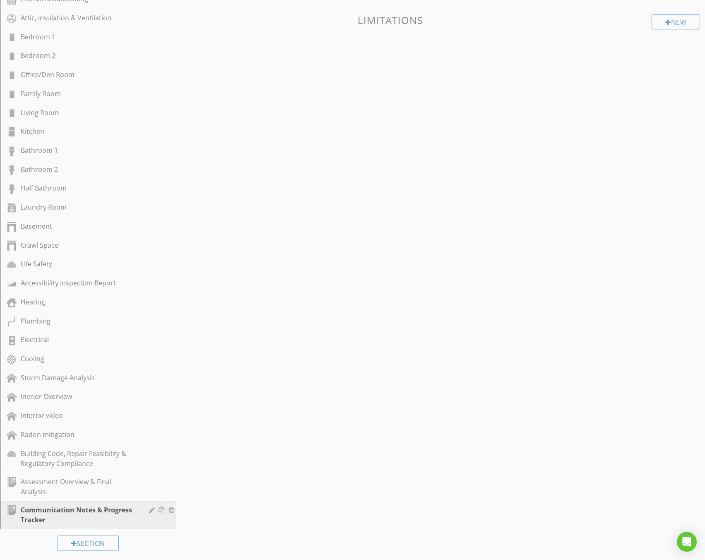
scroll to position [329, 0]
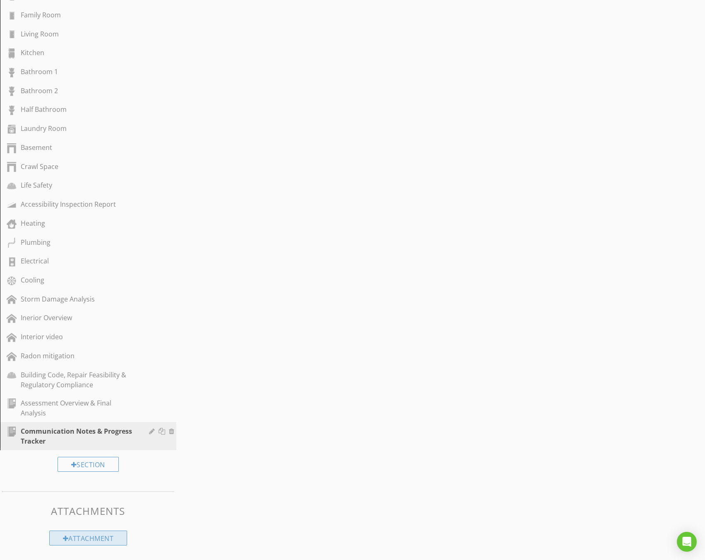
click at [105, 536] on div "Attachment" at bounding box center [88, 537] width 78 height 15
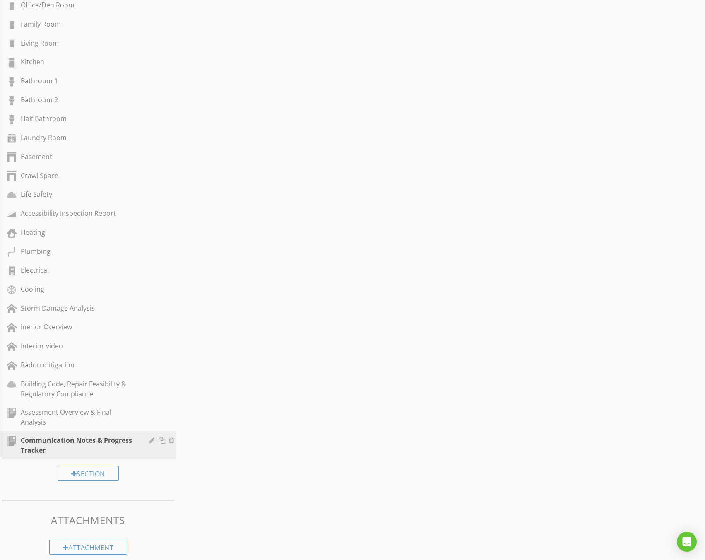
click at [308, 500] on div "Add a new attachment keyboard_arrow_down This attachment will be automatically …" at bounding box center [352, 280] width 705 height 560
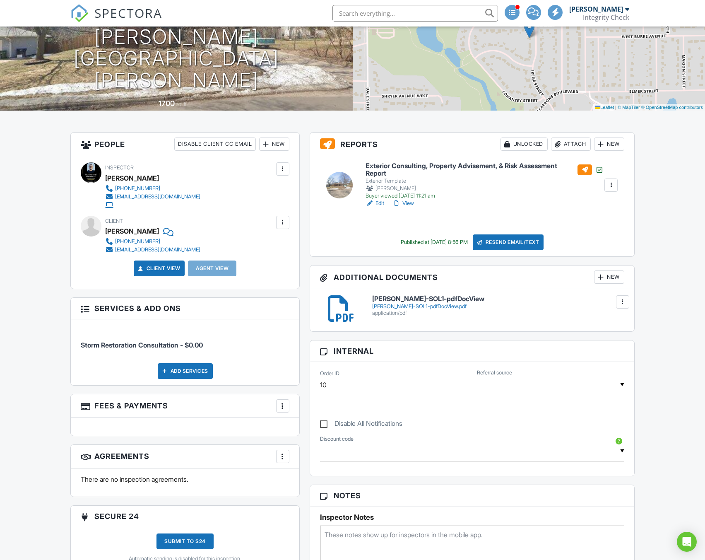
click at [610, 147] on div "New" at bounding box center [609, 143] width 30 height 13
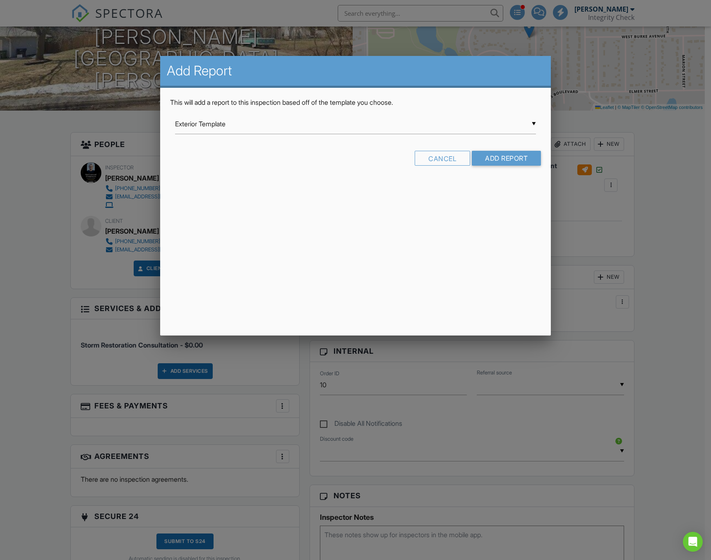
click at [382, 123] on div "▼ Exterior Template Exterior Template Full Scope Risk Assessment Full Scope Ris…" at bounding box center [355, 124] width 361 height 20
click at [205, 205] on span "Insurance Supplement Template" at bounding box center [355, 207] width 361 height 21
type input "Insurance Supplement Template"
click at [502, 156] on input "Add Report" at bounding box center [506, 158] width 69 height 15
